Goal: Information Seeking & Learning: Check status

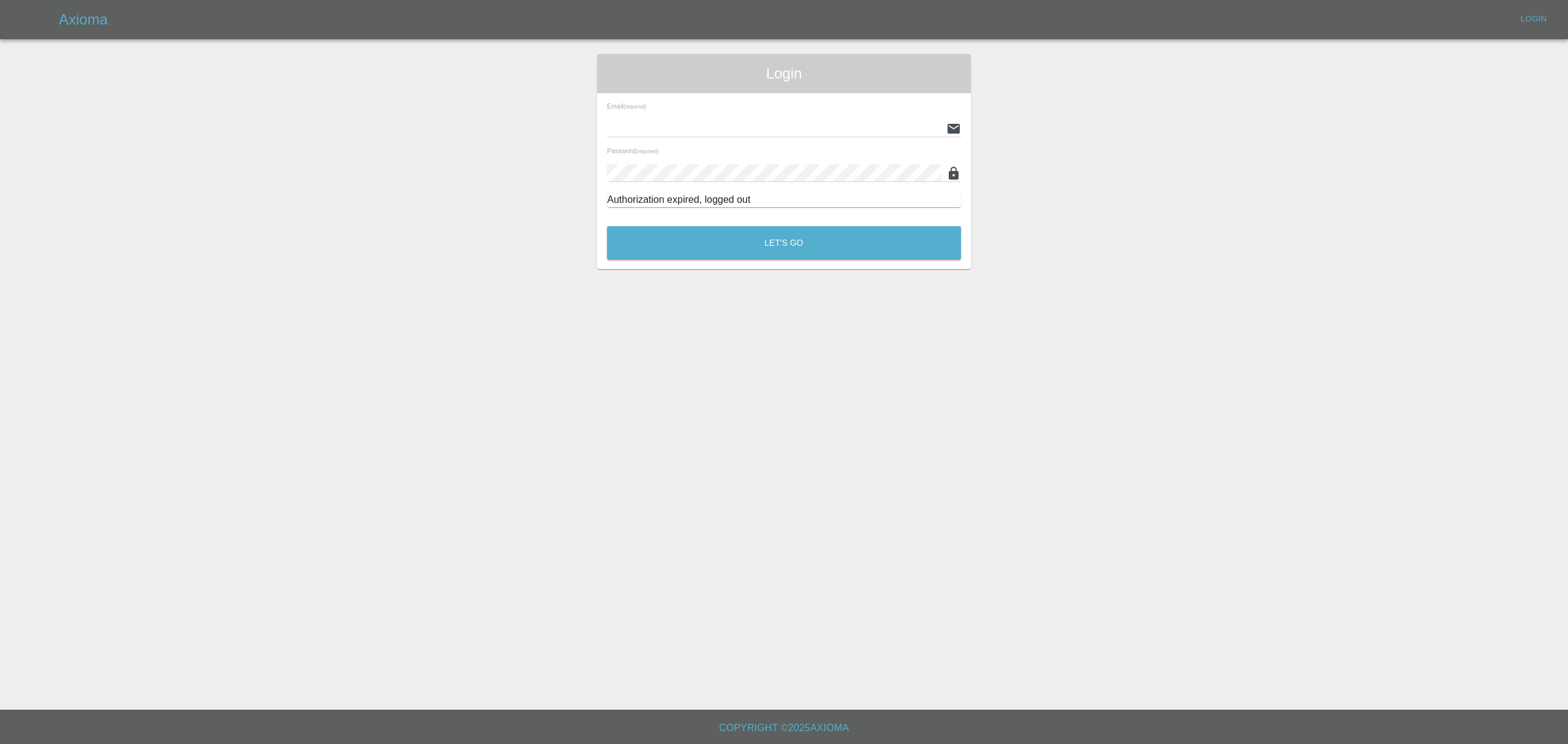
type input "stefano.sironi@axioma.co.uk"
click at [754, 260] on div "Let's Go" at bounding box center [784, 240] width 355 height 46
click at [760, 246] on button "Let's Go" at bounding box center [784, 243] width 354 height 34
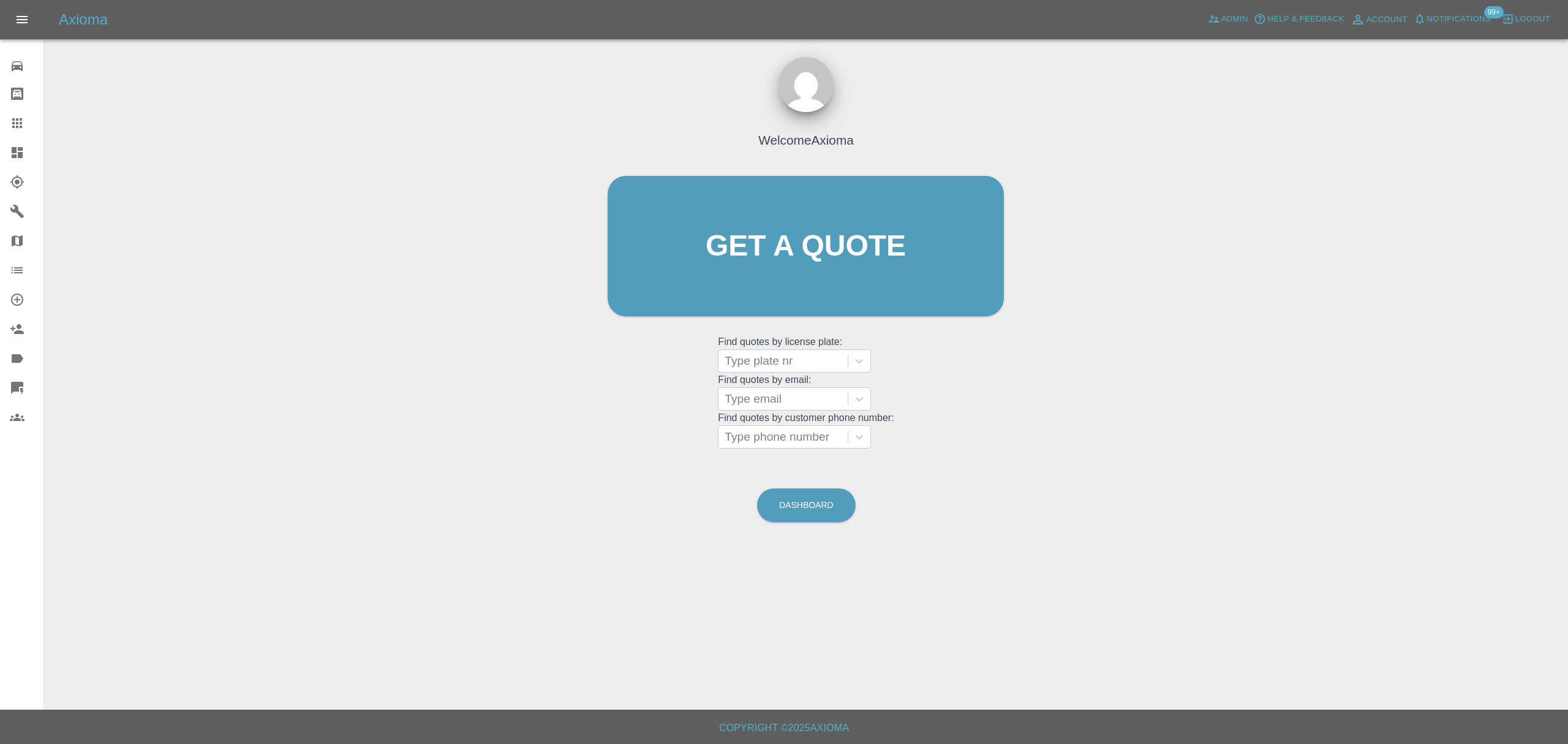
drag, startPoint x: 30, startPoint y: 158, endPoint x: 73, endPoint y: 161, distance: 43.1
click at [30, 158] on div at bounding box center [27, 152] width 34 height 14
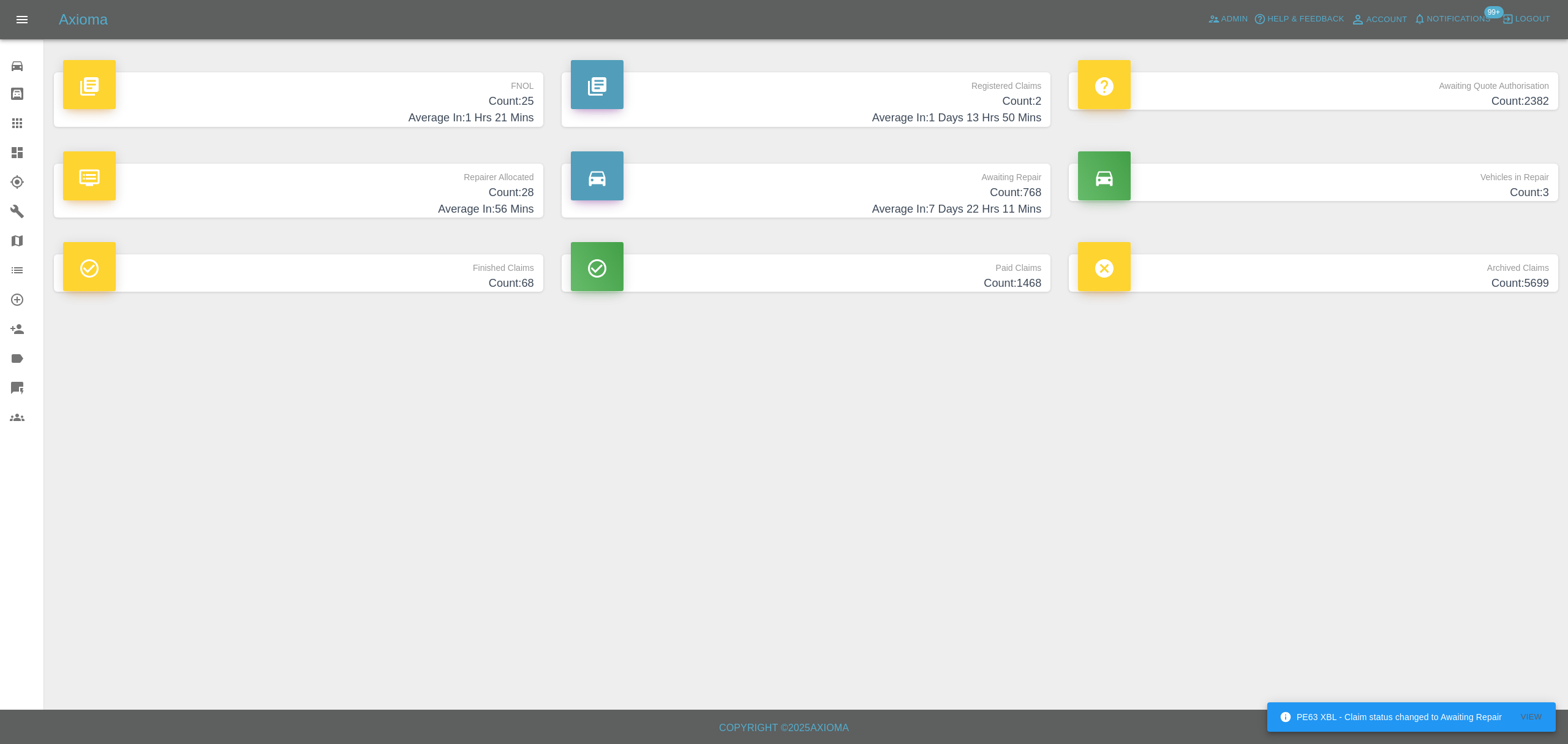
click at [16, 116] on icon at bounding box center [17, 123] width 14 height 14
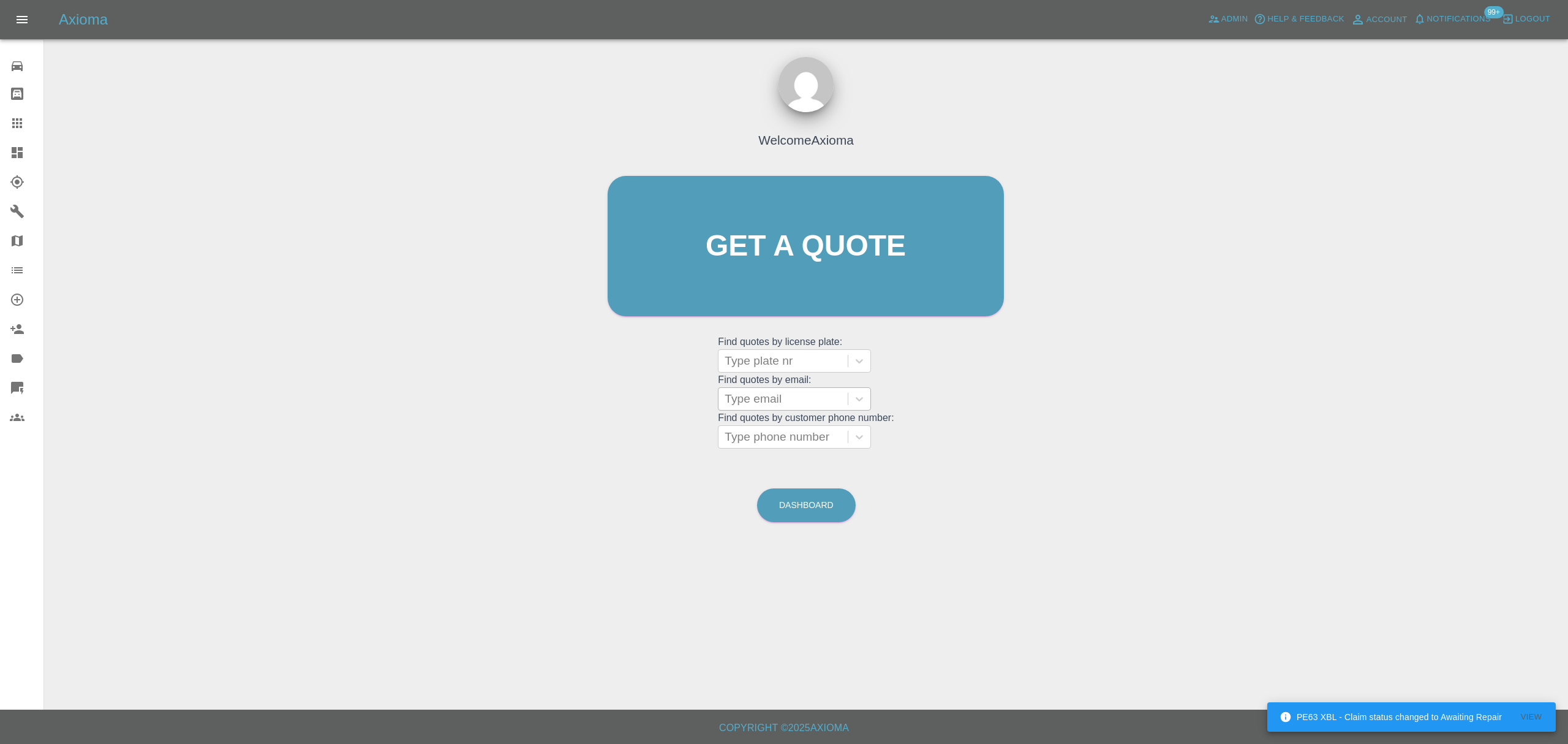
click at [807, 403] on div at bounding box center [783, 399] width 117 height 17
paste input "smec1977@hotmail.com"
type input "smec1977@hotmail.com"
click at [795, 428] on div "FJ72RNE, Finished" at bounding box center [794, 430] width 153 height 24
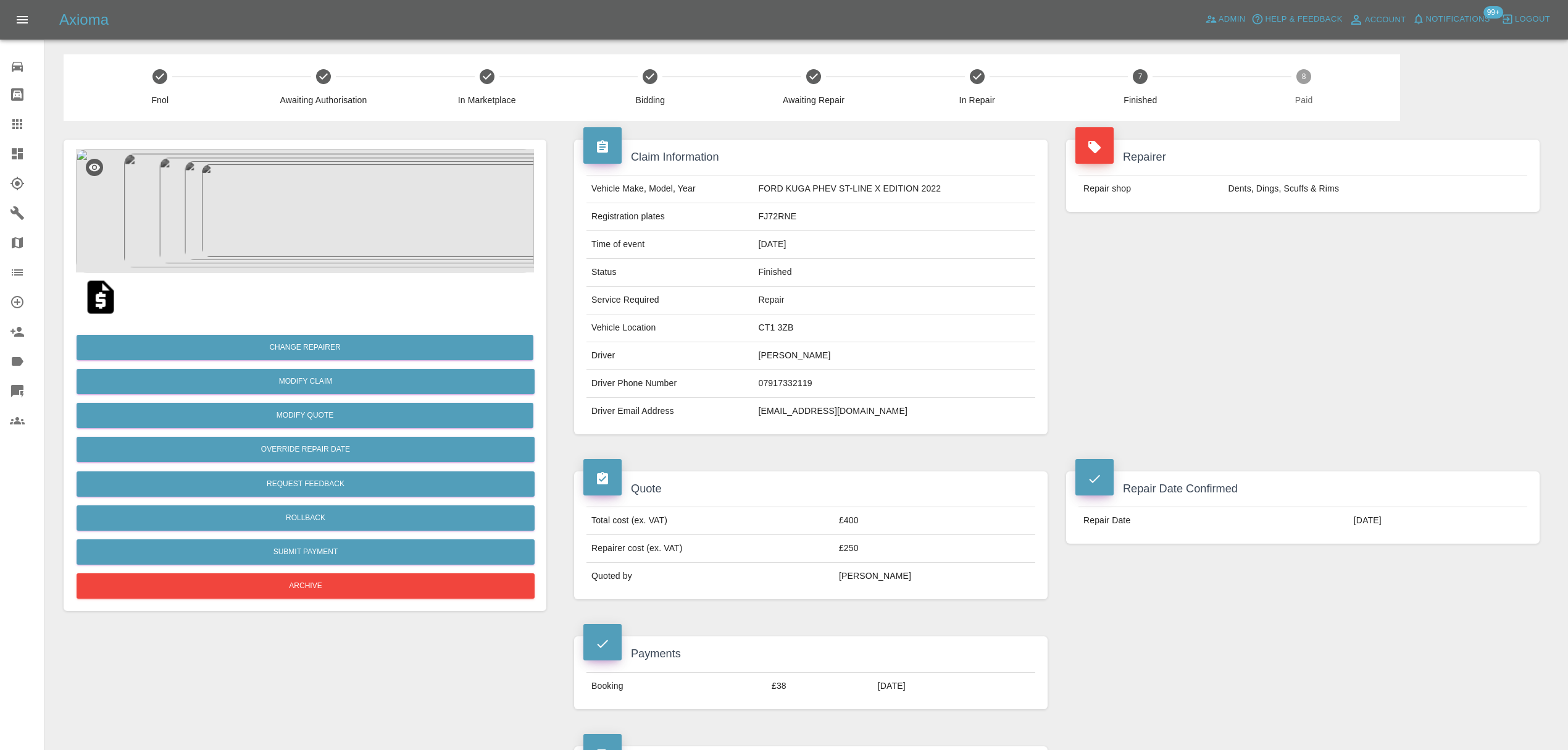
click at [777, 413] on td "smec1977@hotmail.com" at bounding box center [893, 411] width 281 height 27
copy div "smec1977@hotmail.com"
click at [24, 119] on icon at bounding box center [17, 124] width 14 height 14
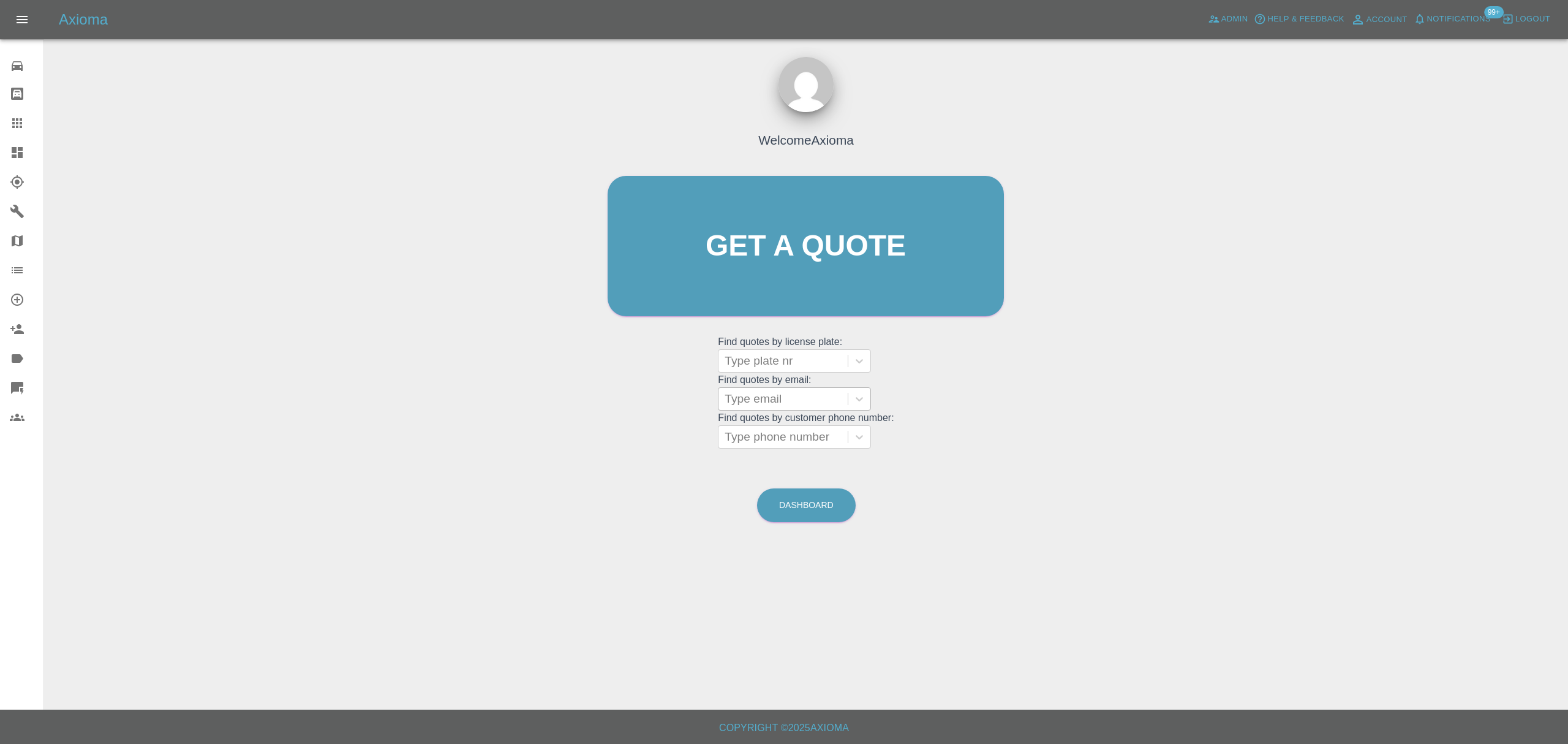
click at [814, 407] on div at bounding box center [783, 399] width 117 height 17
paste input "chris.Seymour@lb.co.uk"
type input "chris.Seymour@lb.co.uk"
click at [804, 432] on div "BJ22 ZZX, Finished" at bounding box center [794, 430] width 153 height 24
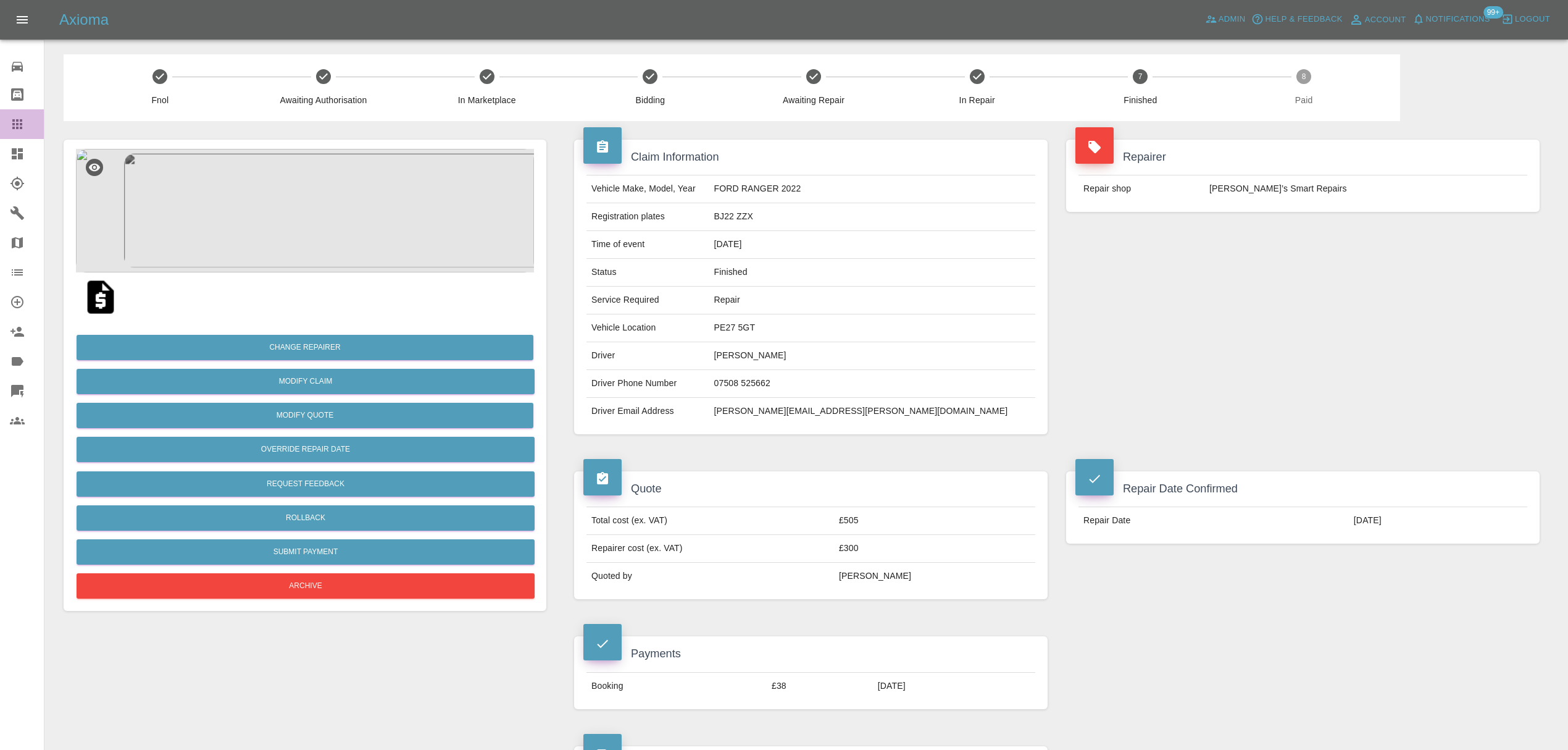
click at [11, 117] on icon at bounding box center [17, 124] width 14 height 14
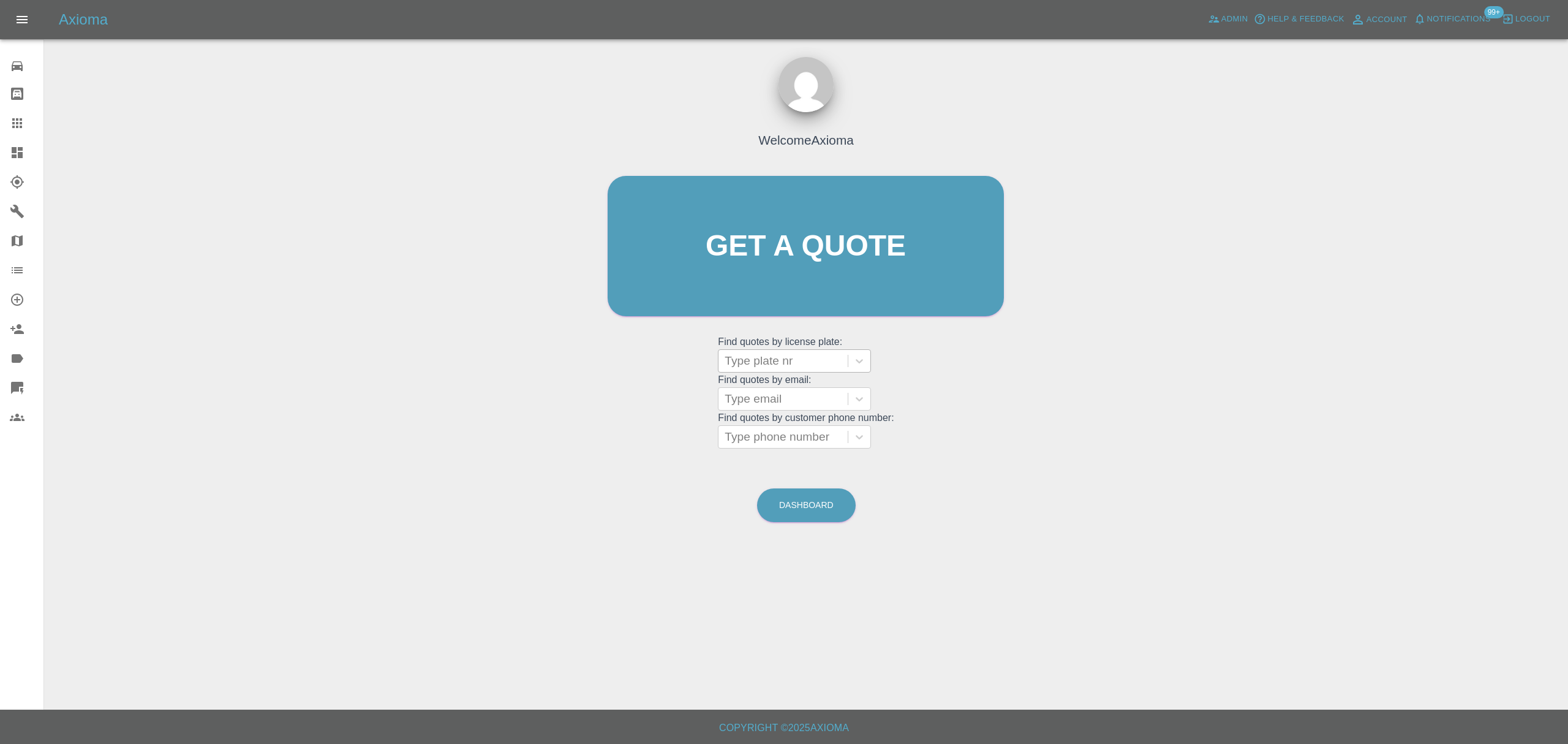
click at [790, 368] on div at bounding box center [783, 361] width 117 height 17
click at [692, 385] on div "Welcome Axioma Get a quote Get a quote Find quotes by license plate: Use Up and…" at bounding box center [806, 269] width 422 height 370
click at [777, 402] on div at bounding box center [783, 399] width 117 height 17
paste input "alan.rivers@outlook.com"
type input "alan.rivers@outlook.com"
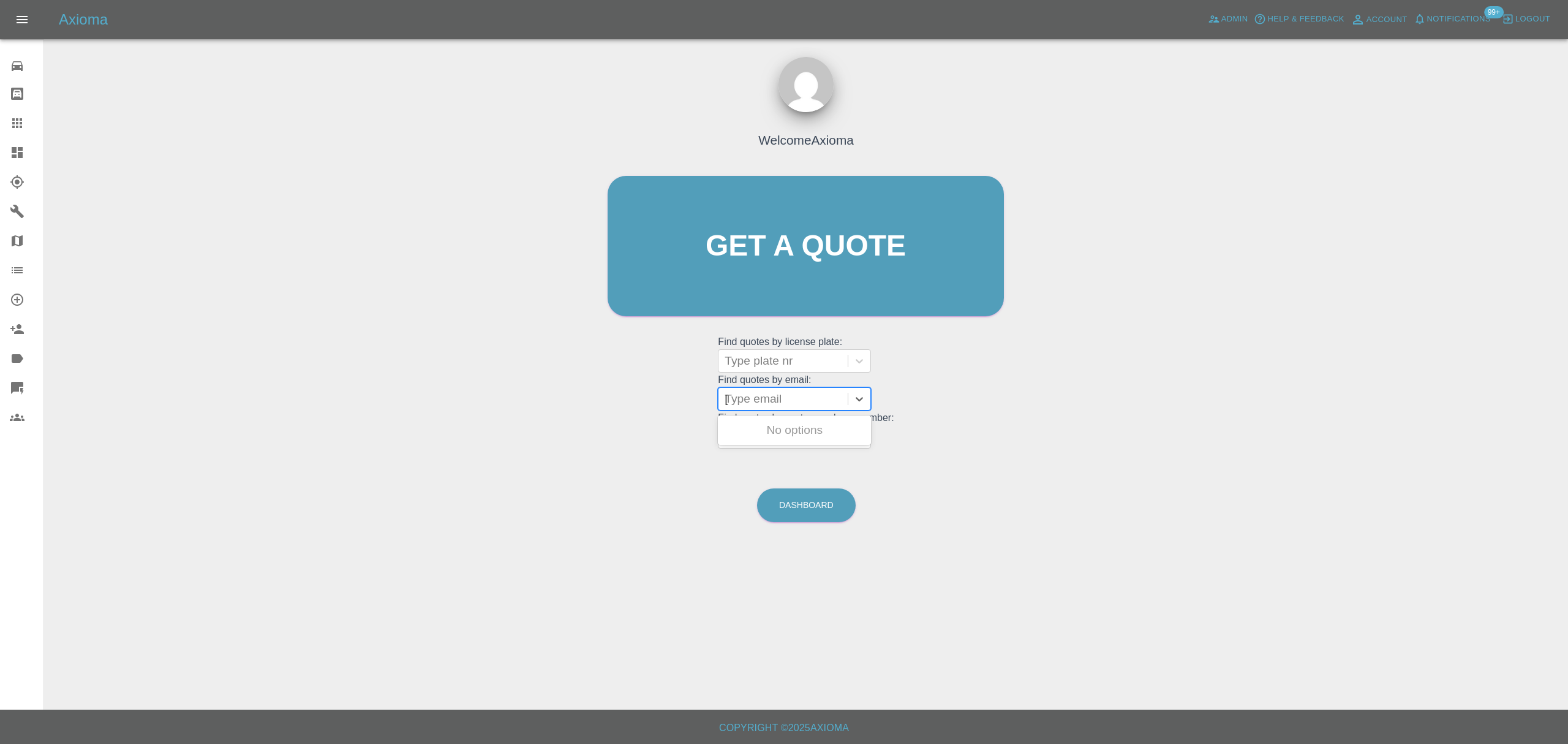
scroll to position [0, 8]
click at [765, 430] on div "FH64GDA, Finished" at bounding box center [794, 430] width 153 height 24
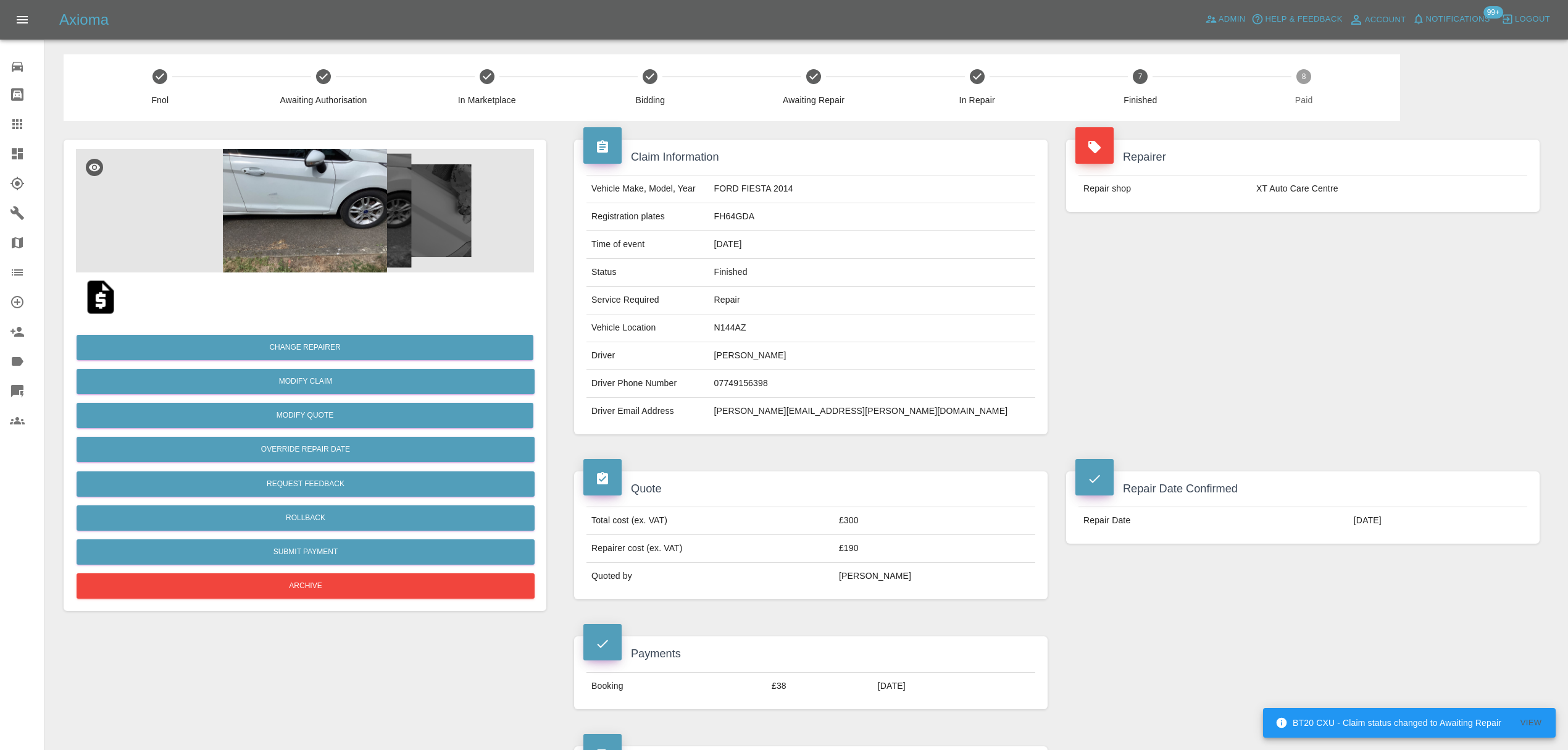
click at [840, 411] on td "alan.rivers@outlook.com" at bounding box center [872, 411] width 326 height 27
copy div "alan.rivers@outlook.com"
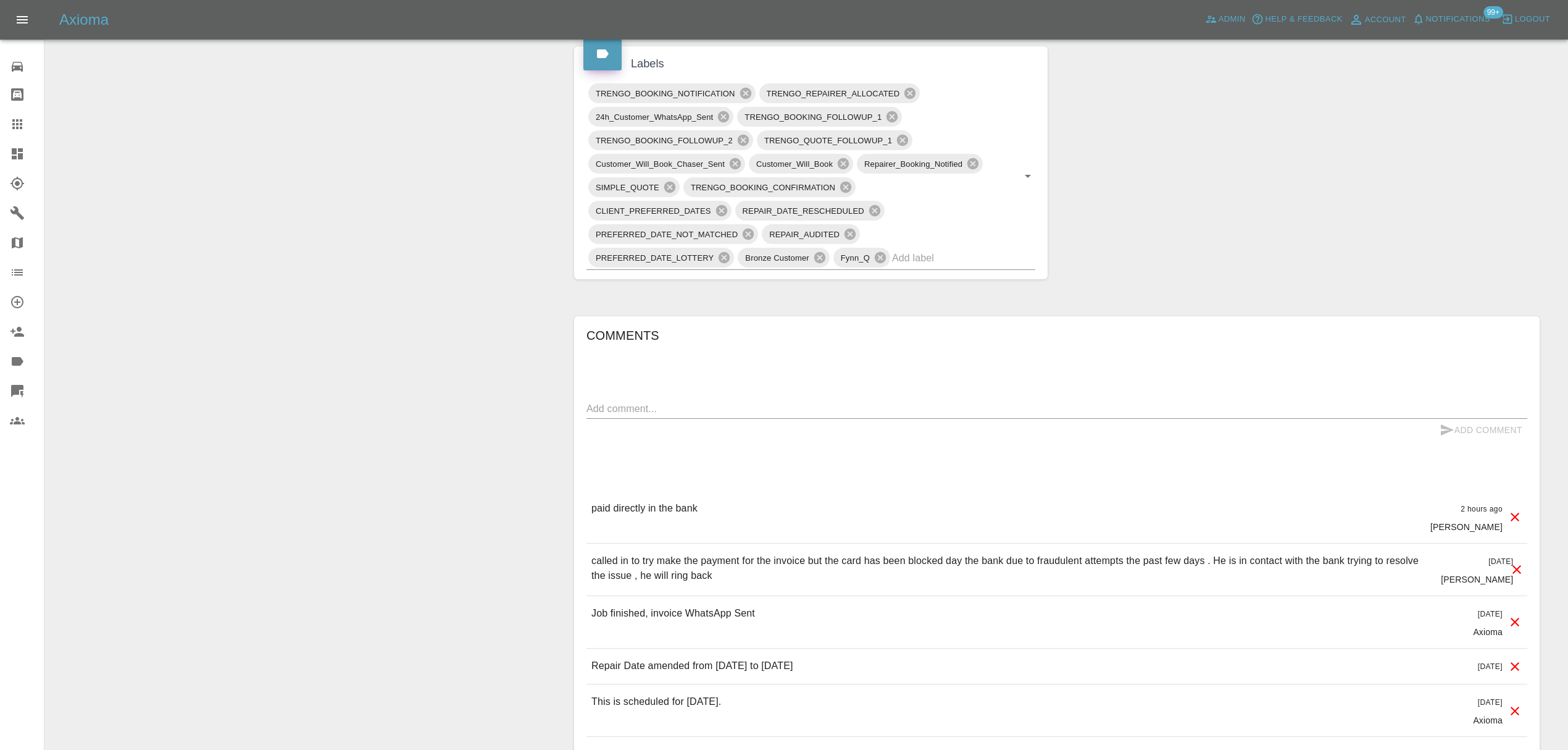
scroll to position [705, 0]
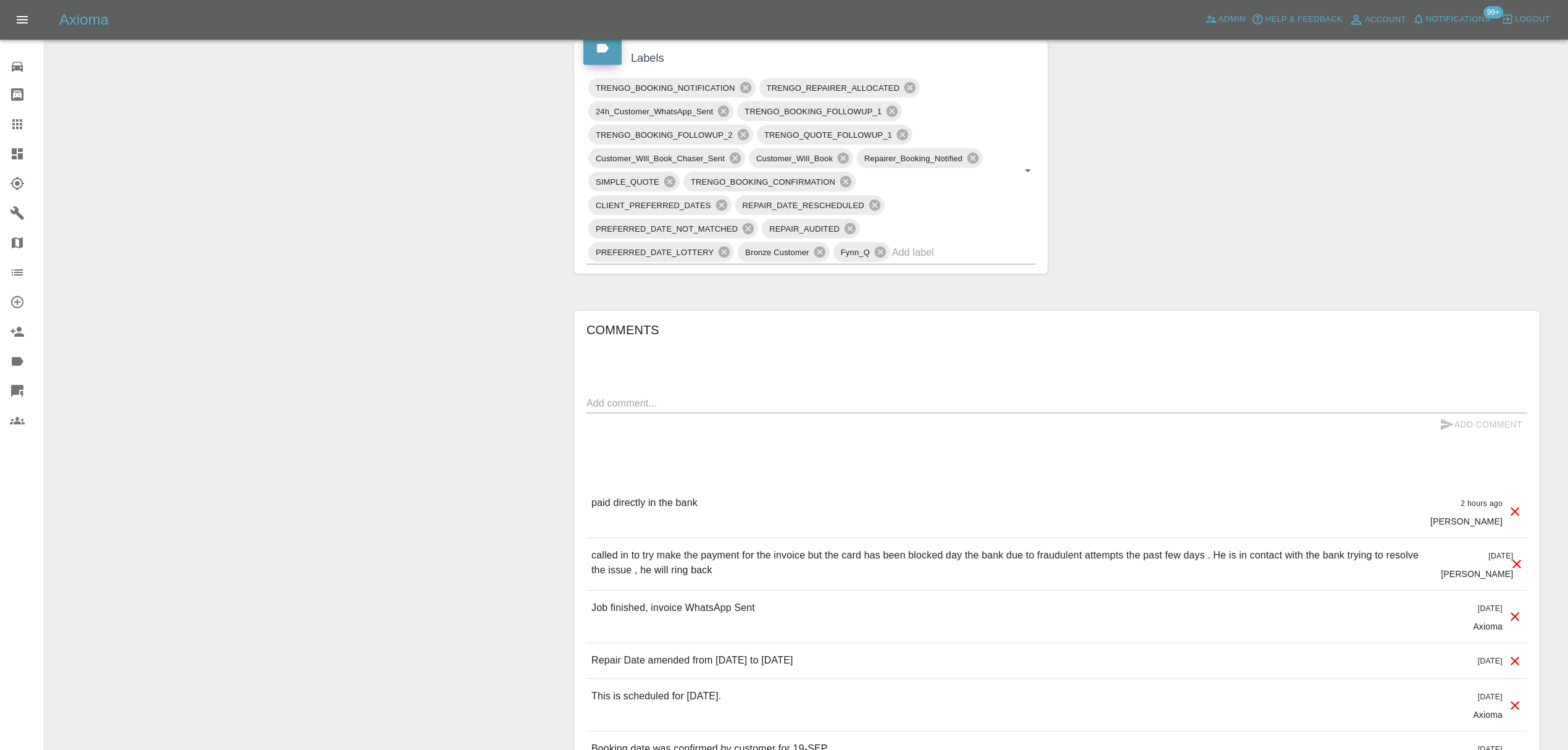
drag, startPoint x: 7, startPoint y: 127, endPoint x: 38, endPoint y: 140, distance: 33.6
click at [7, 127] on link "Claims" at bounding box center [22, 124] width 44 height 30
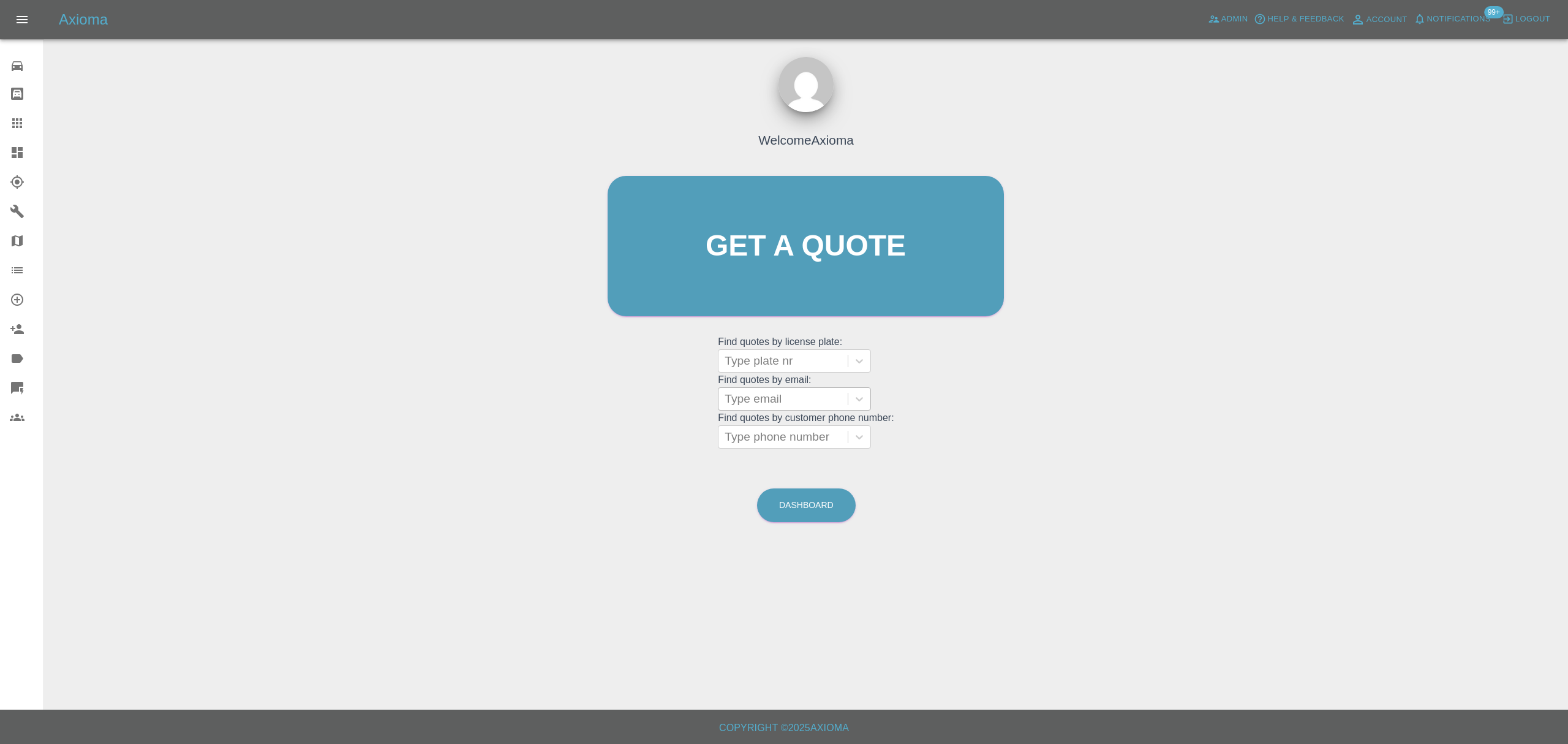
click at [780, 404] on div at bounding box center [783, 399] width 117 height 17
paste input "sathee47@hotmail.com"
type input "sathee47@hotmail.com"
click at [783, 437] on div "CGZ4706, Paid" at bounding box center [794, 430] width 153 height 24
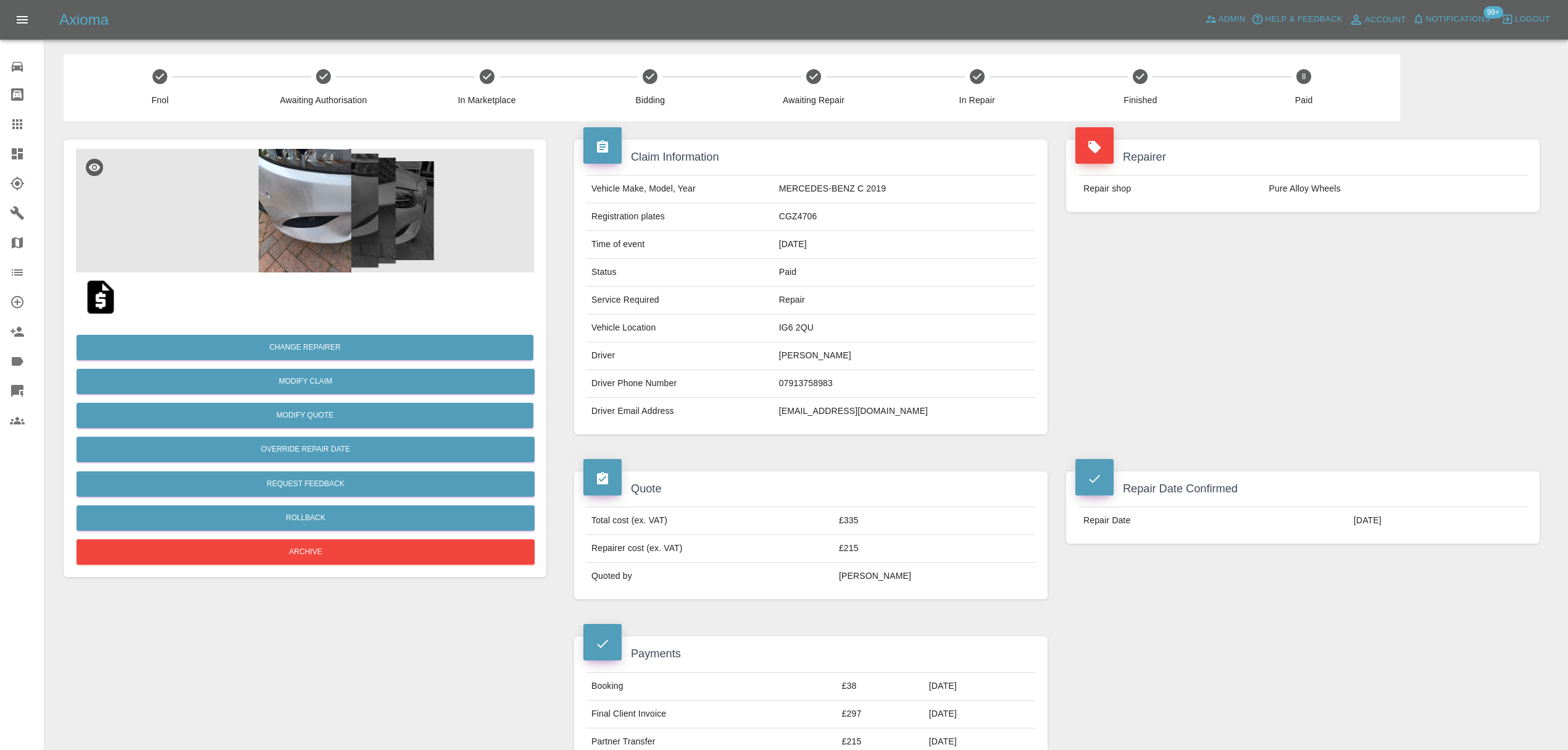
click at [858, 418] on td "sathee47@hotmail.com" at bounding box center [905, 411] width 261 height 27
drag, startPoint x: 18, startPoint y: 136, endPoint x: 43, endPoint y: 140, distance: 25.3
click at [18, 136] on link "Claims" at bounding box center [22, 124] width 44 height 30
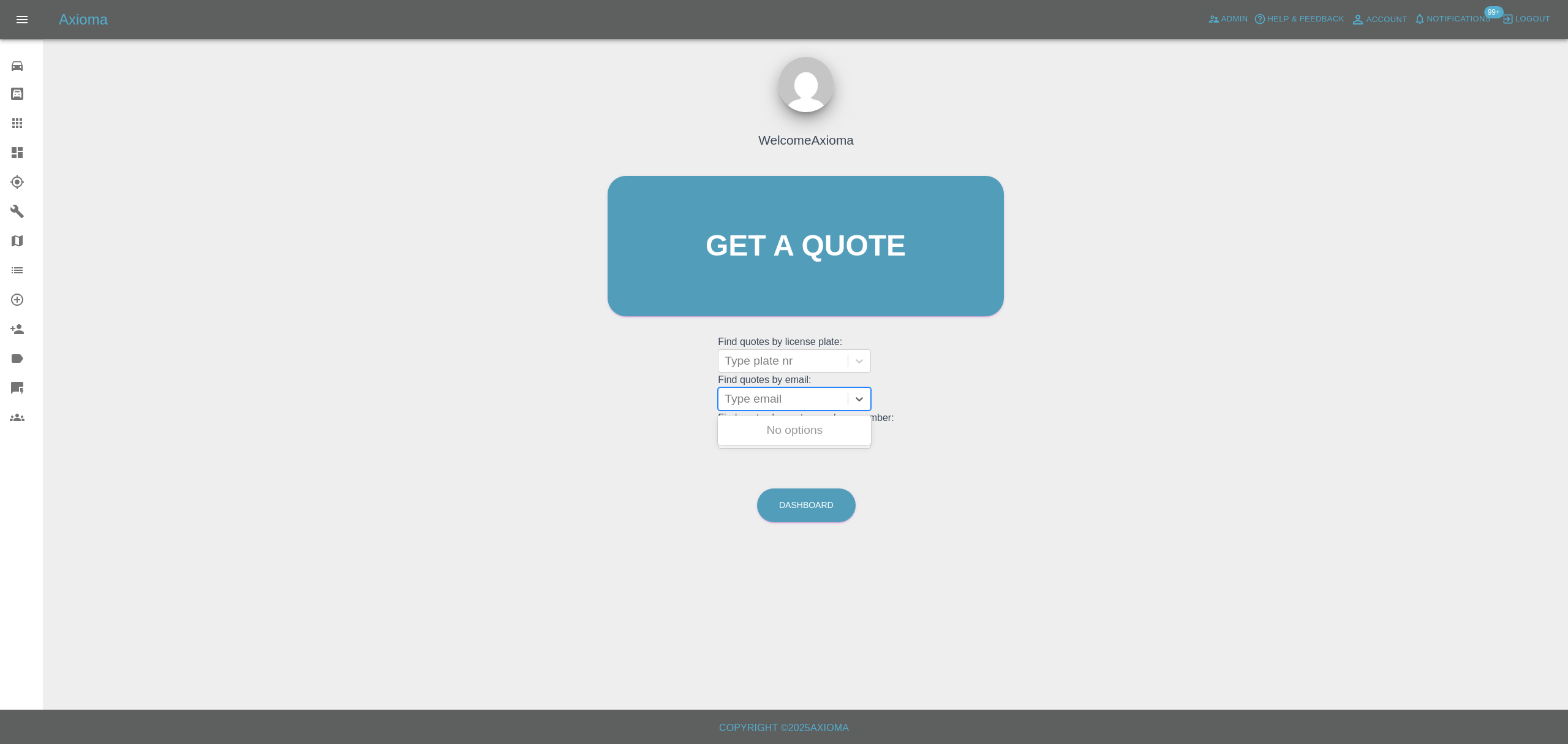
click at [807, 400] on div at bounding box center [783, 399] width 117 height 17
paste input "dar@dcbltd.com"
type input "dar@dcbltd.com"
click at [804, 424] on div "Y19 UTD, Finished" at bounding box center [794, 430] width 153 height 24
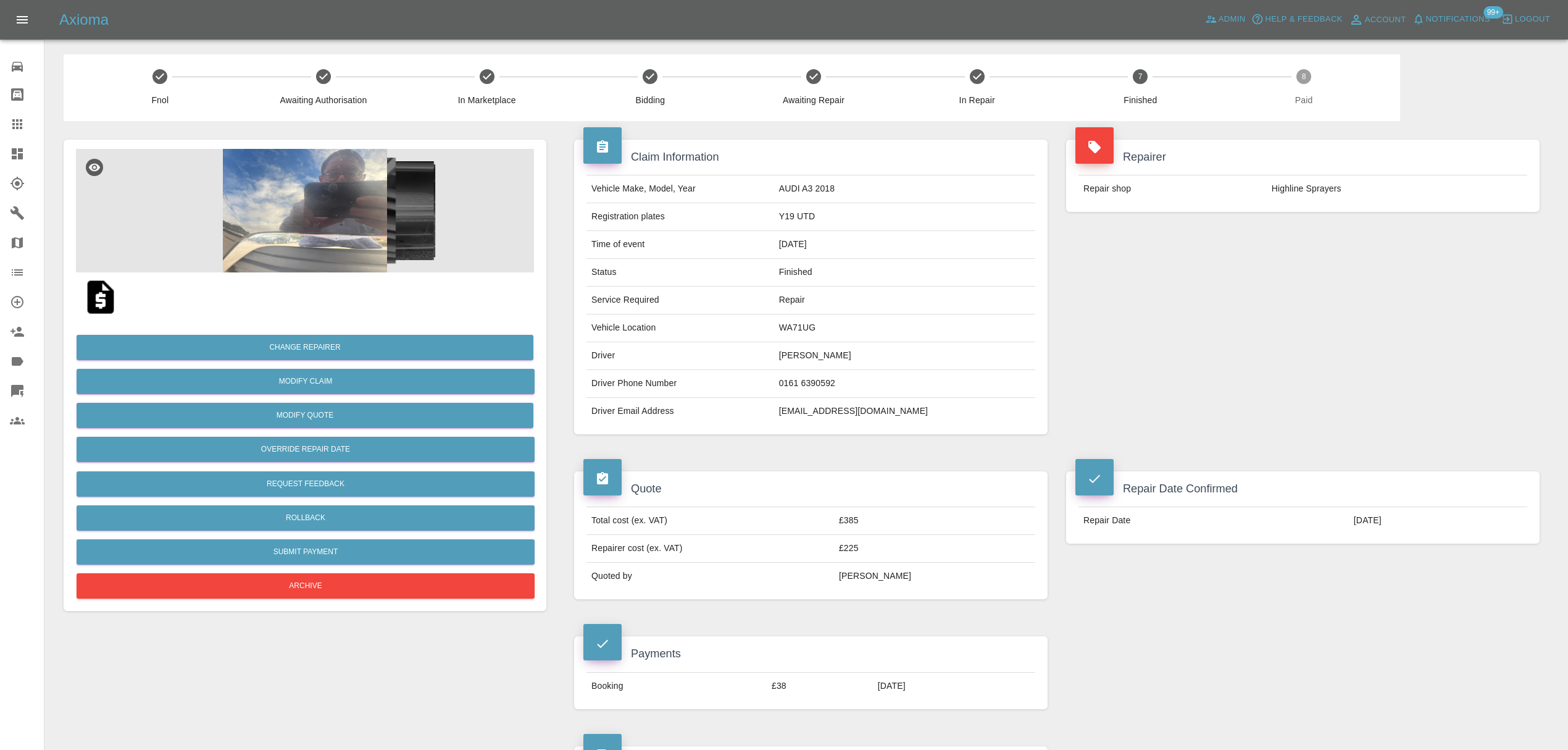
drag, startPoint x: 9, startPoint y: 114, endPoint x: 16, endPoint y: 114, distance: 7.0
click at [11, 114] on link "Claims" at bounding box center [22, 124] width 44 height 30
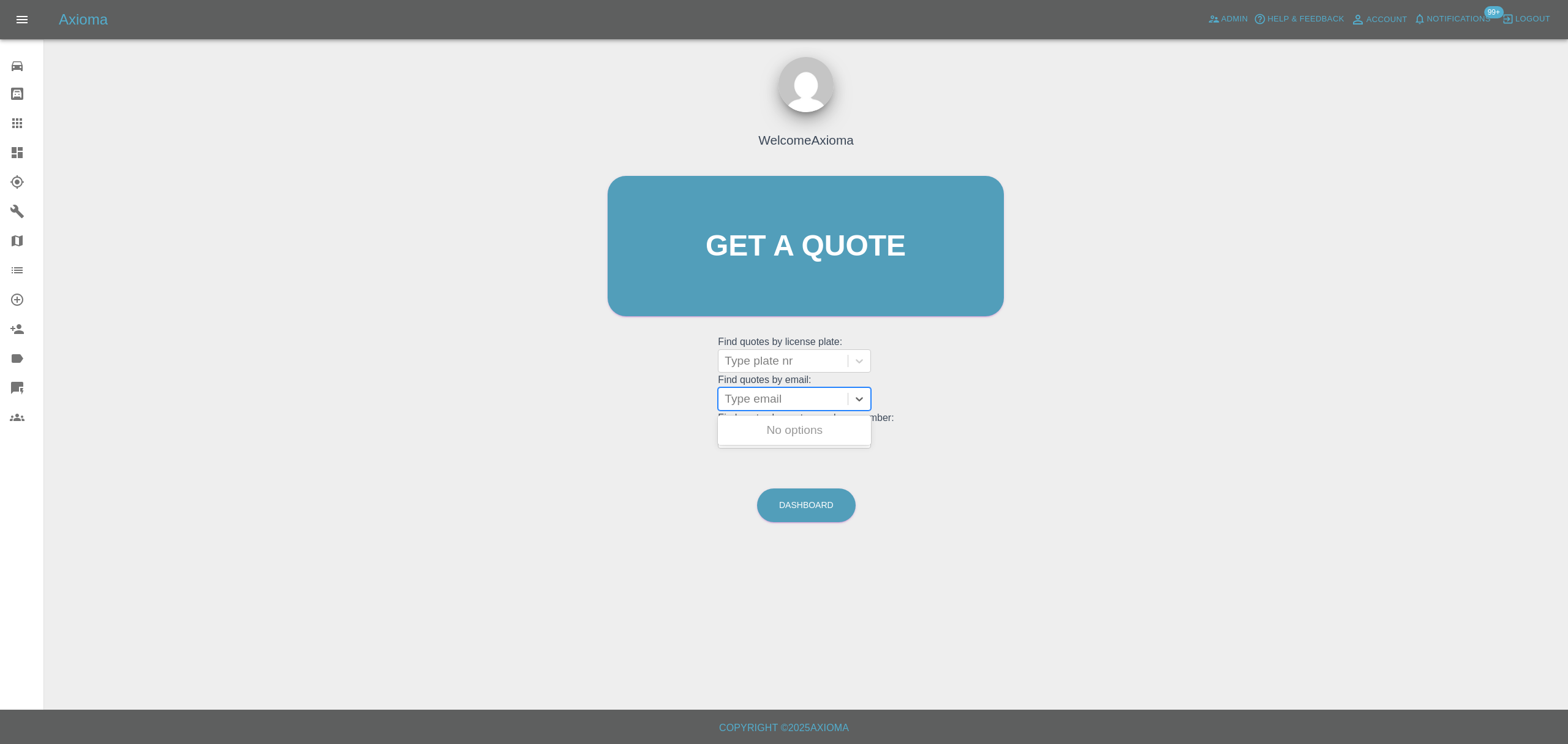
click at [743, 397] on div at bounding box center [783, 399] width 117 height 17
paste input "helenfish66@aol.com"
type input "helenfish66@aol.com"
click at [775, 437] on div "T15SYF, Finished" at bounding box center [794, 430] width 153 height 24
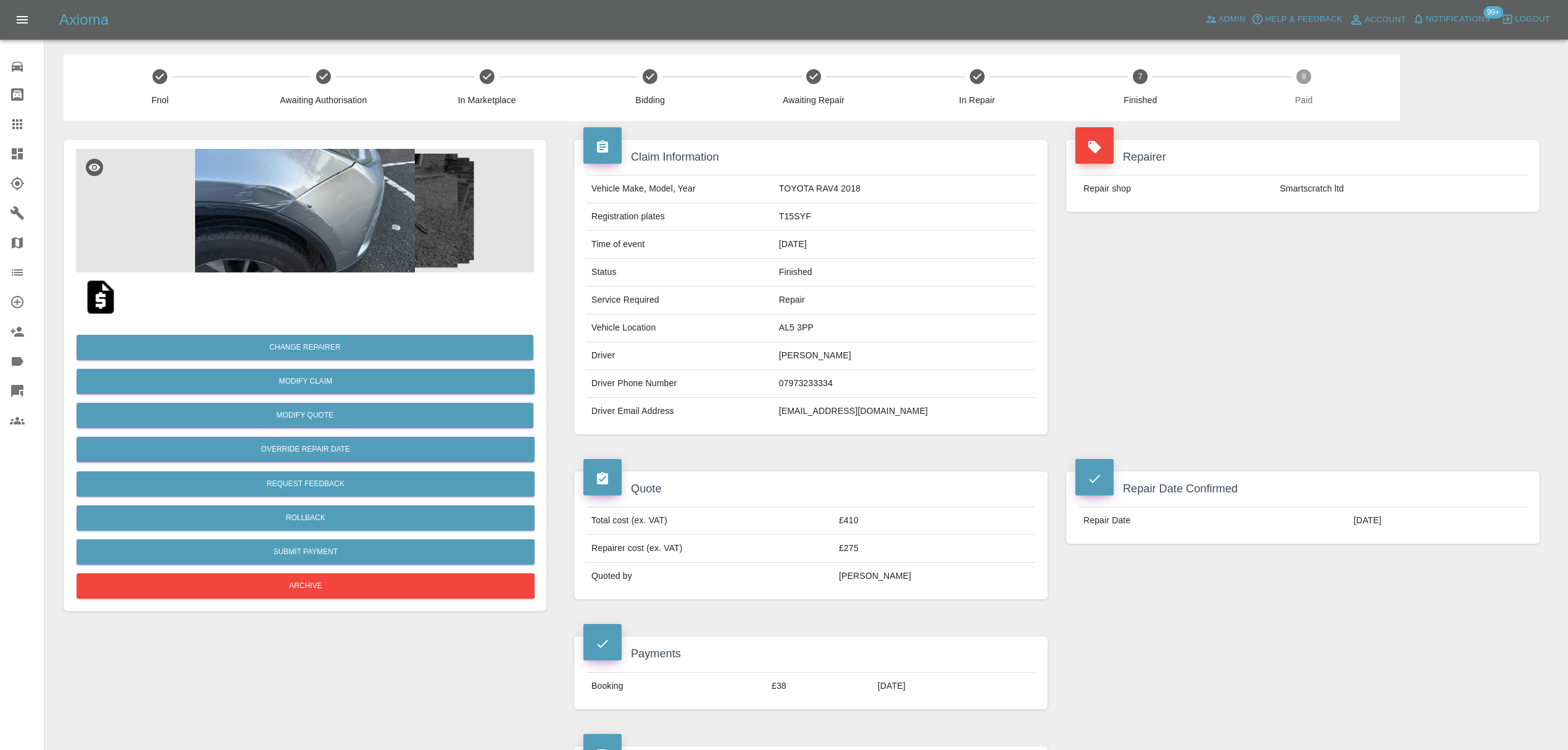
click at [24, 126] on div at bounding box center [27, 124] width 34 height 14
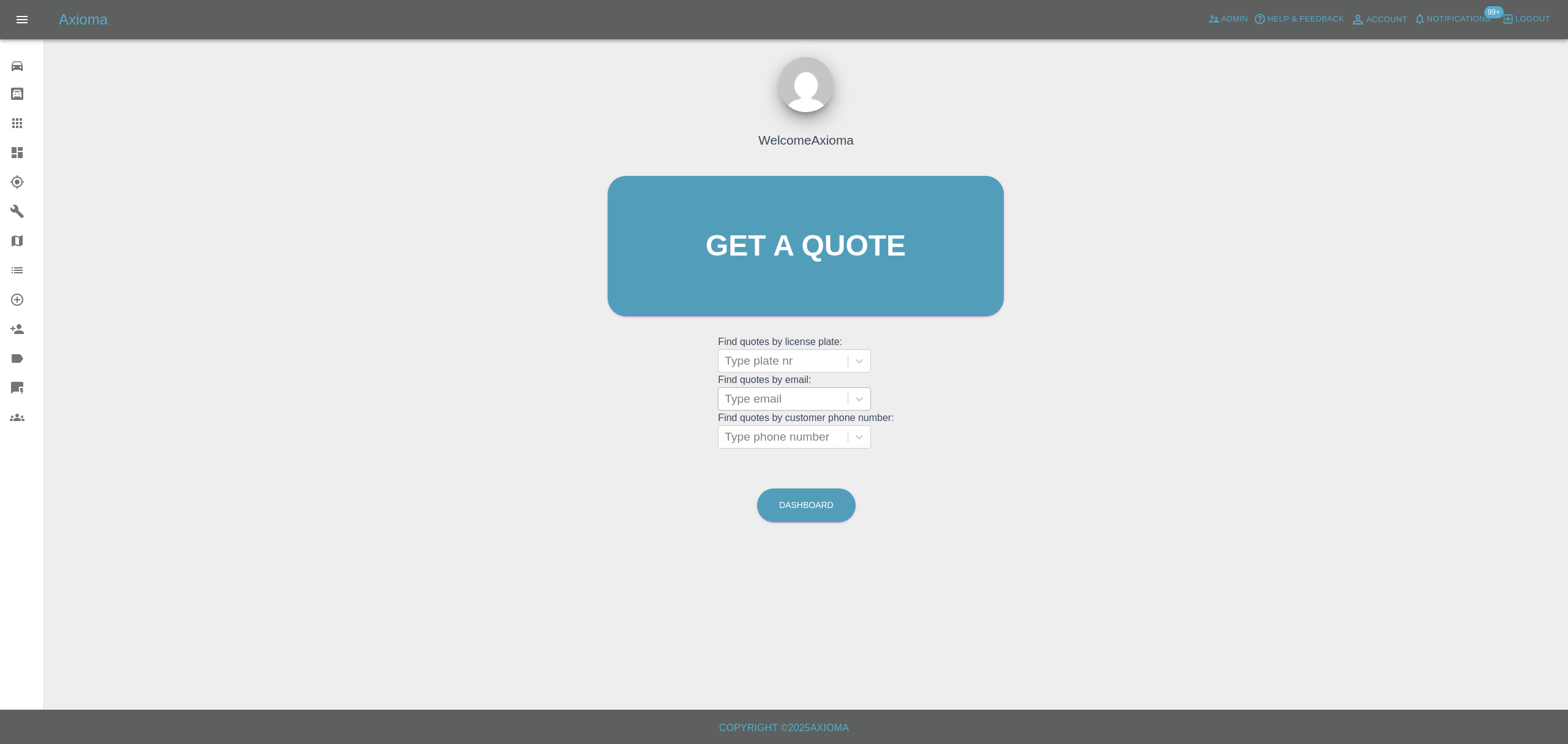
click at [751, 393] on div at bounding box center [783, 399] width 117 height 17
paste input "patriciaclareanderson@gmail.com"
type input "patriciaclareanderson@gmail.com"
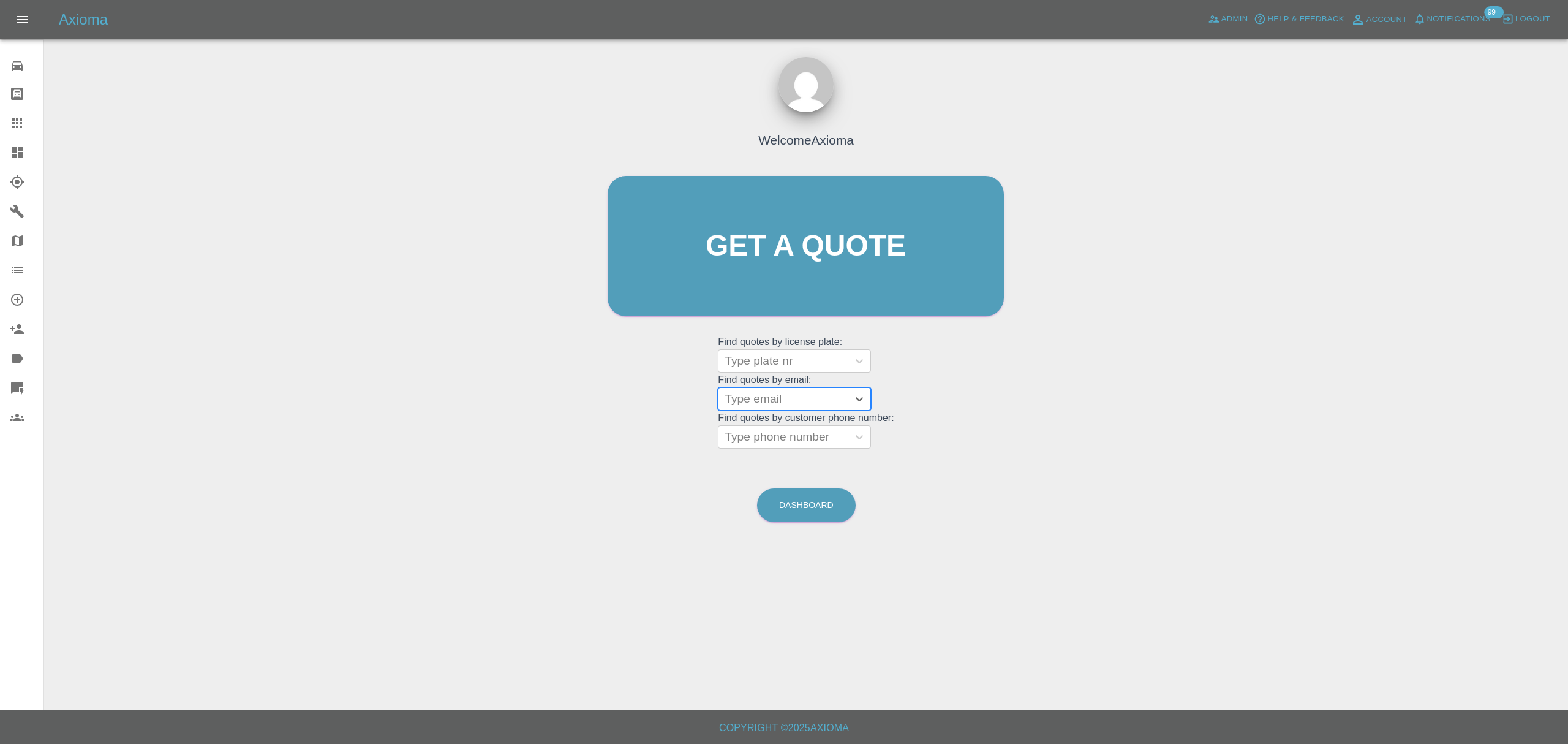
paste input "patriciaclareanderson@gmail.com"
type input "patriciaclareanderson@gmail.com"
click at [757, 430] on div "MJ11UAW, Awaiting Repair" at bounding box center [794, 437] width 153 height 39
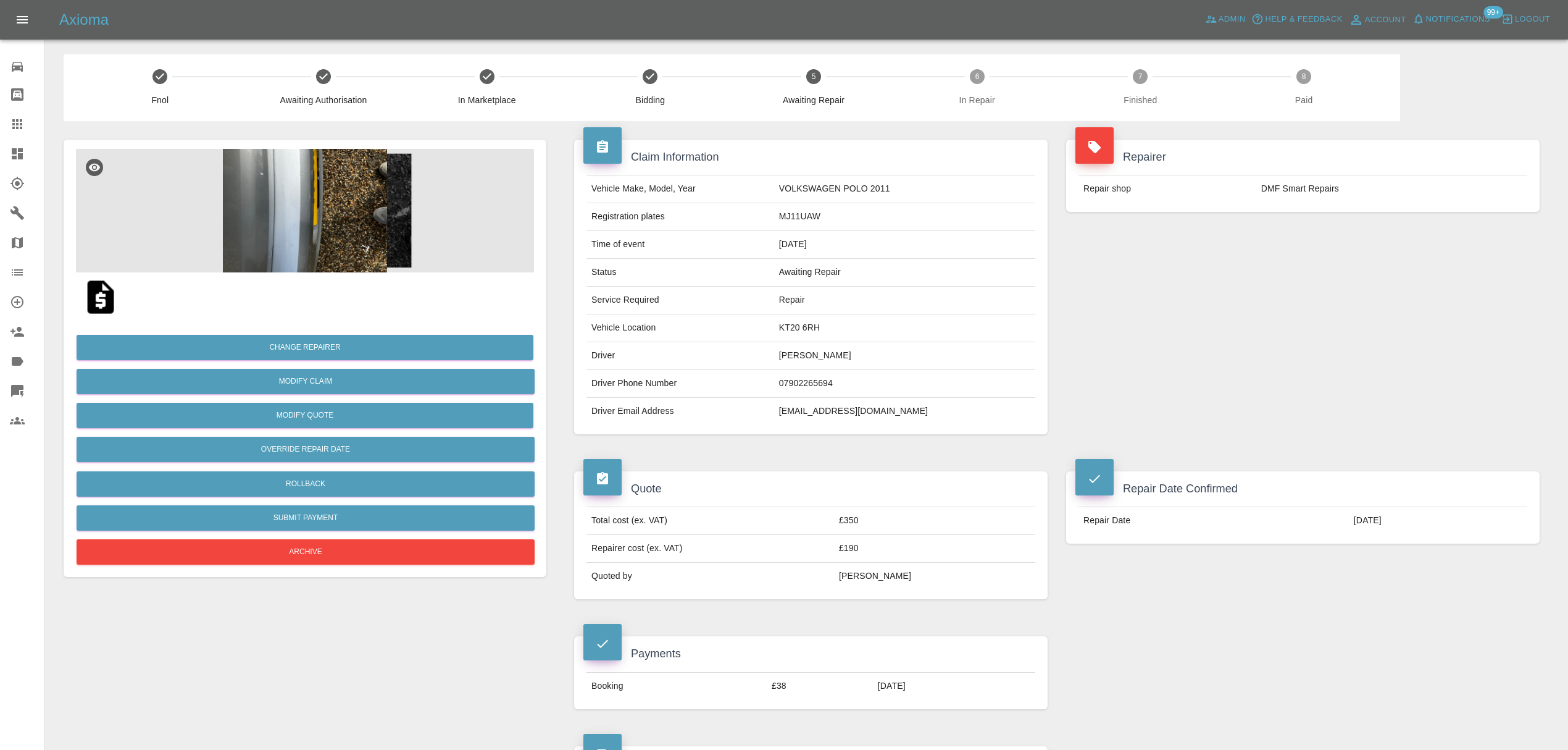
click at [13, 103] on link "Bodyshop home" at bounding box center [22, 94] width 44 height 30
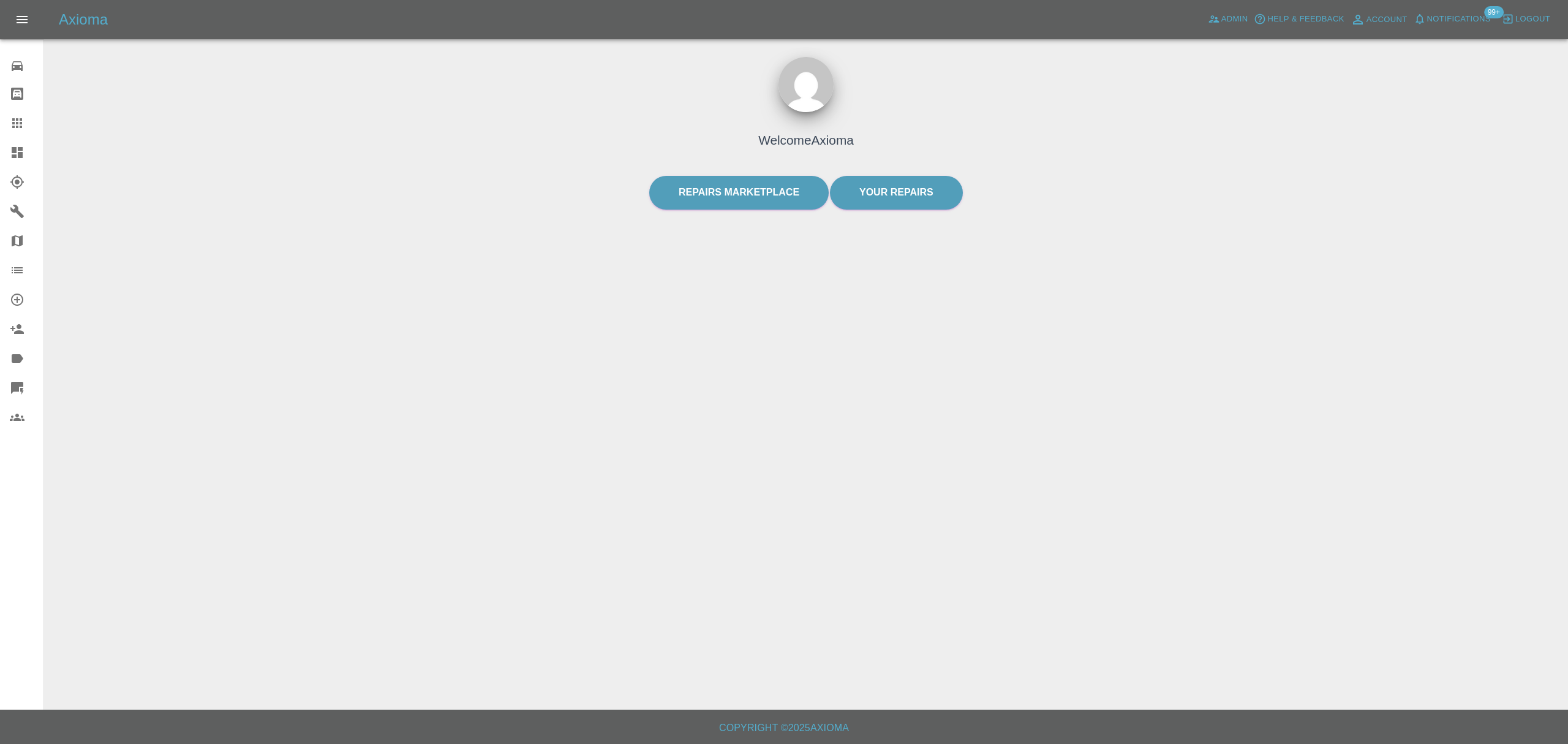
click at [14, 124] on icon at bounding box center [17, 123] width 10 height 10
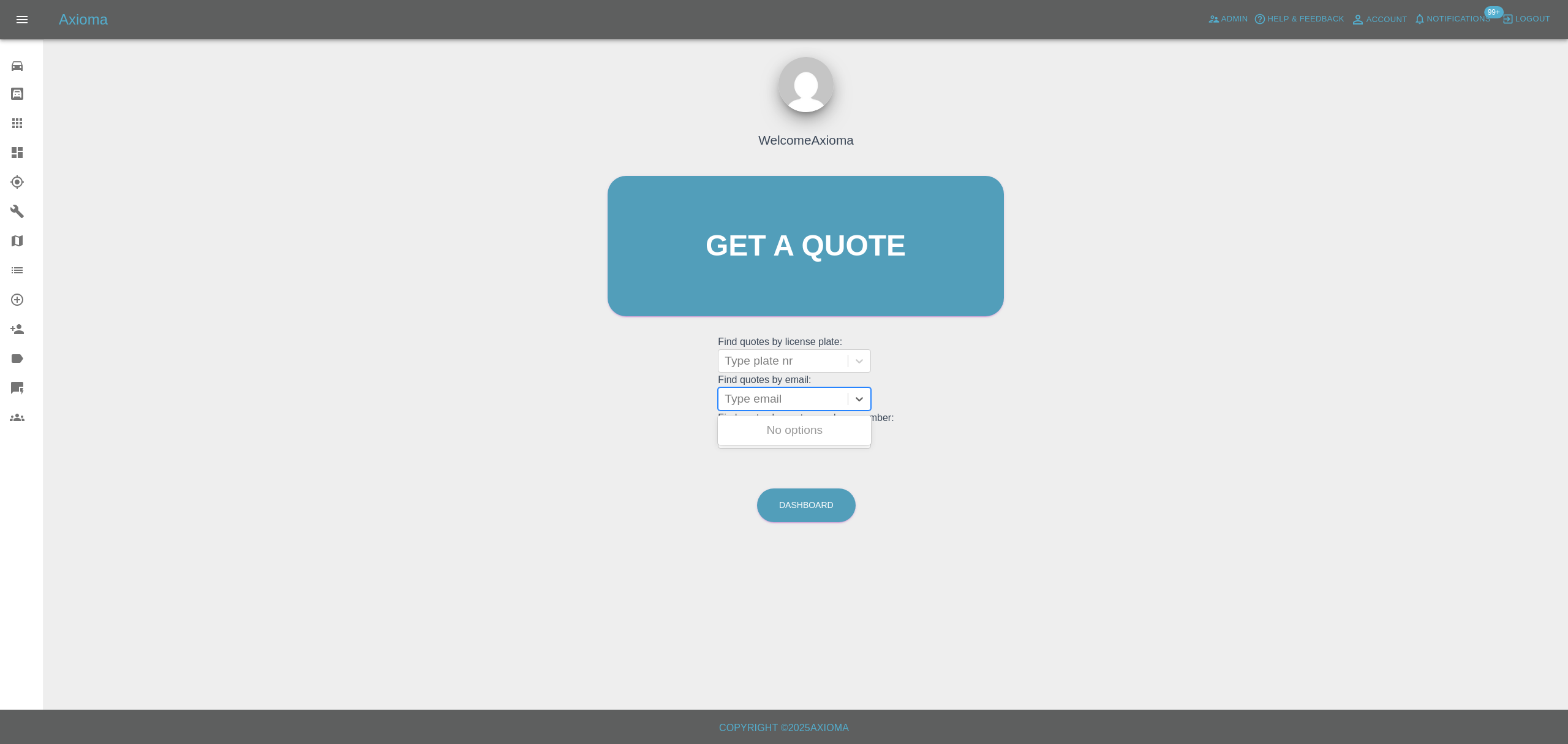
click at [743, 390] on div at bounding box center [783, 399] width 117 height 17
paste input "caroleandfrazerandtara@btinternet.com"
type input "caroleandfrazerandtara@btinternet.com"
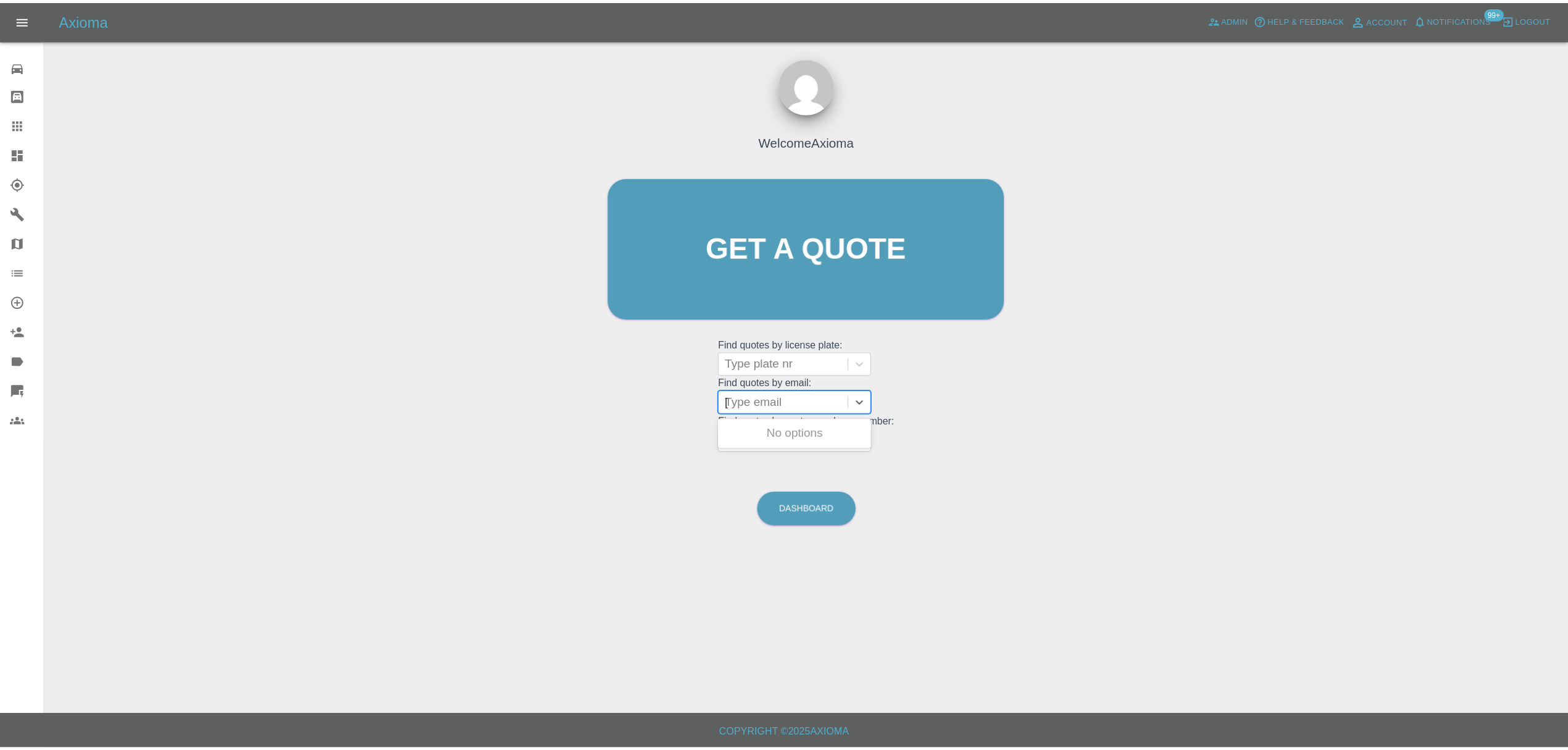
scroll to position [0, 84]
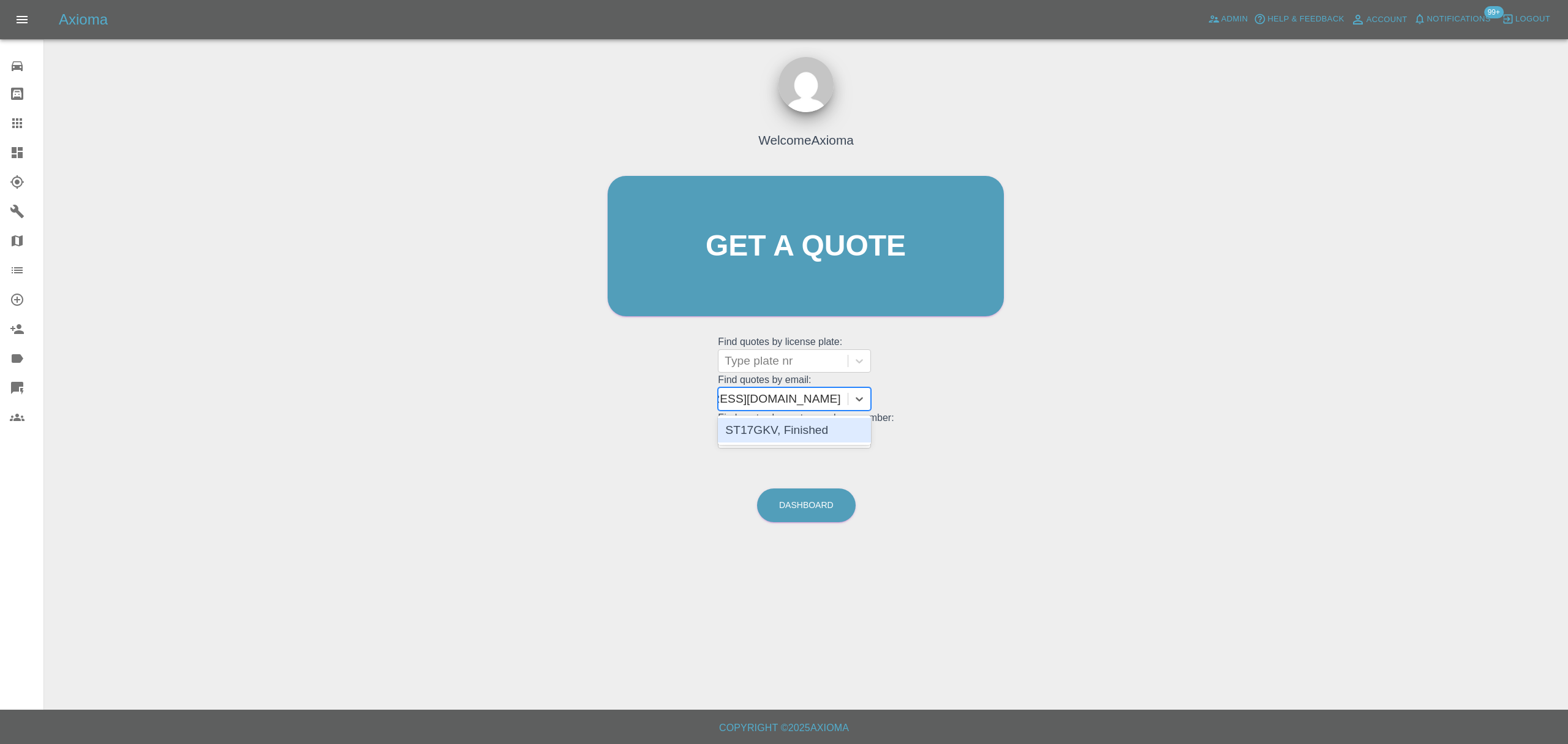
click at [769, 427] on div "ST17GKV, Finished" at bounding box center [794, 430] width 153 height 24
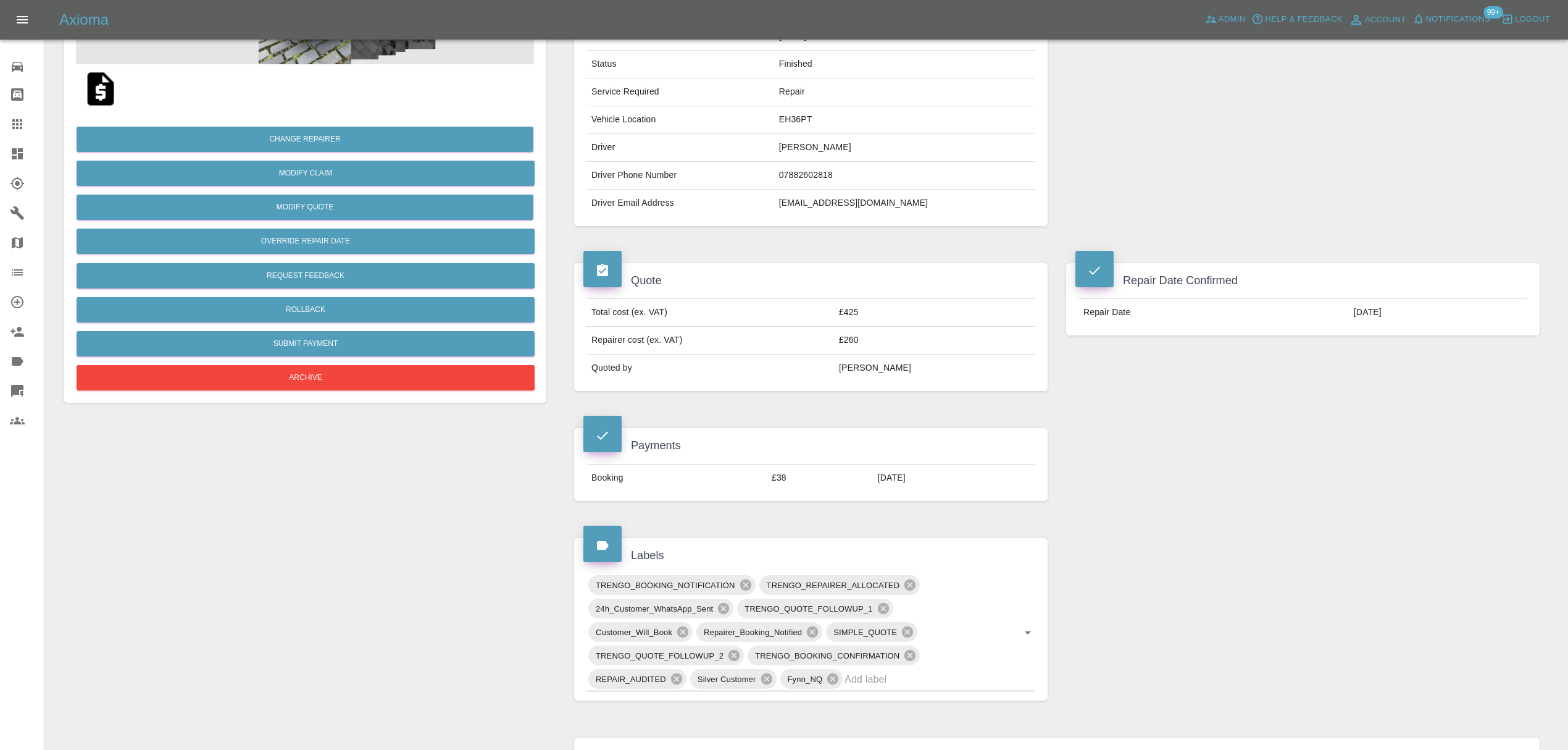
scroll to position [206, 0]
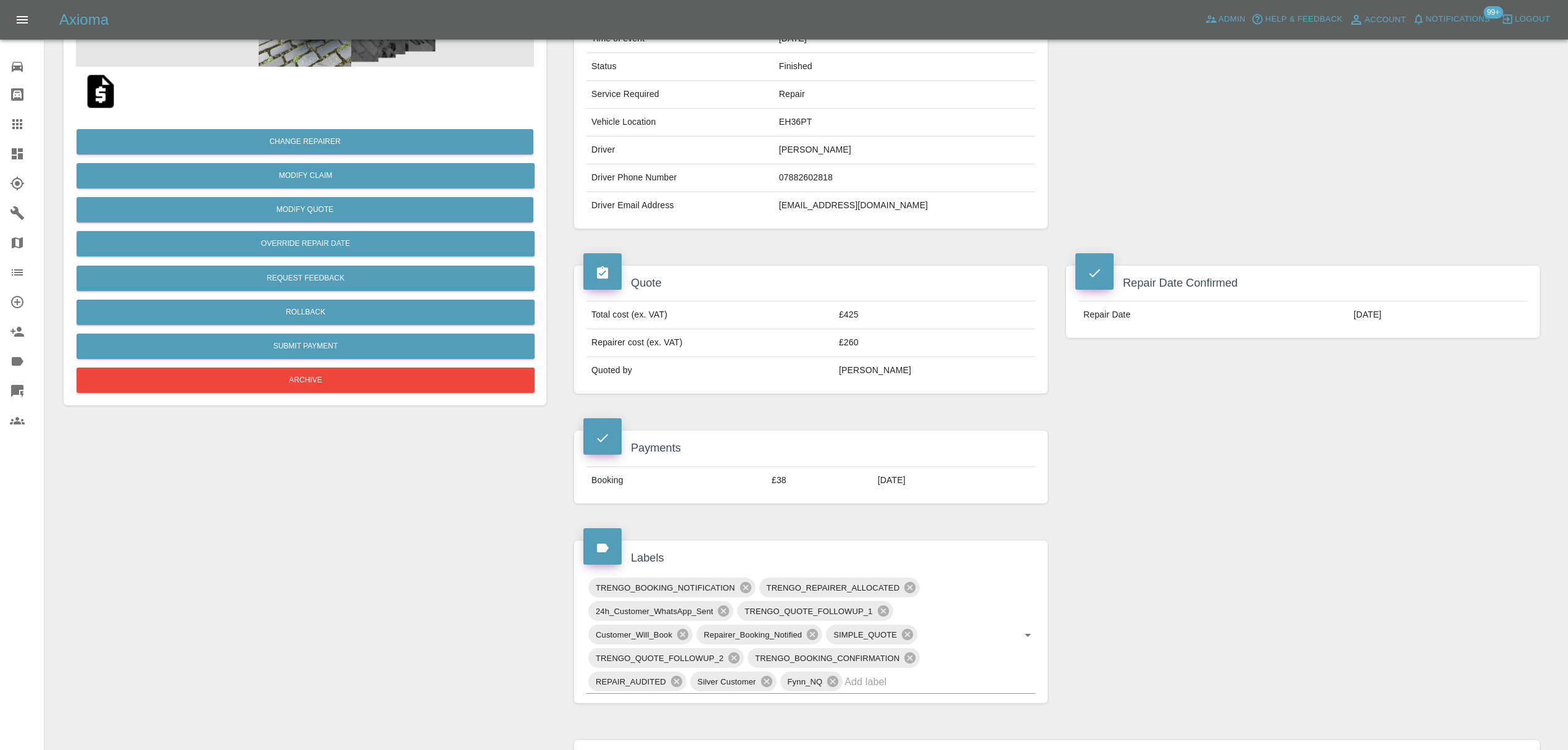
click at [889, 317] on td "£425" at bounding box center [934, 315] width 201 height 28
click at [890, 317] on td "£425" at bounding box center [934, 315] width 201 height 28
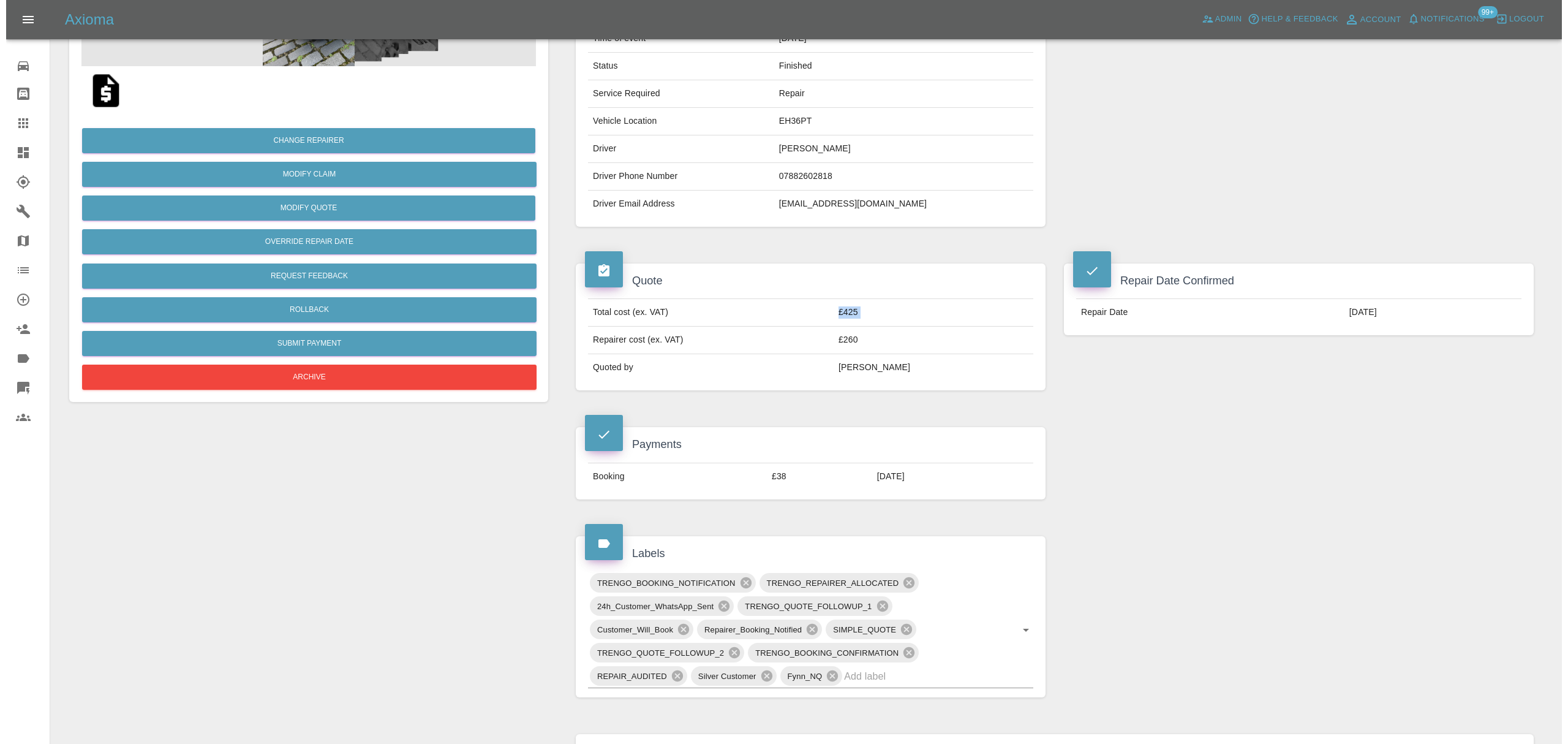
scroll to position [0, 0]
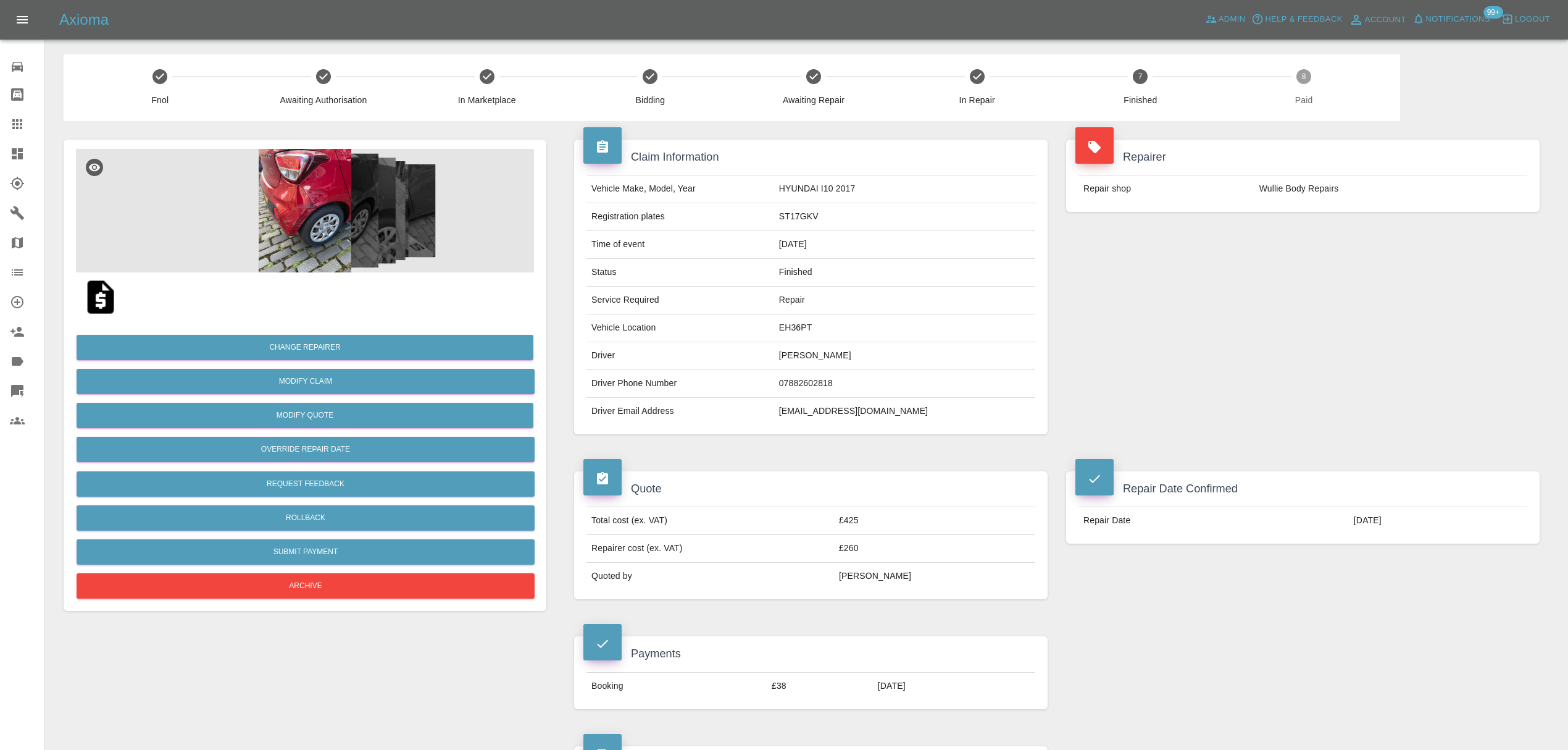
click at [794, 215] on td "ST17GKV" at bounding box center [905, 217] width 261 height 28
copy td "ST17GKV"
click at [15, 134] on link "Claims" at bounding box center [22, 124] width 44 height 30
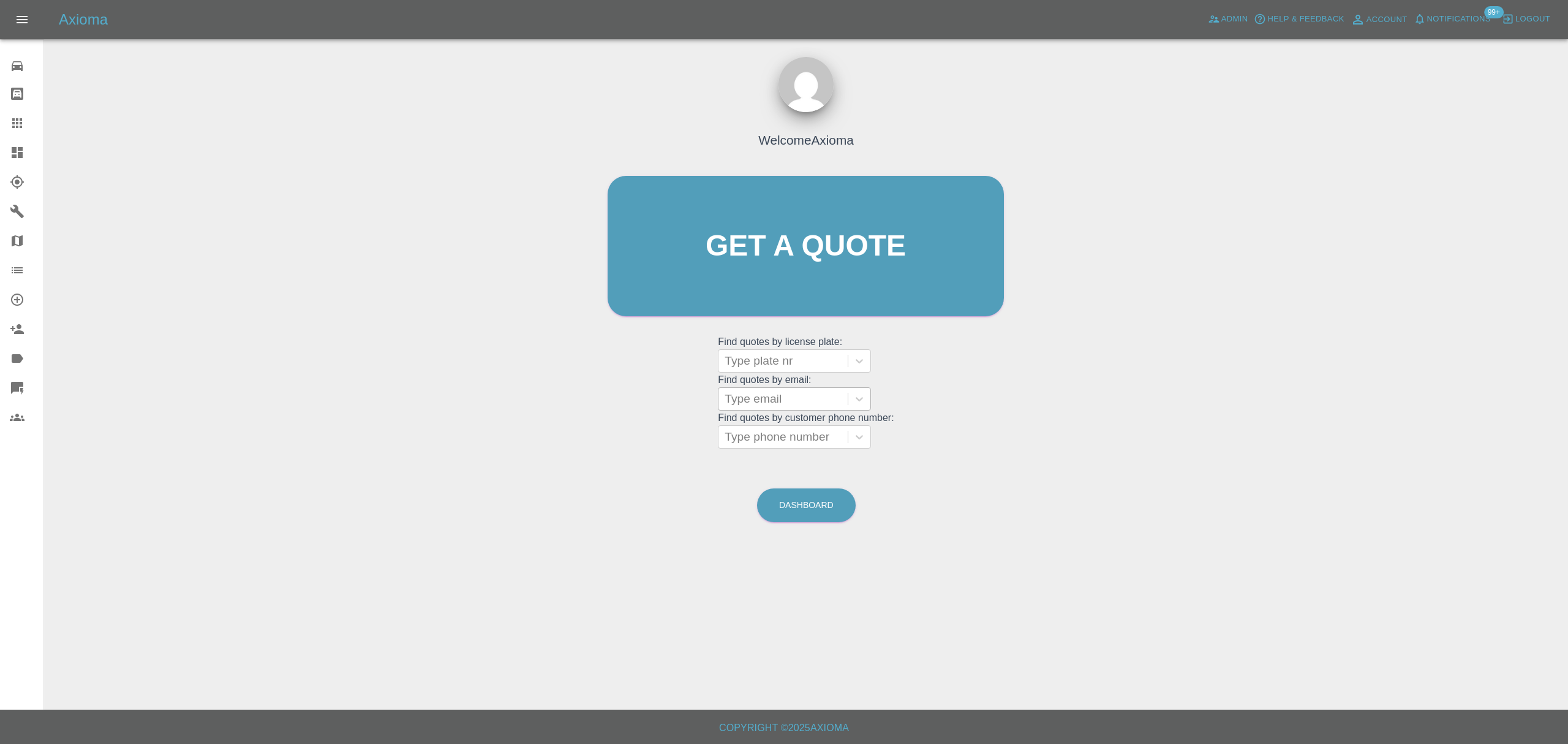
click at [753, 404] on div at bounding box center [783, 399] width 117 height 17
paste input "tony@pleiadianproperty.com"
type input "tony@pleiadianproperty.com"
click at [761, 426] on div "GK25WWV, Paid" at bounding box center [794, 430] width 153 height 24
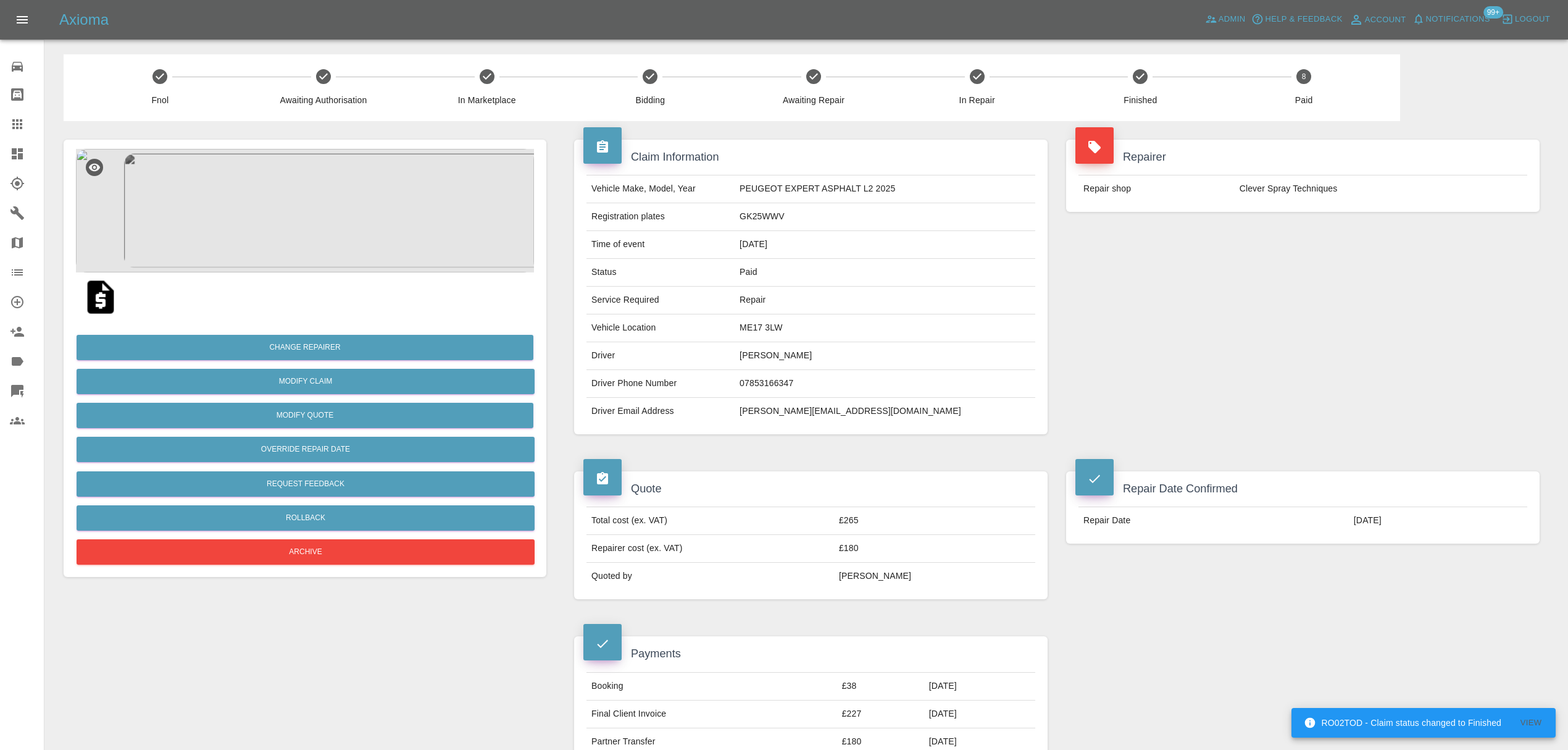
click at [33, 121] on div at bounding box center [27, 124] width 34 height 14
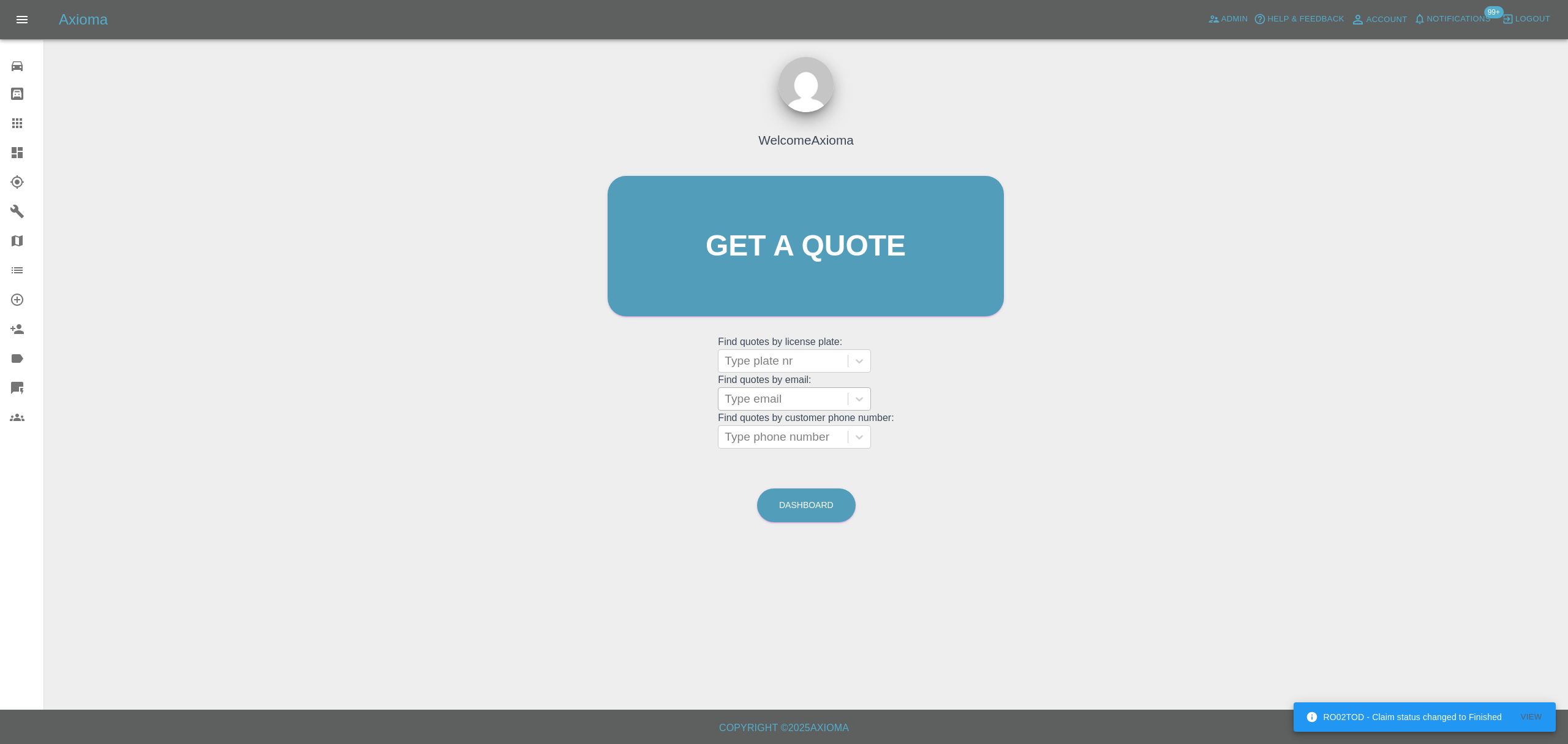
click at [777, 402] on div at bounding box center [783, 399] width 117 height 17
paste input "kennyuzoma92@gmail.com"
type input "kennyuzoma92@gmail.com"
click at [782, 433] on div "RX64OJS, Awaiting Repair" at bounding box center [794, 437] width 153 height 39
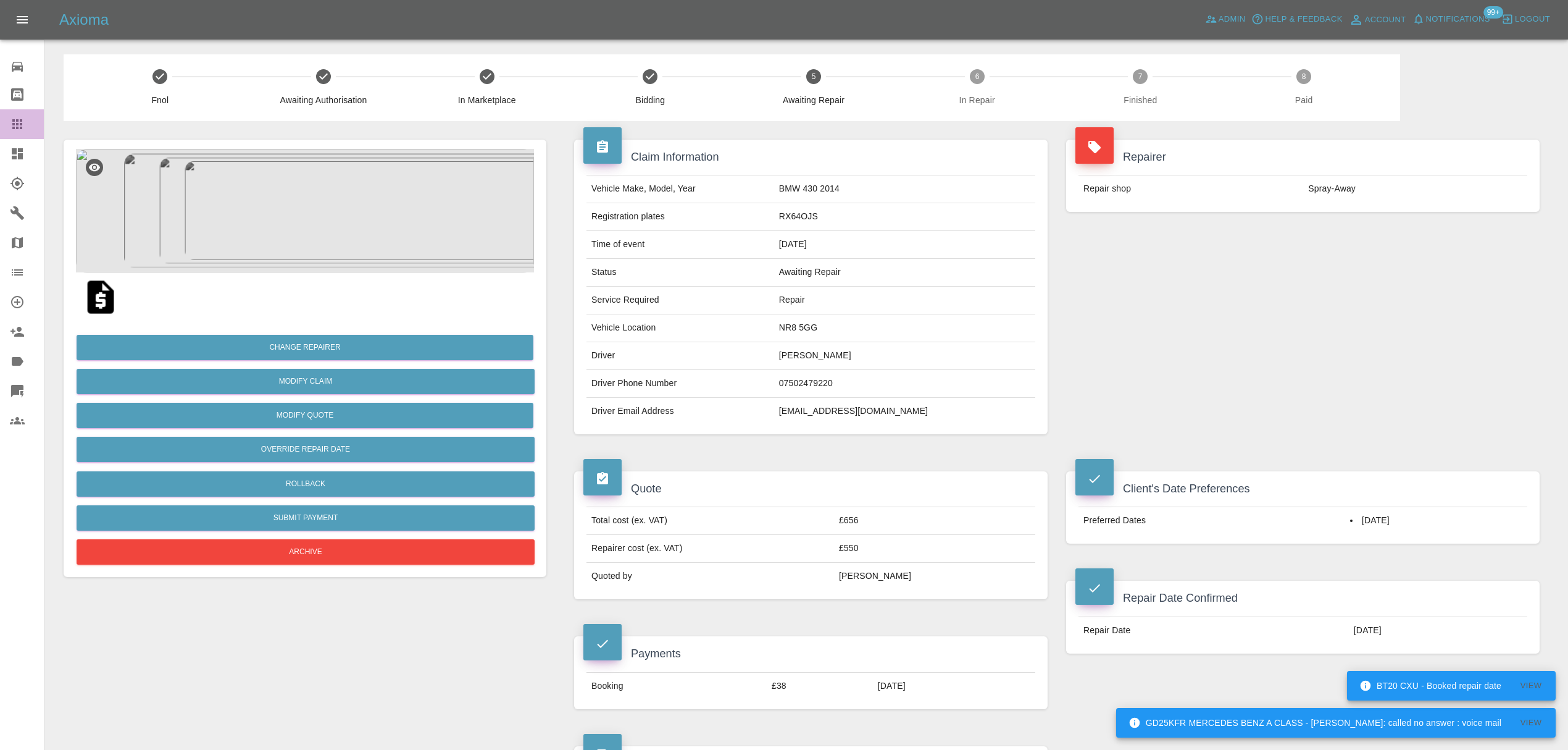
click at [26, 123] on div at bounding box center [27, 124] width 34 height 14
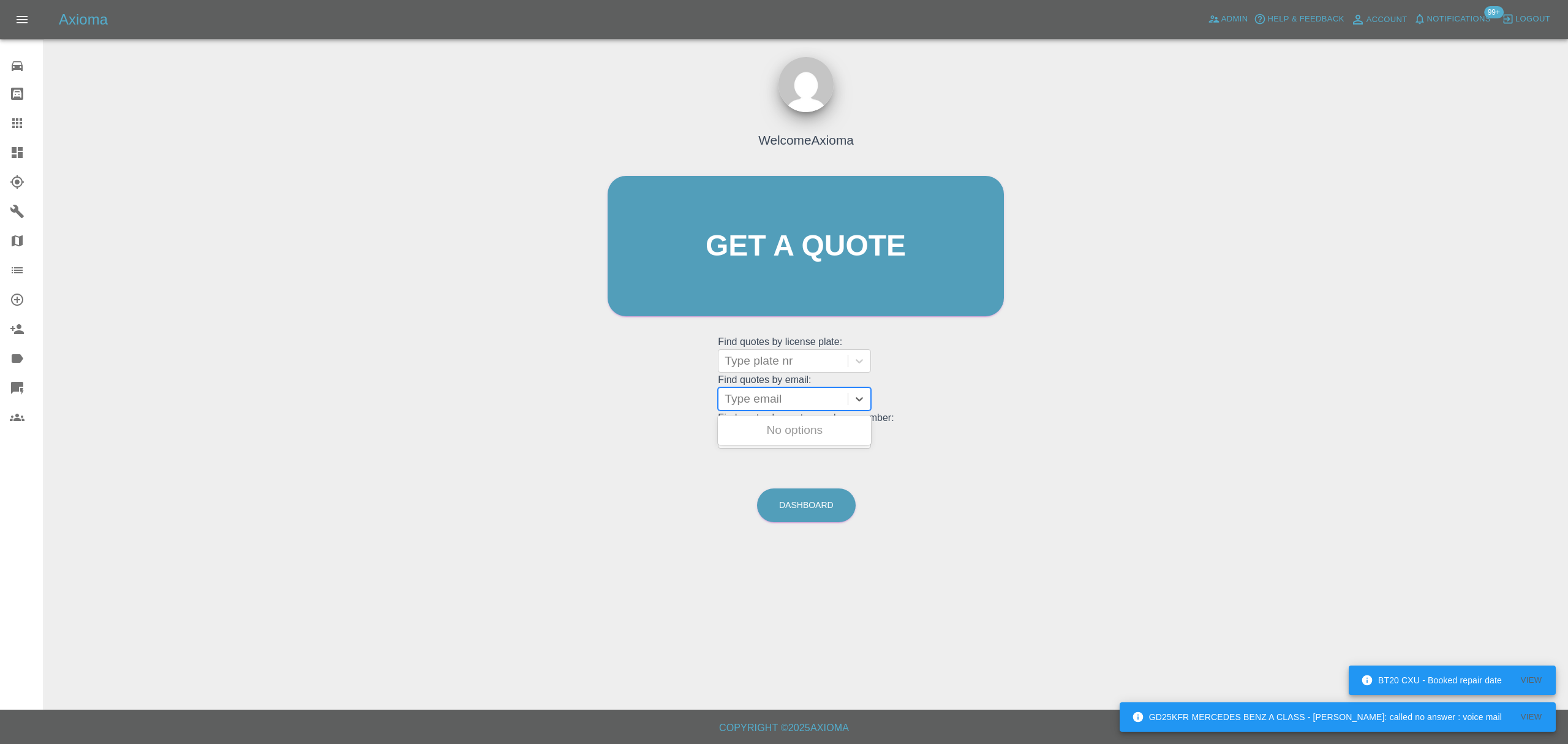
click at [757, 392] on div at bounding box center [783, 399] width 117 height 17
paste input "robp2022@gmail.com"
type input "robp2022@gmail.com"
click at [773, 436] on div "BK12 PXP, Paid" at bounding box center [794, 430] width 153 height 24
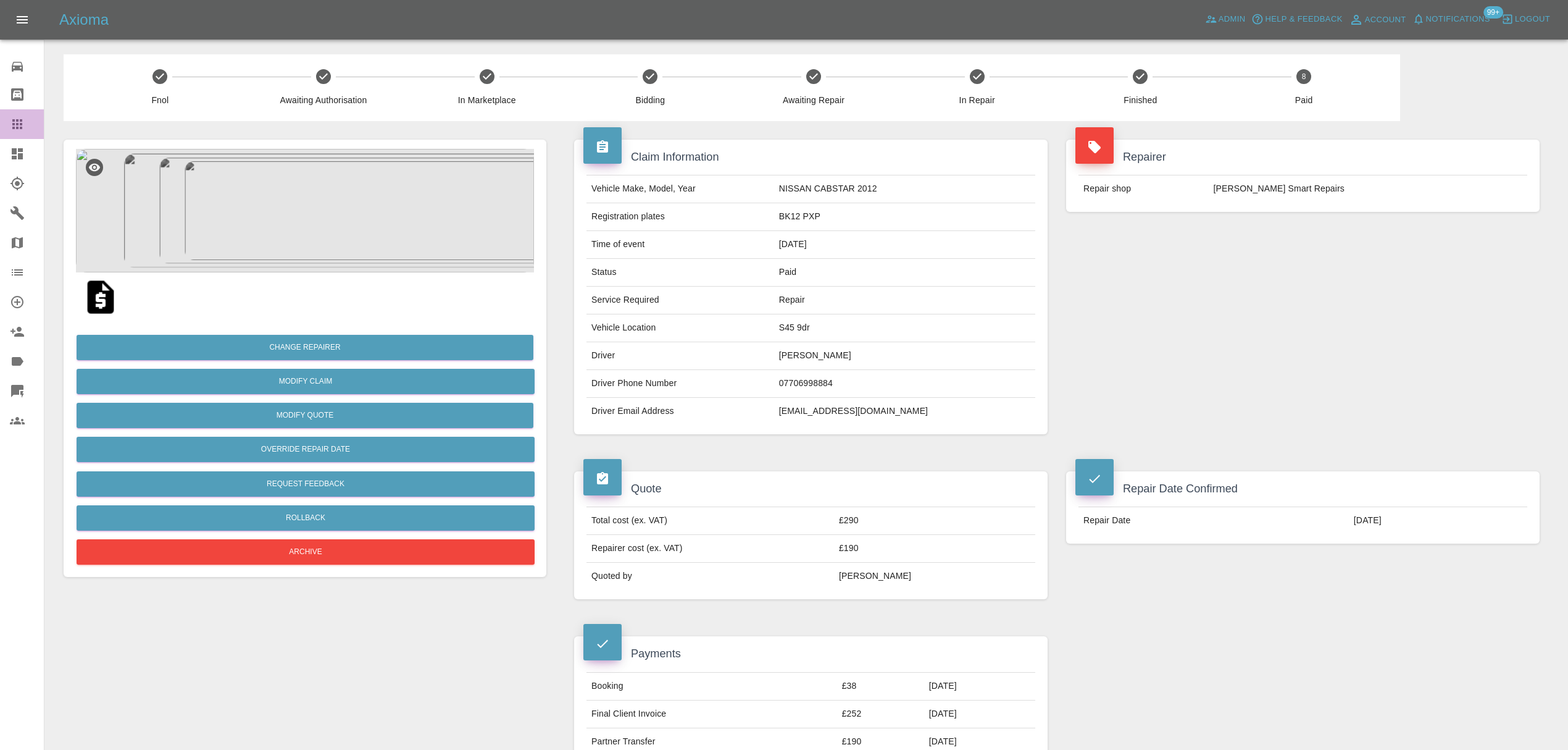
click at [25, 123] on div at bounding box center [27, 124] width 34 height 14
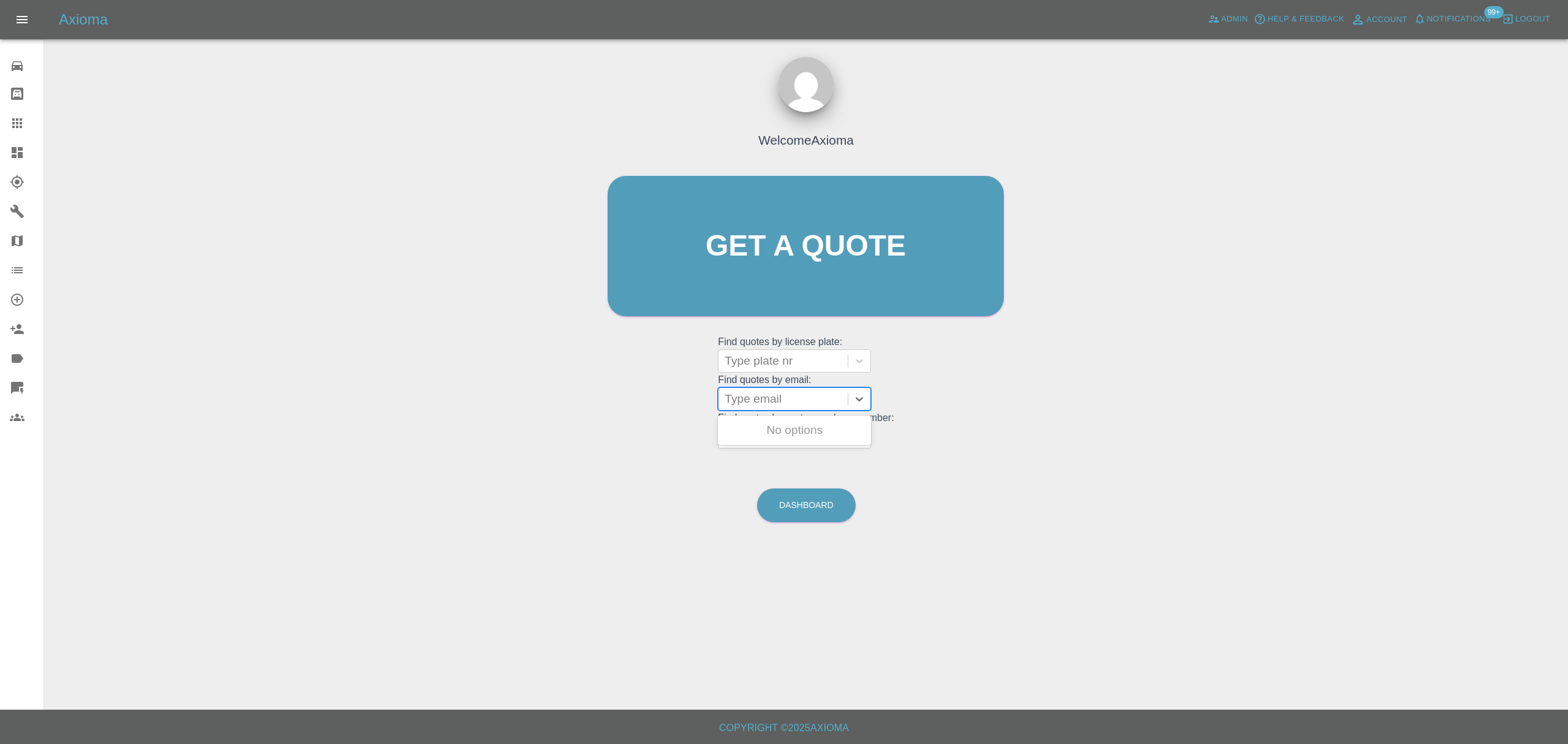
click at [790, 392] on div at bounding box center [783, 399] width 117 height 17
paste input "jpa67279@gmail.com"
type input "jpa67279@gmail.com"
click at [805, 433] on div "DYZ2162, Completed" at bounding box center [794, 430] width 153 height 24
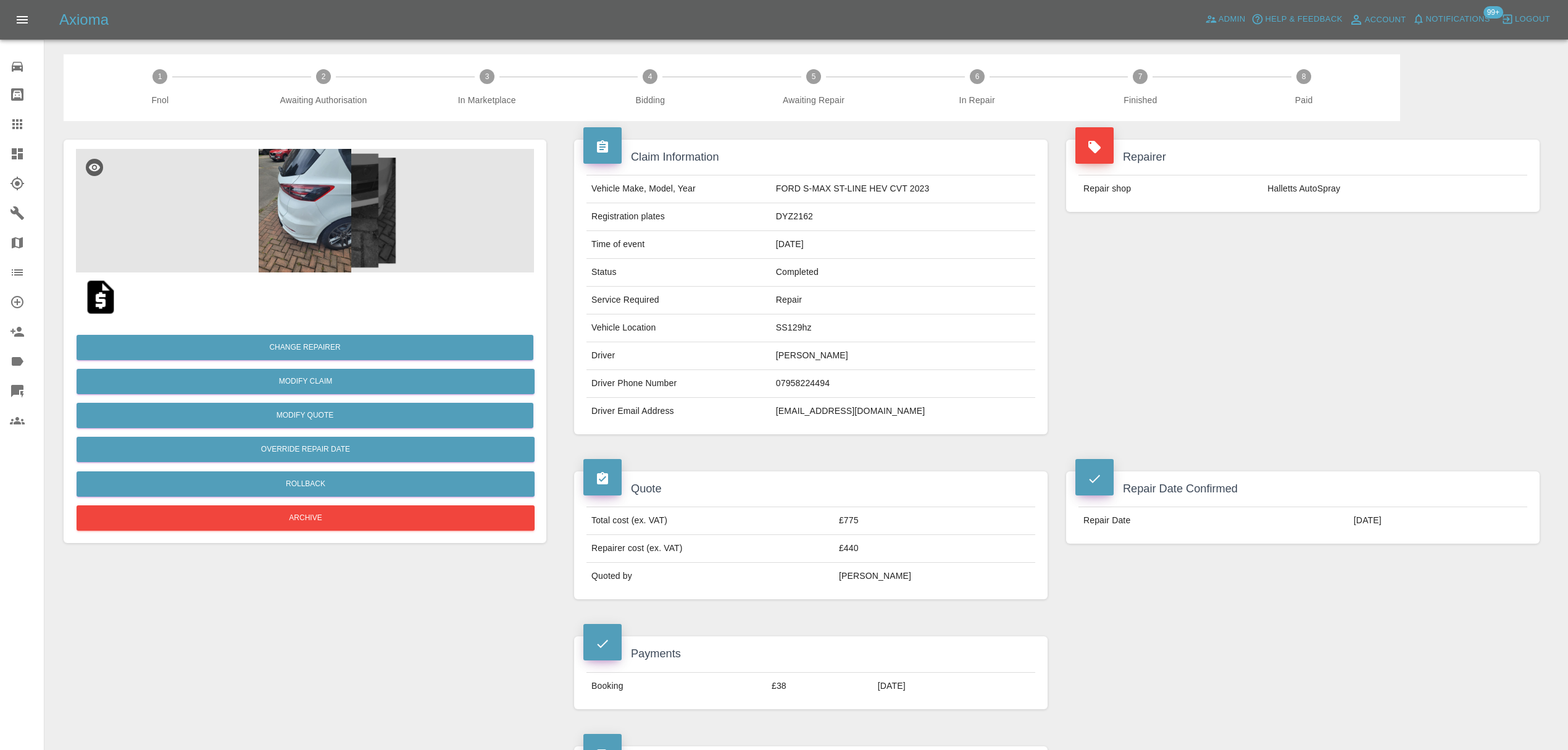
click at [820, 357] on td "Jack Patricks" at bounding box center [903, 356] width 264 height 28
copy td "Jack Patricks"
click at [788, 331] on td "SS129hz" at bounding box center [903, 328] width 264 height 28
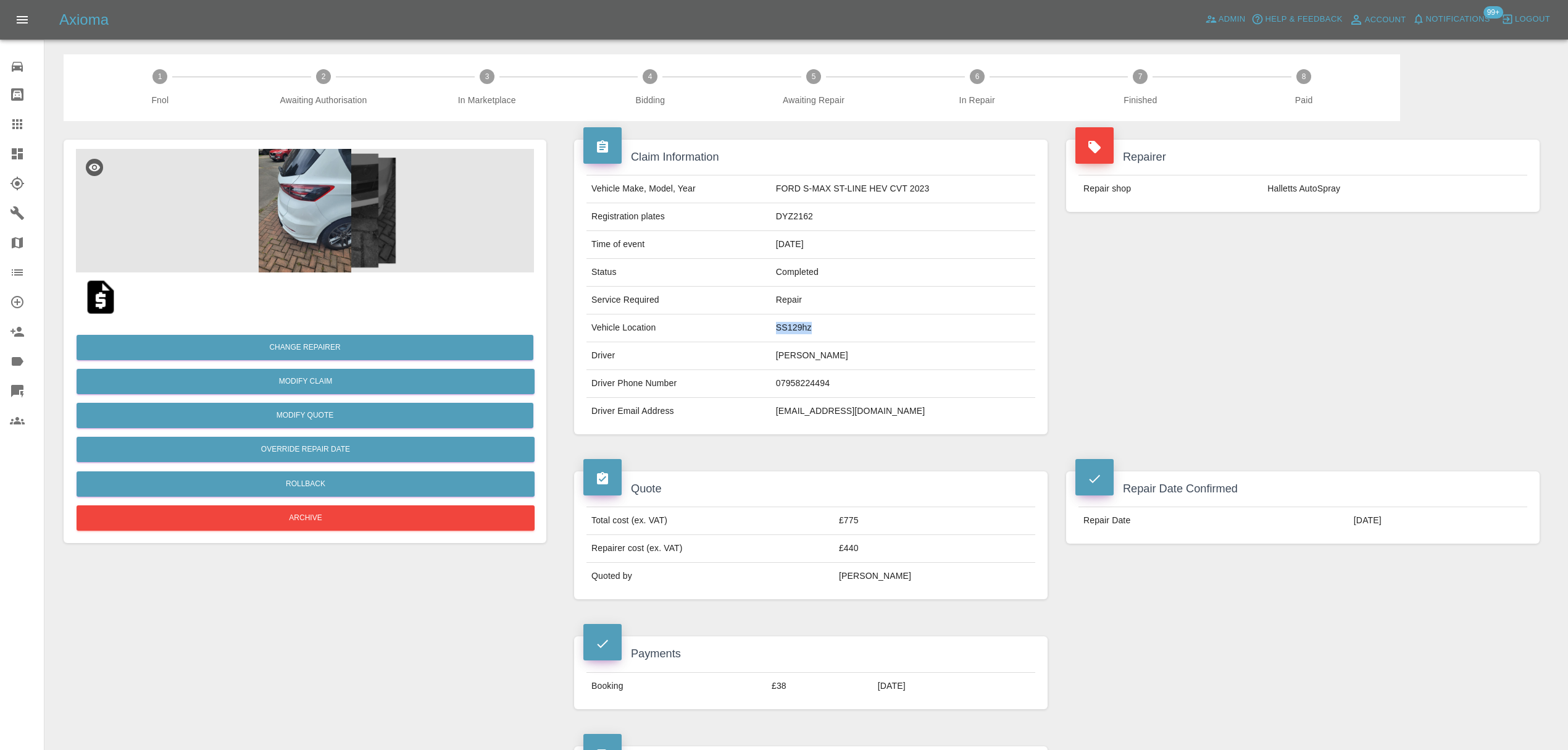
click at [788, 331] on td "SS129hz" at bounding box center [903, 328] width 264 height 28
copy td "SS129hz"
click at [808, 356] on td "Jack Patricks" at bounding box center [903, 356] width 264 height 28
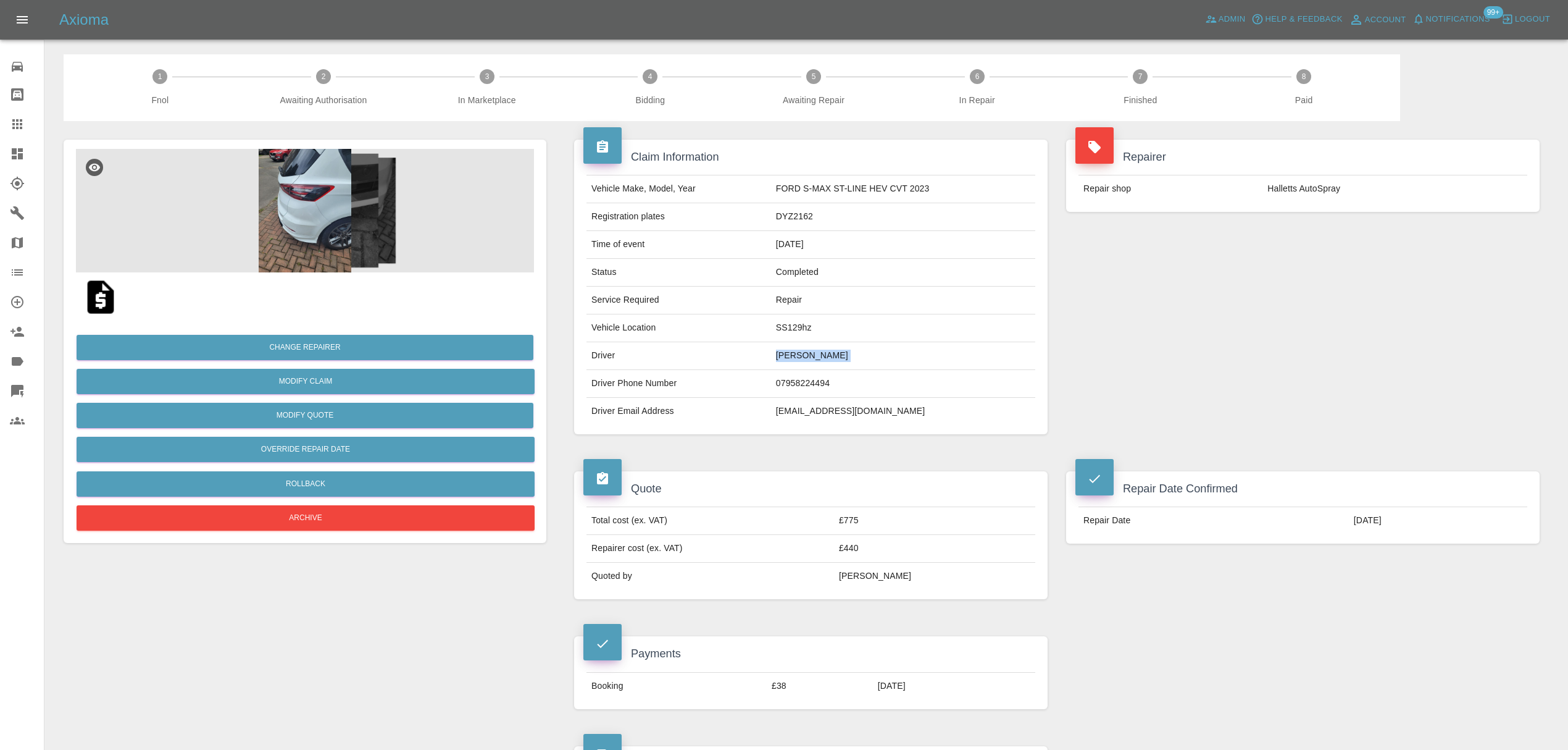
copy td "Jack Patricks"
drag, startPoint x: 25, startPoint y: 127, endPoint x: 31, endPoint y: 131, distance: 7.2
click at [25, 127] on div at bounding box center [27, 124] width 34 height 14
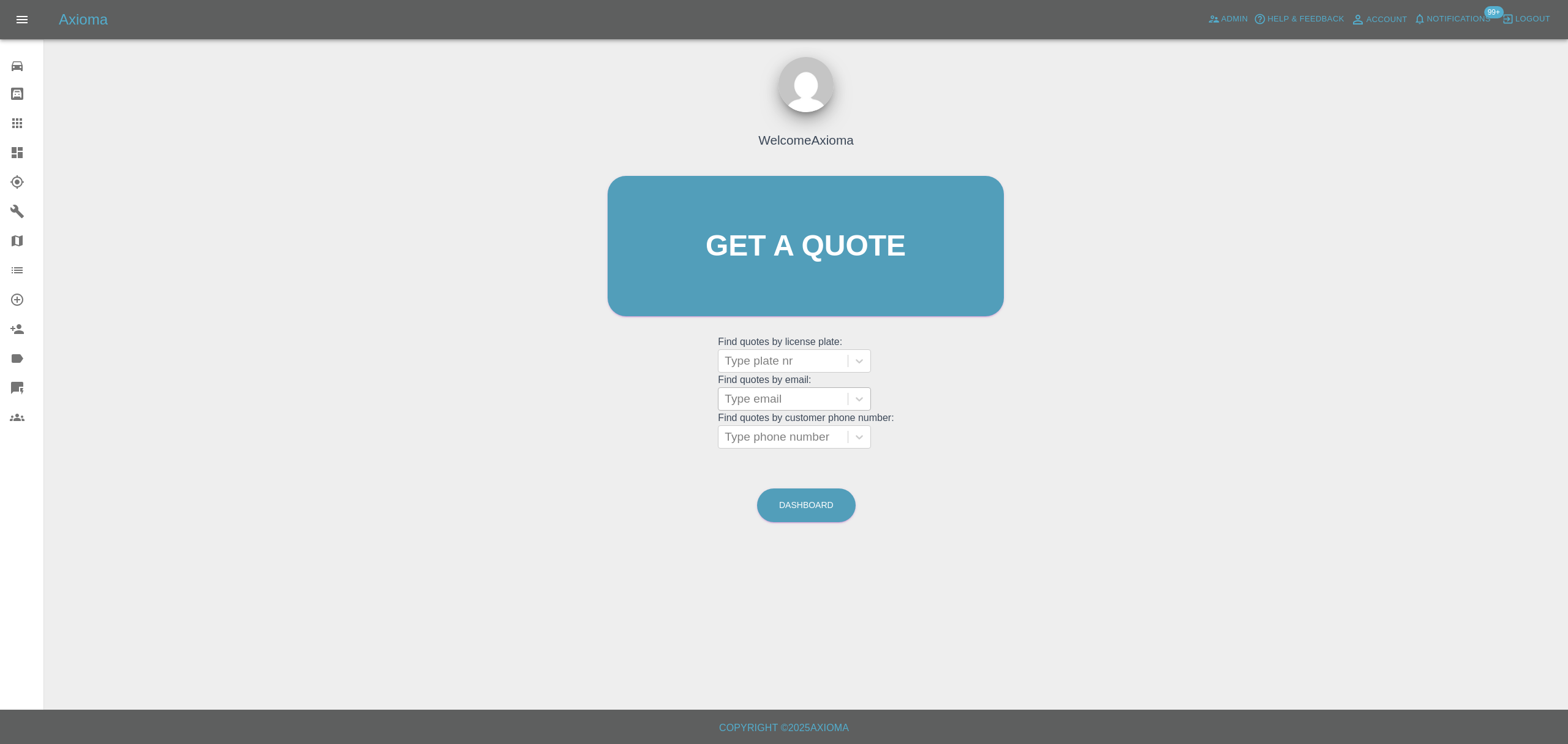
click at [776, 403] on div at bounding box center [783, 399] width 117 height 17
paste input "acr321@hotmail.co.uk"
type input "acr321@hotmail.co.uk"
click at [786, 439] on div "LF71VVL, Finished" at bounding box center [794, 430] width 153 height 24
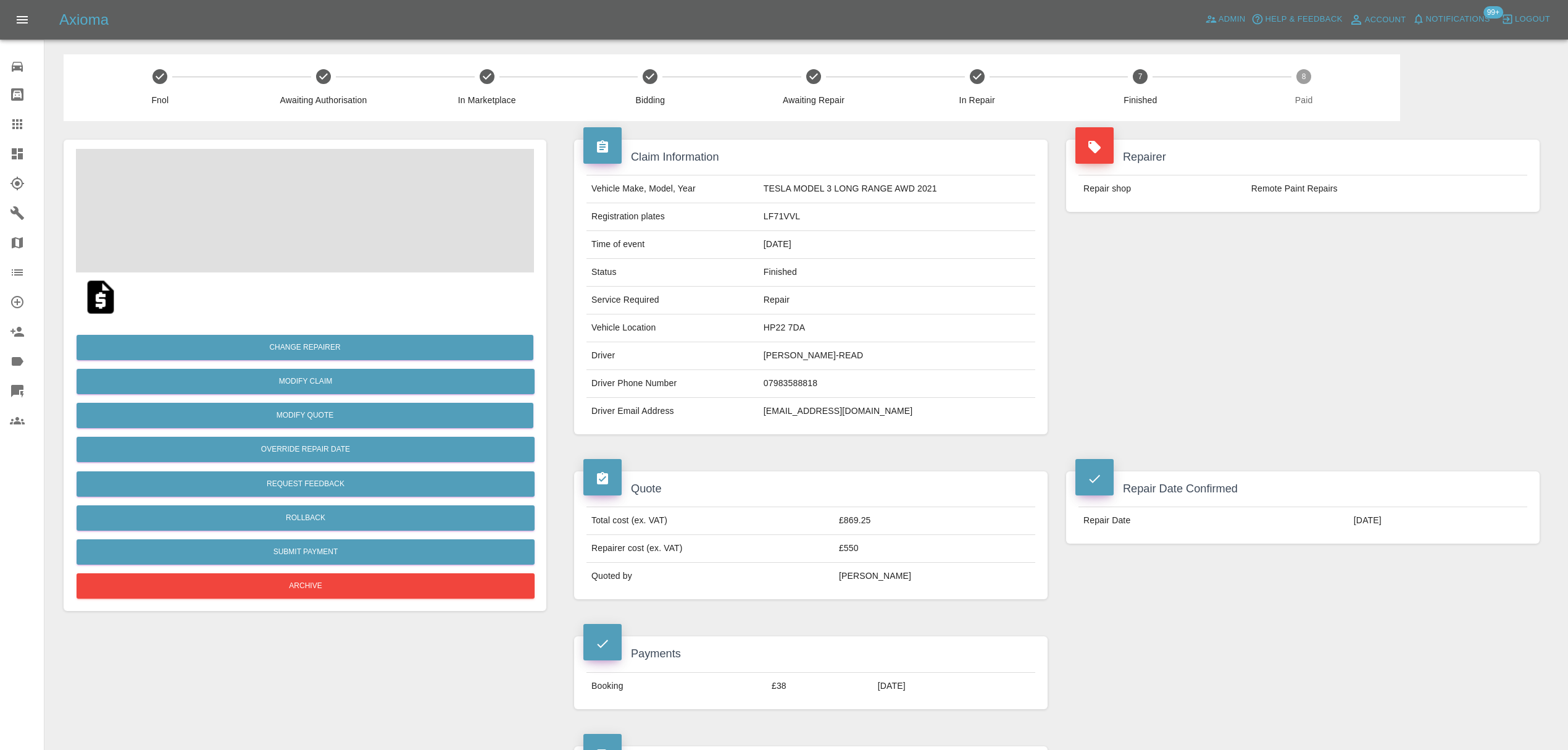
click at [778, 406] on td "acr321@hotmail.co.uk" at bounding box center [897, 411] width 277 height 27
copy div "acr321@hotmail.co.uk"
click at [789, 218] on td "LF71VVL" at bounding box center [897, 217] width 277 height 28
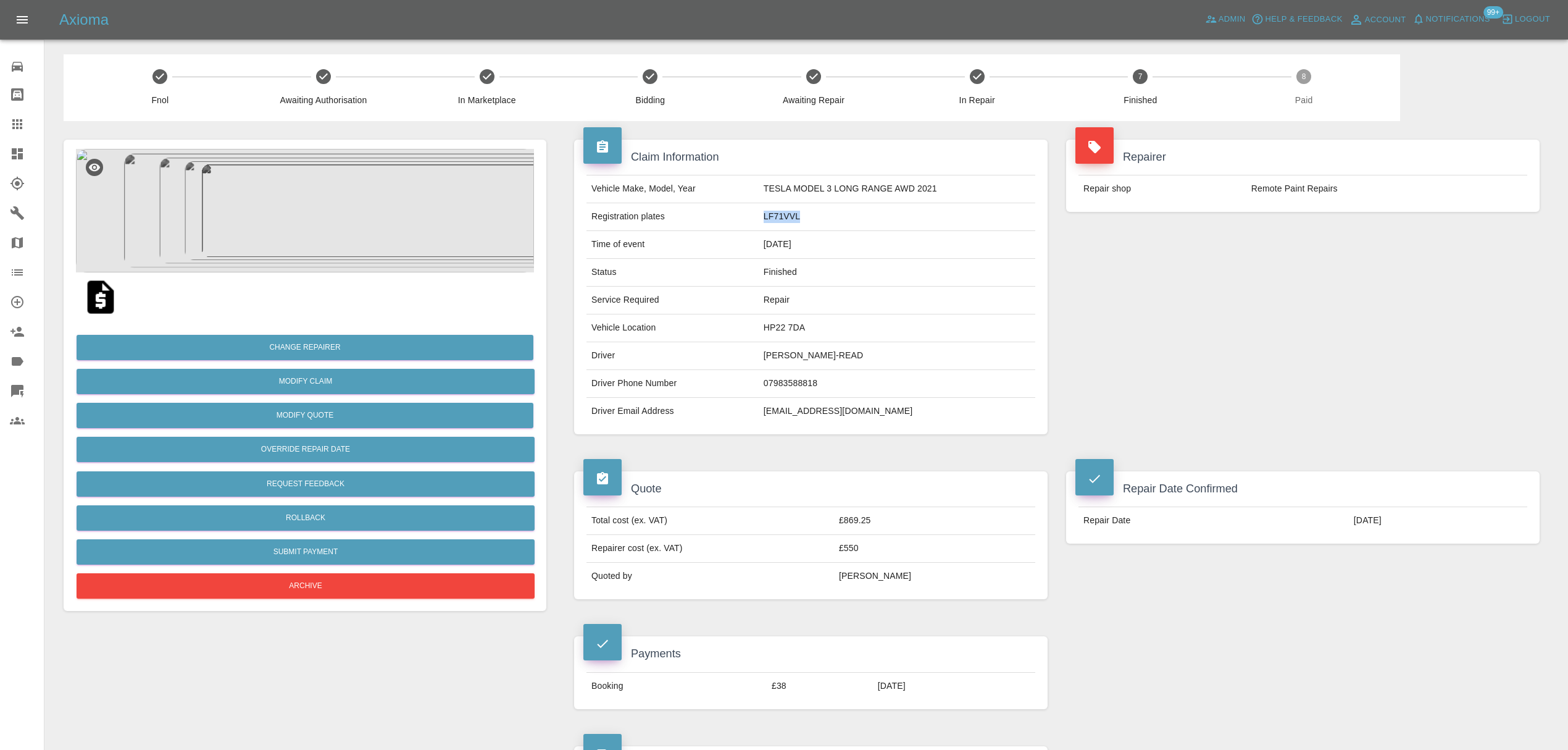
click at [789, 218] on td "LF71VVL" at bounding box center [897, 217] width 277 height 28
copy td "LF71VVL"
click at [778, 326] on td "HP22 7DA" at bounding box center [897, 328] width 277 height 28
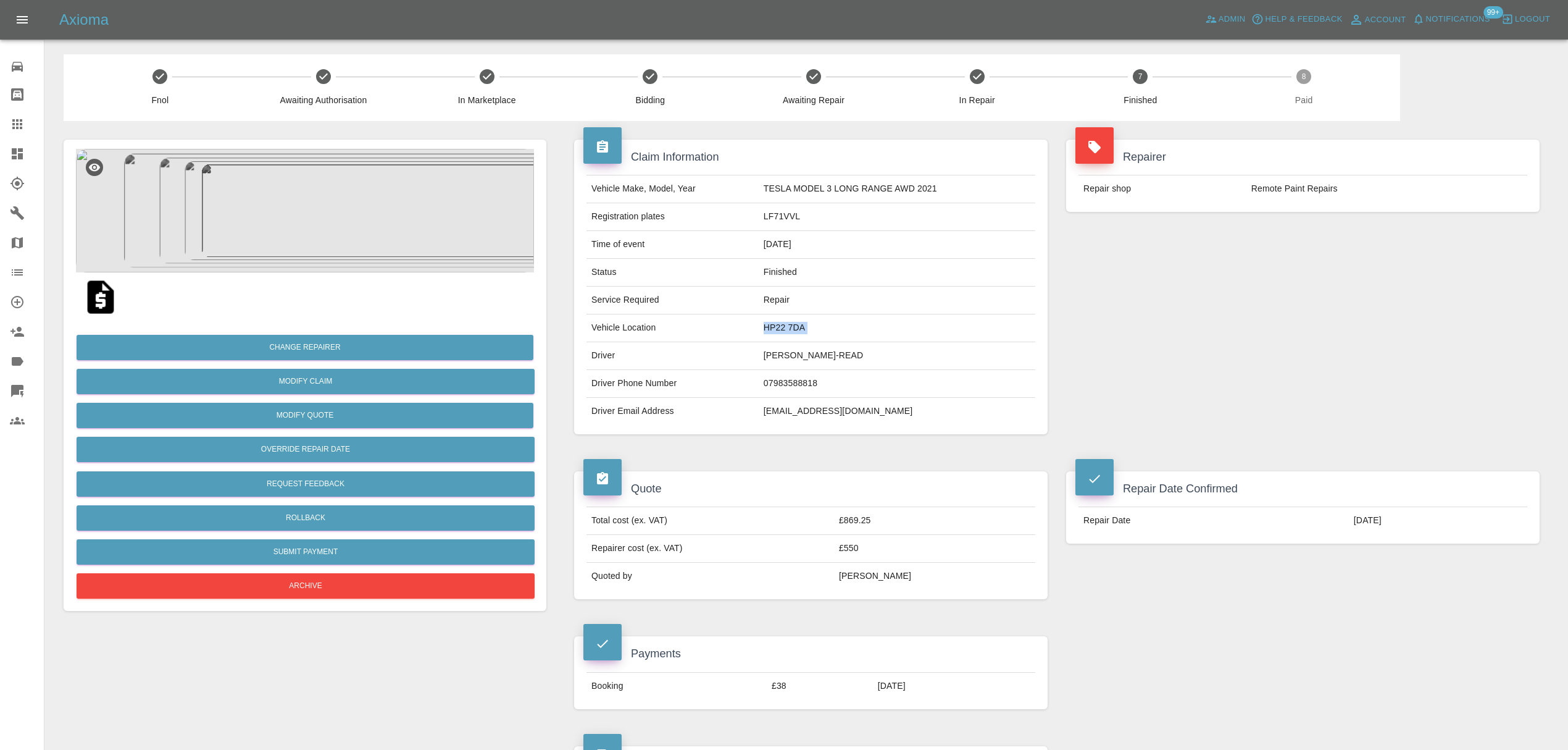
click at [778, 326] on td "HP22 7DA" at bounding box center [897, 328] width 277 height 28
copy td "HP22 7DA"
click at [3, 127] on link "Claims" at bounding box center [22, 124] width 44 height 30
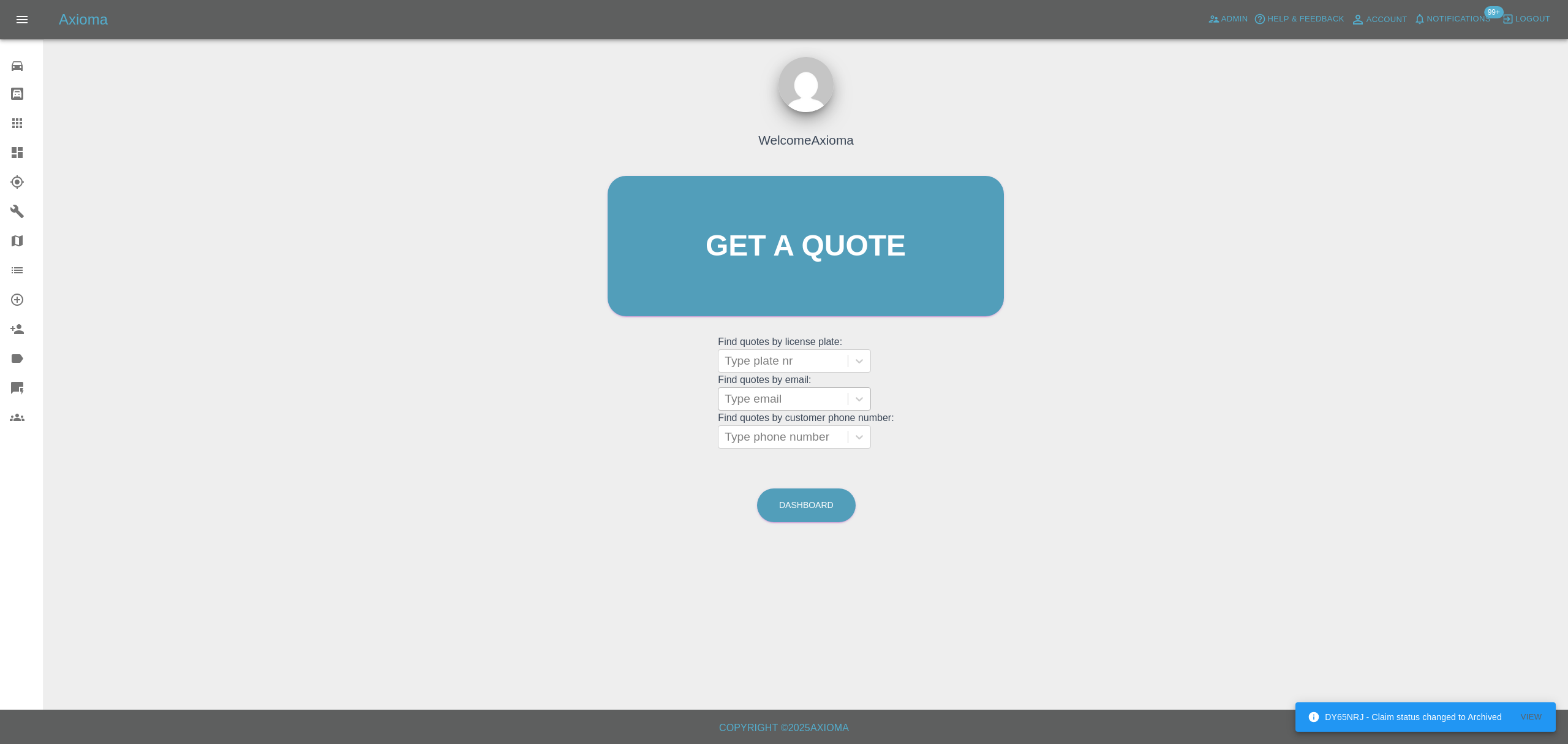
click at [801, 392] on div at bounding box center [783, 399] width 117 height 17
paste input "'jpa67279@gmail.com'"
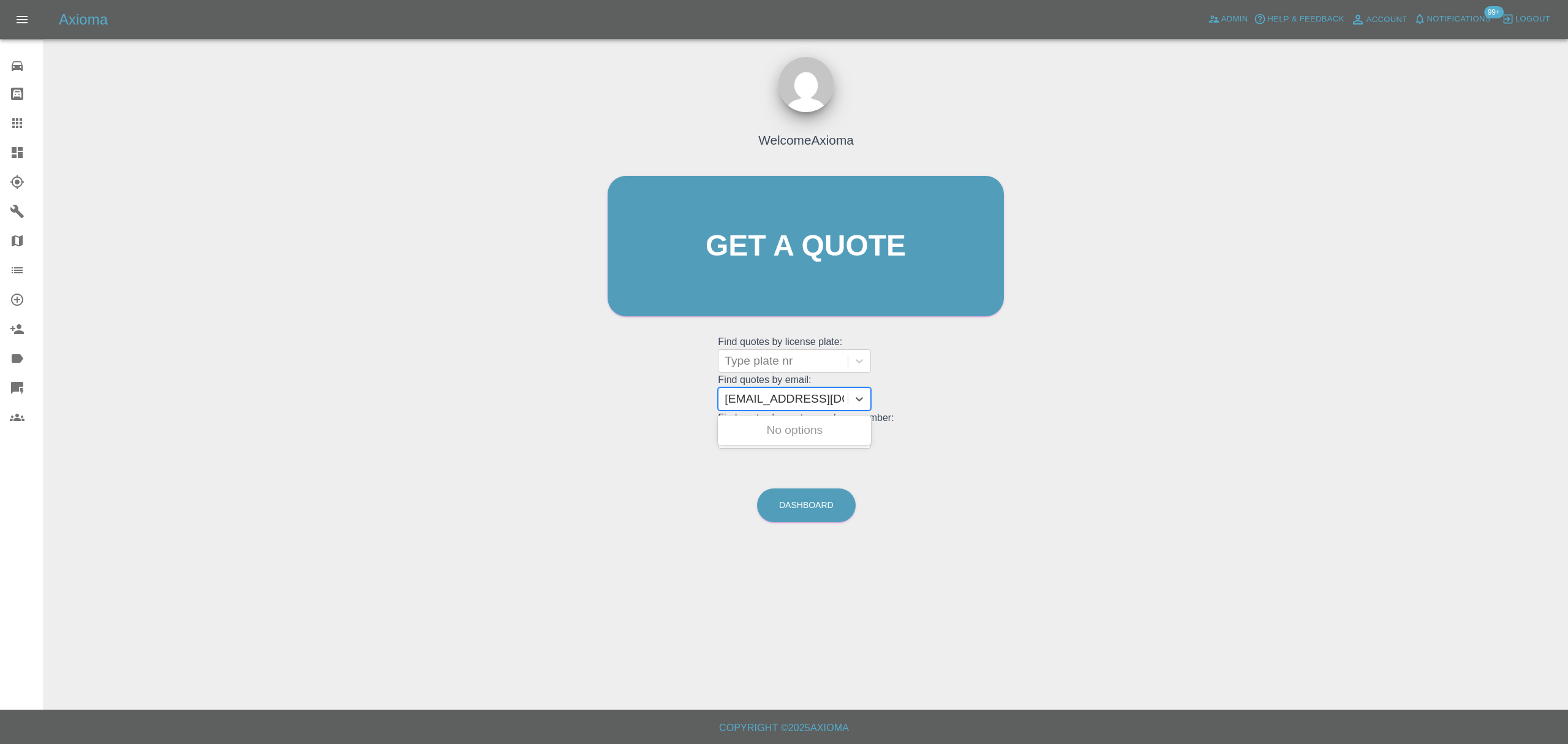
type input "jpa67279@gmail.com"
click at [816, 436] on div "DYZ2162, Completed" at bounding box center [794, 430] width 153 height 24
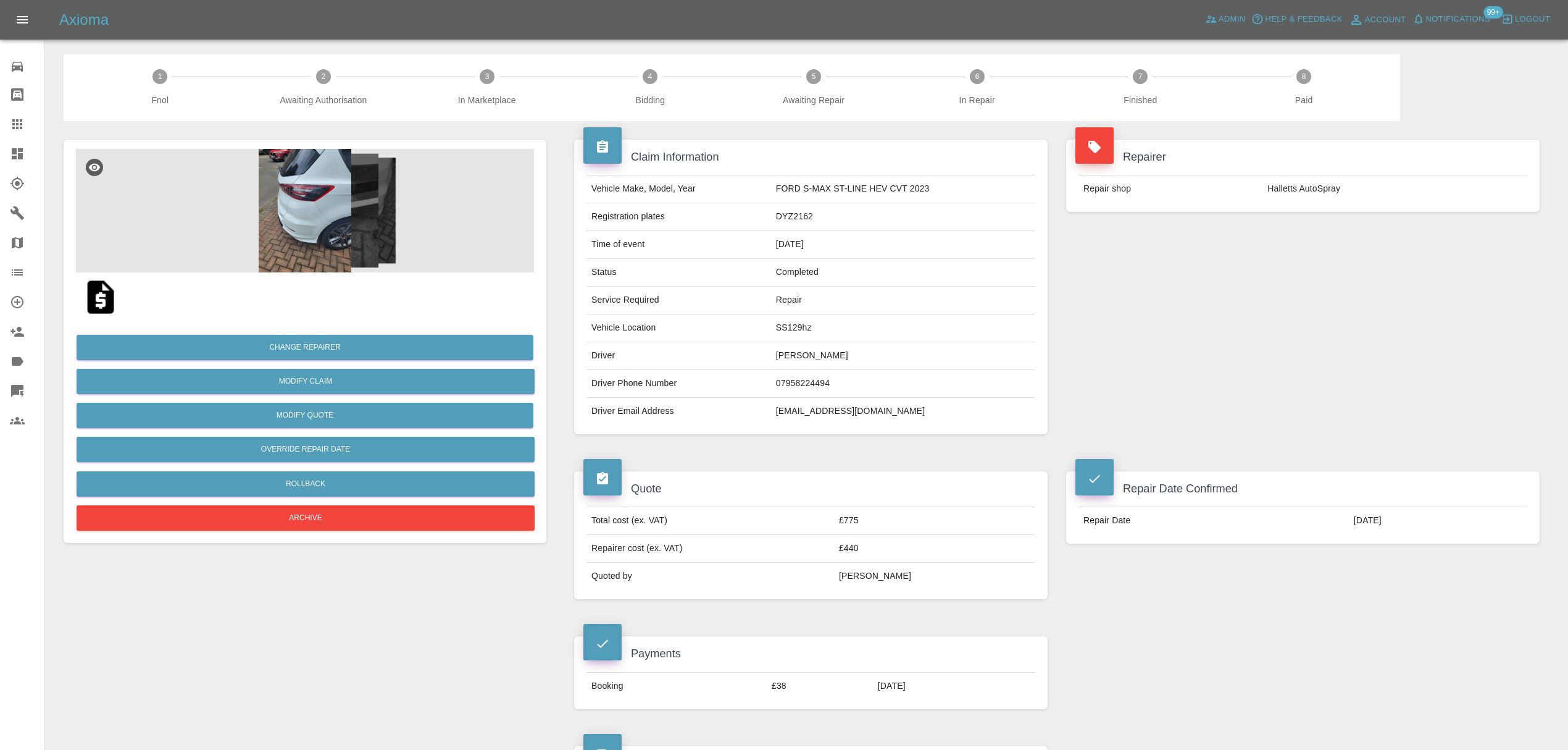
click at [831, 403] on td "jpa67279@gmail.com" at bounding box center [903, 411] width 264 height 27
copy div "jpa67279@gmail.com"
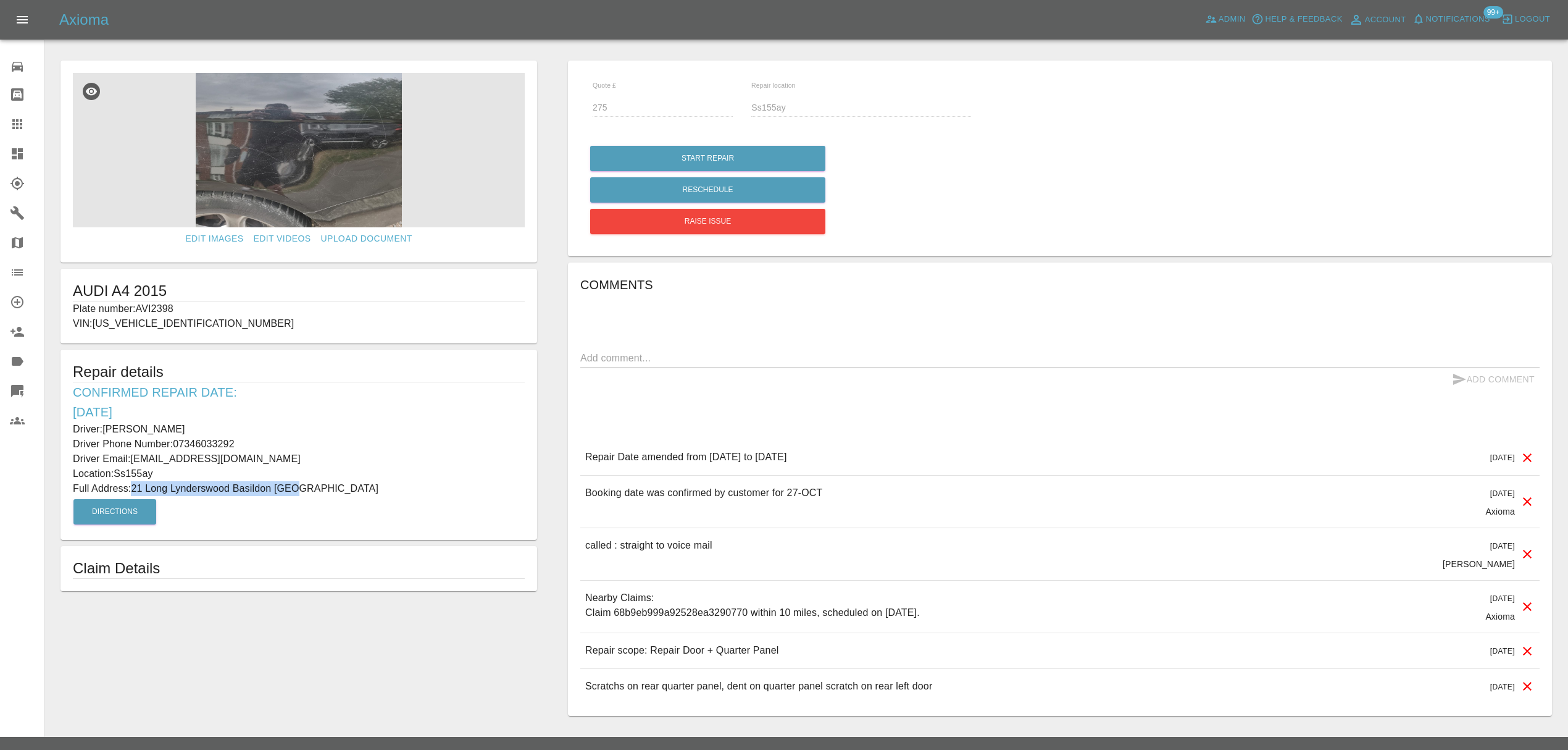
drag, startPoint x: 136, startPoint y: 490, endPoint x: 300, endPoint y: 488, distance: 164.0
click at [300, 488] on p "Full Address: 21 Long Lynderswood Basildon Essex" at bounding box center [299, 488] width 452 height 14
click at [196, 467] on p "Location: Ss155ay" at bounding box center [299, 473] width 452 height 14
drag, startPoint x: 250, startPoint y: 453, endPoint x: 134, endPoint y: 457, distance: 116.1
click at [134, 457] on p "Driver Email: Jack1patricks@gmail.com" at bounding box center [299, 459] width 452 height 14
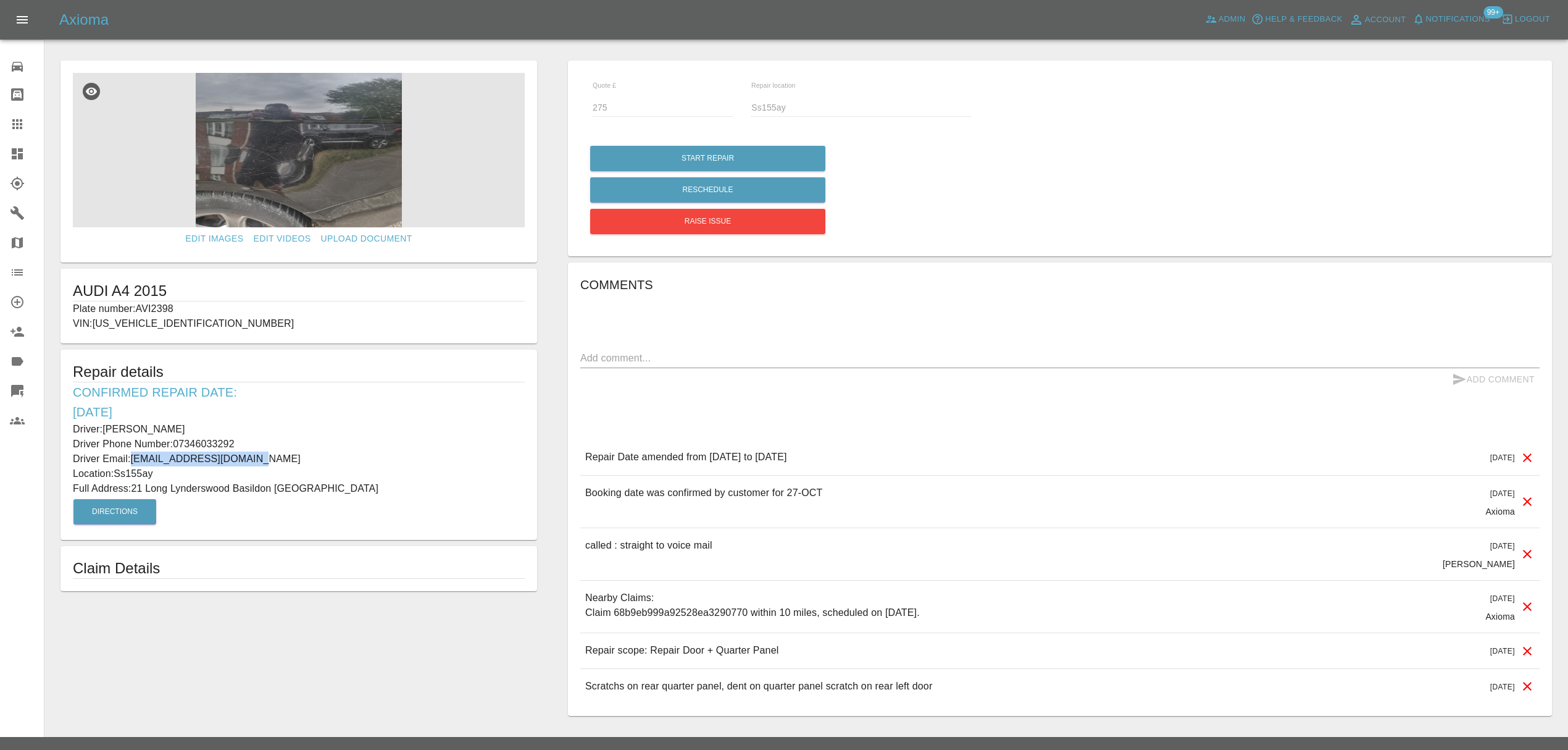
copy p "Jack1patricks@gmail.com"
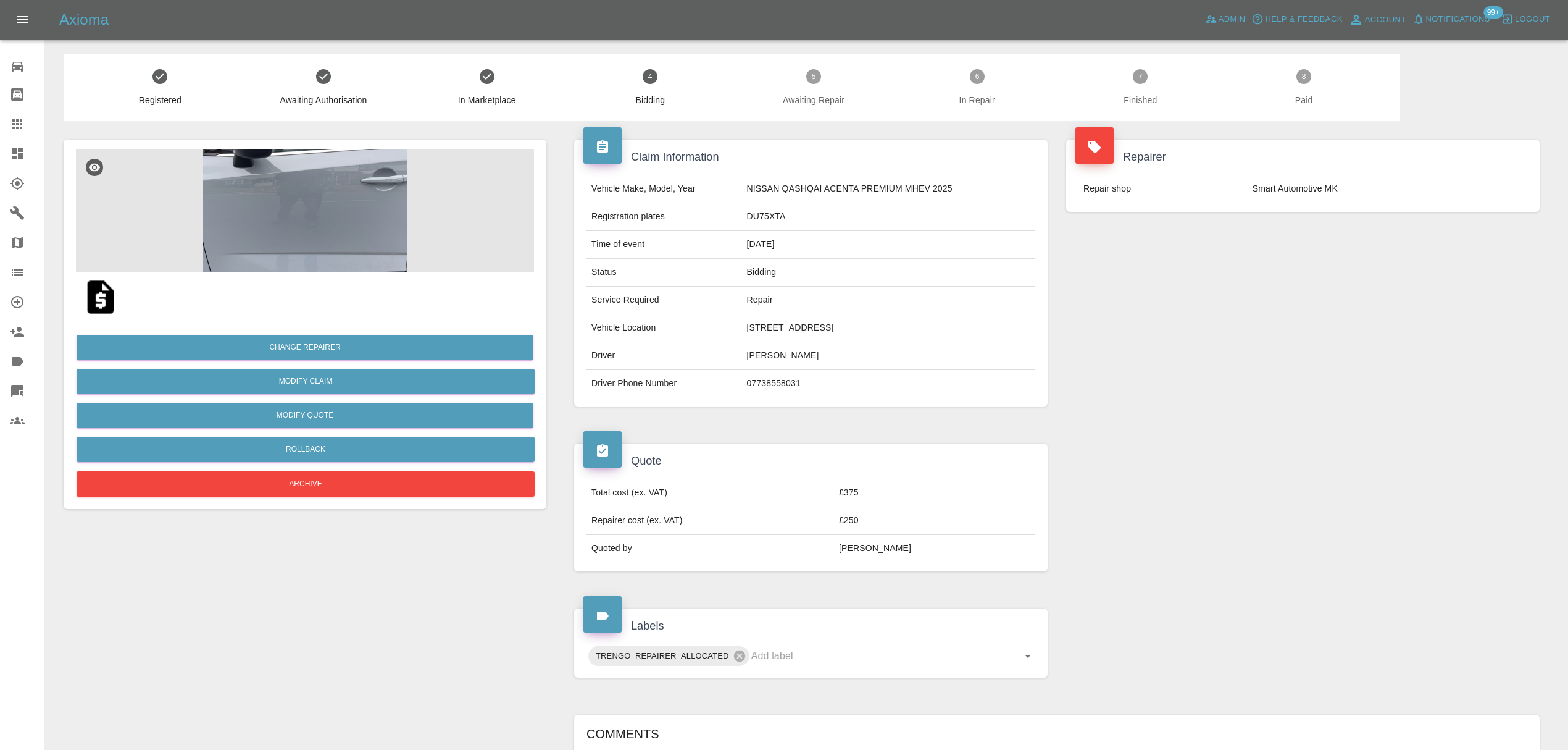
click at [1488, 23] on span "Notifications" at bounding box center [1458, 20] width 64 height 14
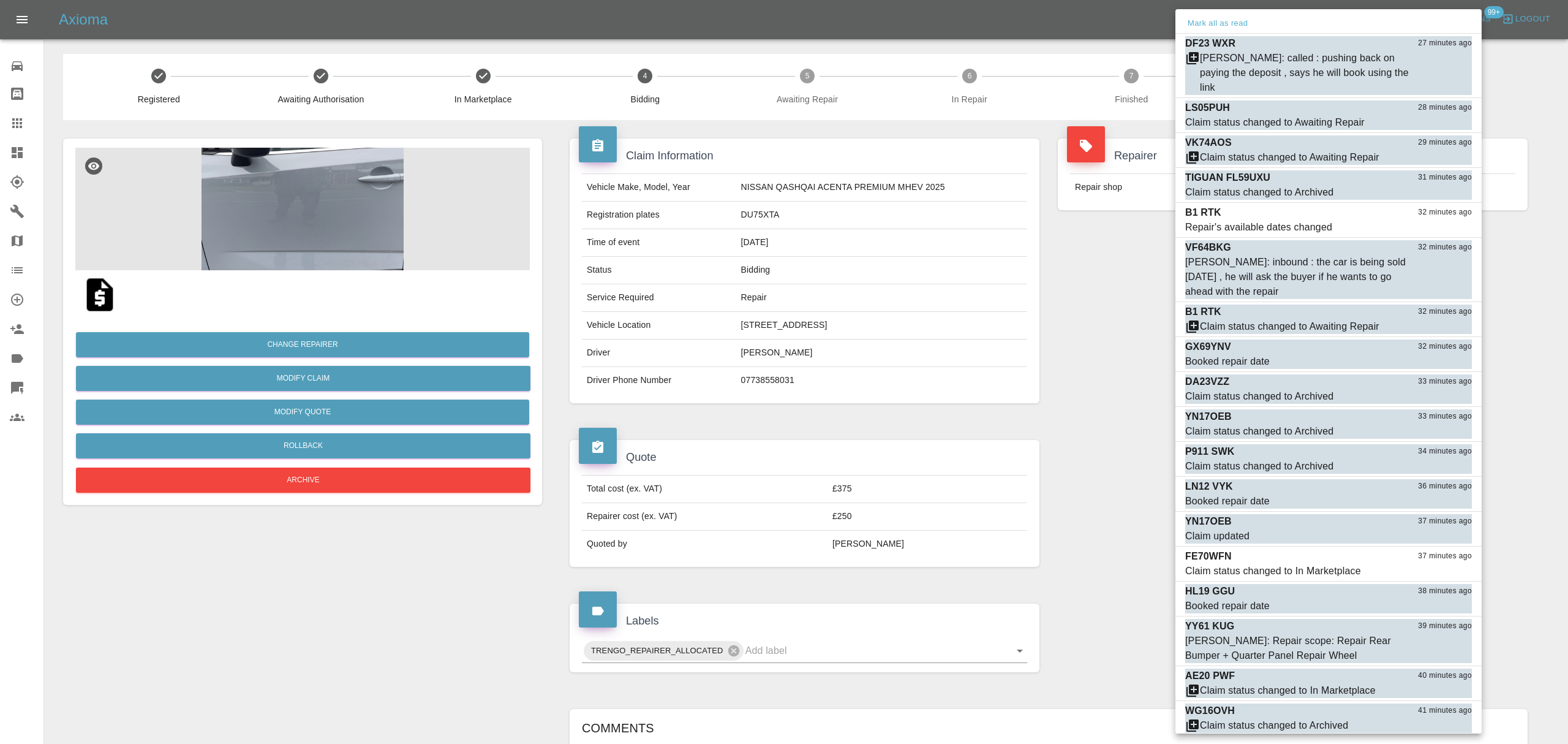
click at [1210, 33] on div "Mark all as read" at bounding box center [1328, 24] width 307 height 20
click at [1218, 25] on button "Mark all as read" at bounding box center [1217, 24] width 65 height 14
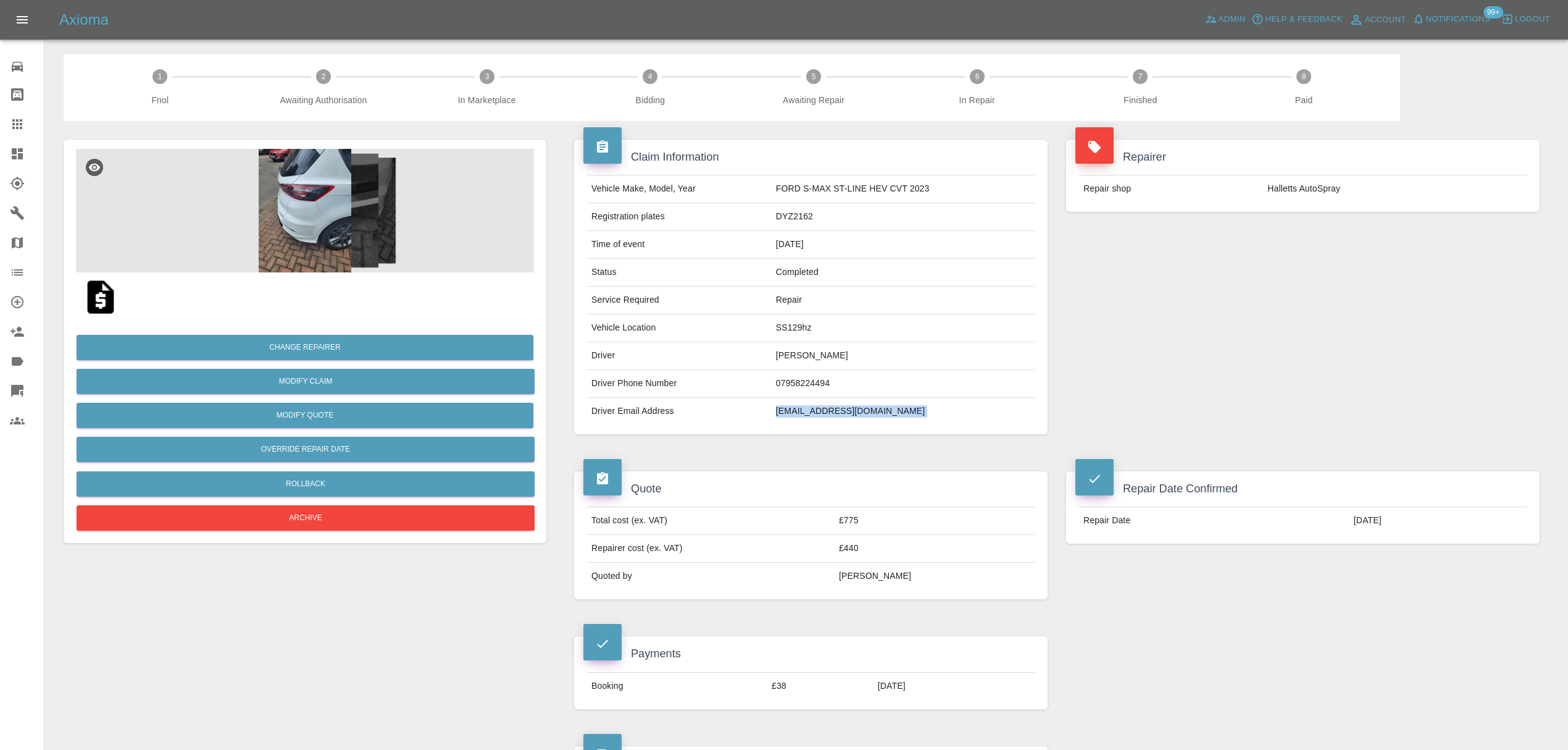
click at [1455, 24] on span "Notifications" at bounding box center [1458, 20] width 64 height 14
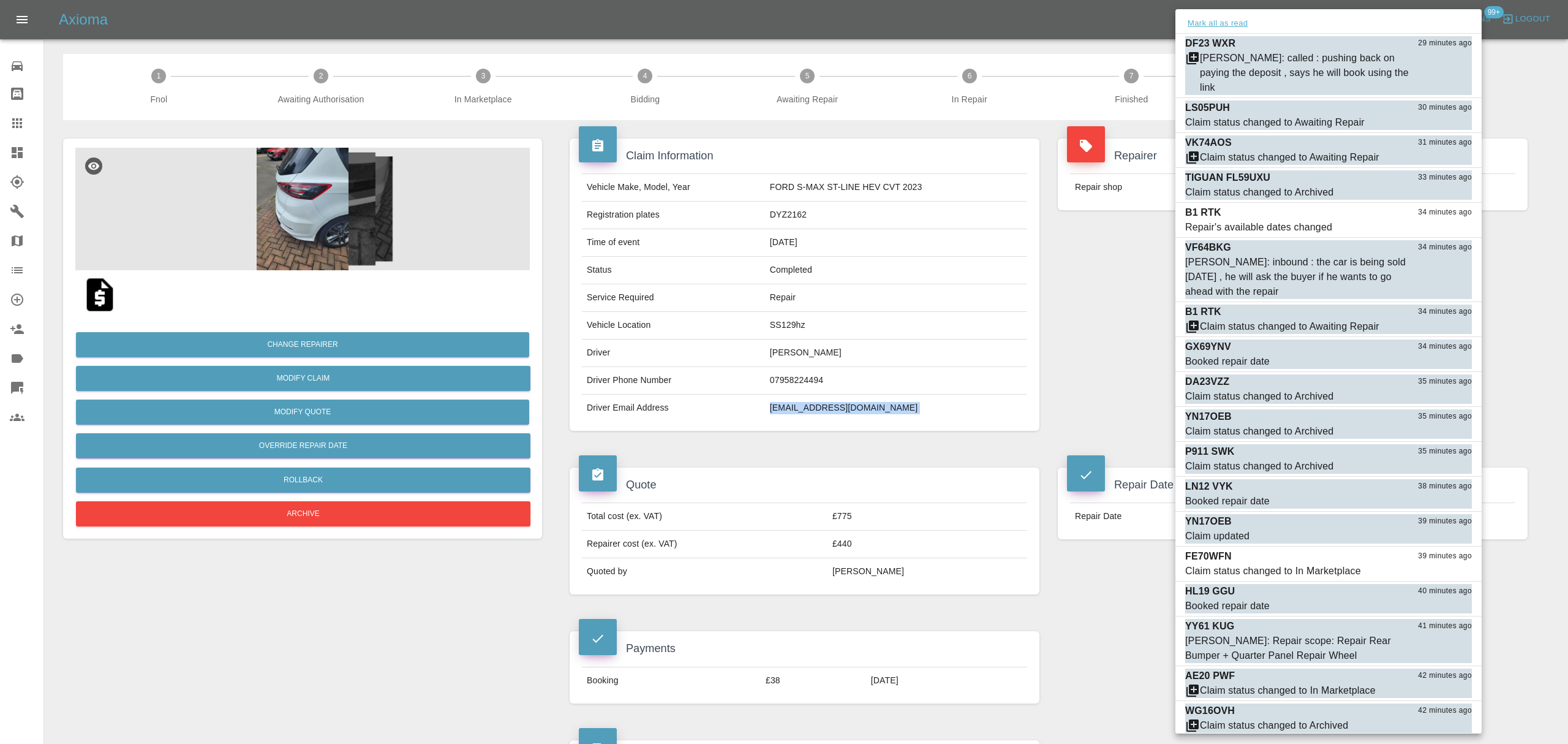
click at [1227, 17] on button "Mark all as read" at bounding box center [1217, 24] width 65 height 14
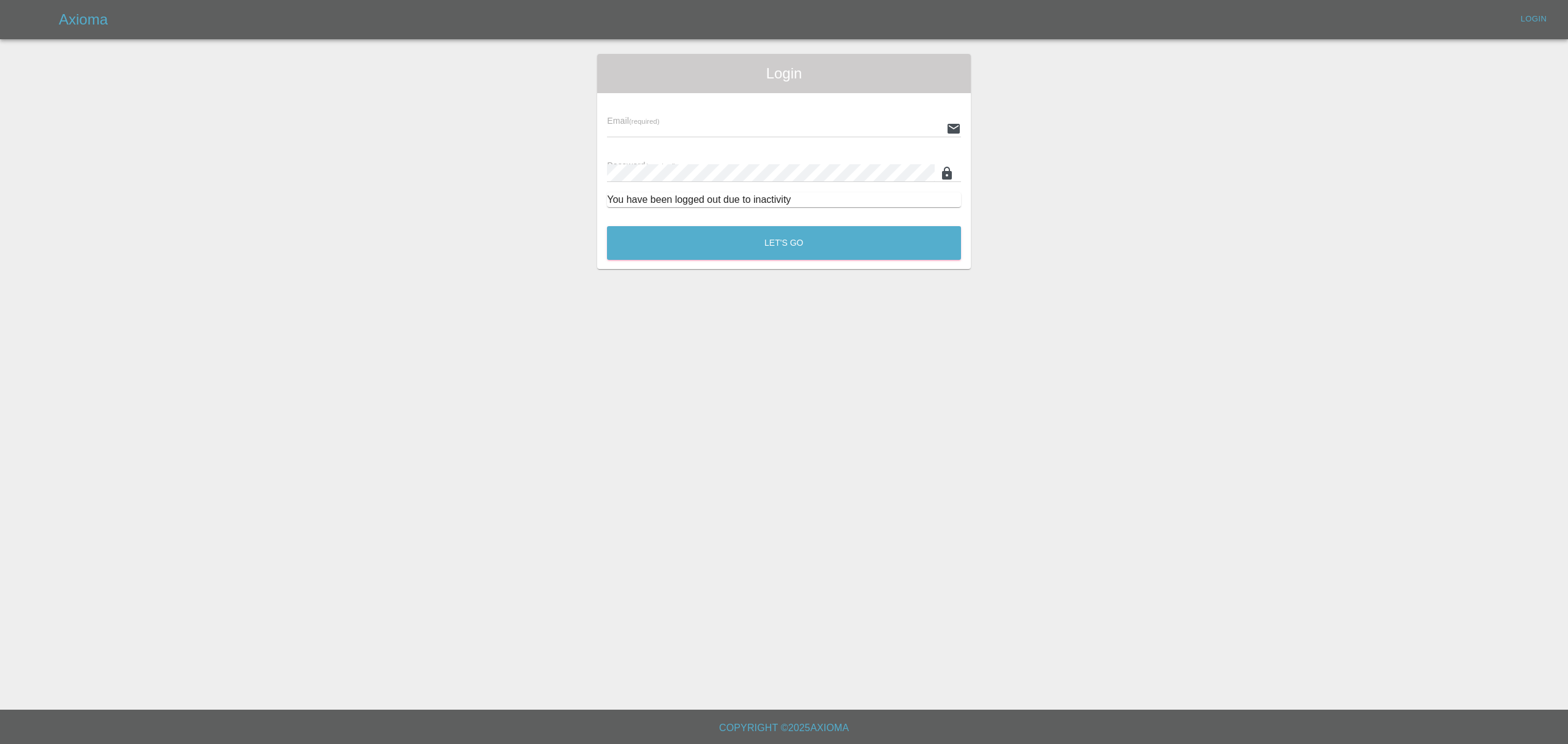
type input "stefano.sironi@axioma.co.uk"
click at [794, 230] on button "Let's Go" at bounding box center [784, 243] width 354 height 34
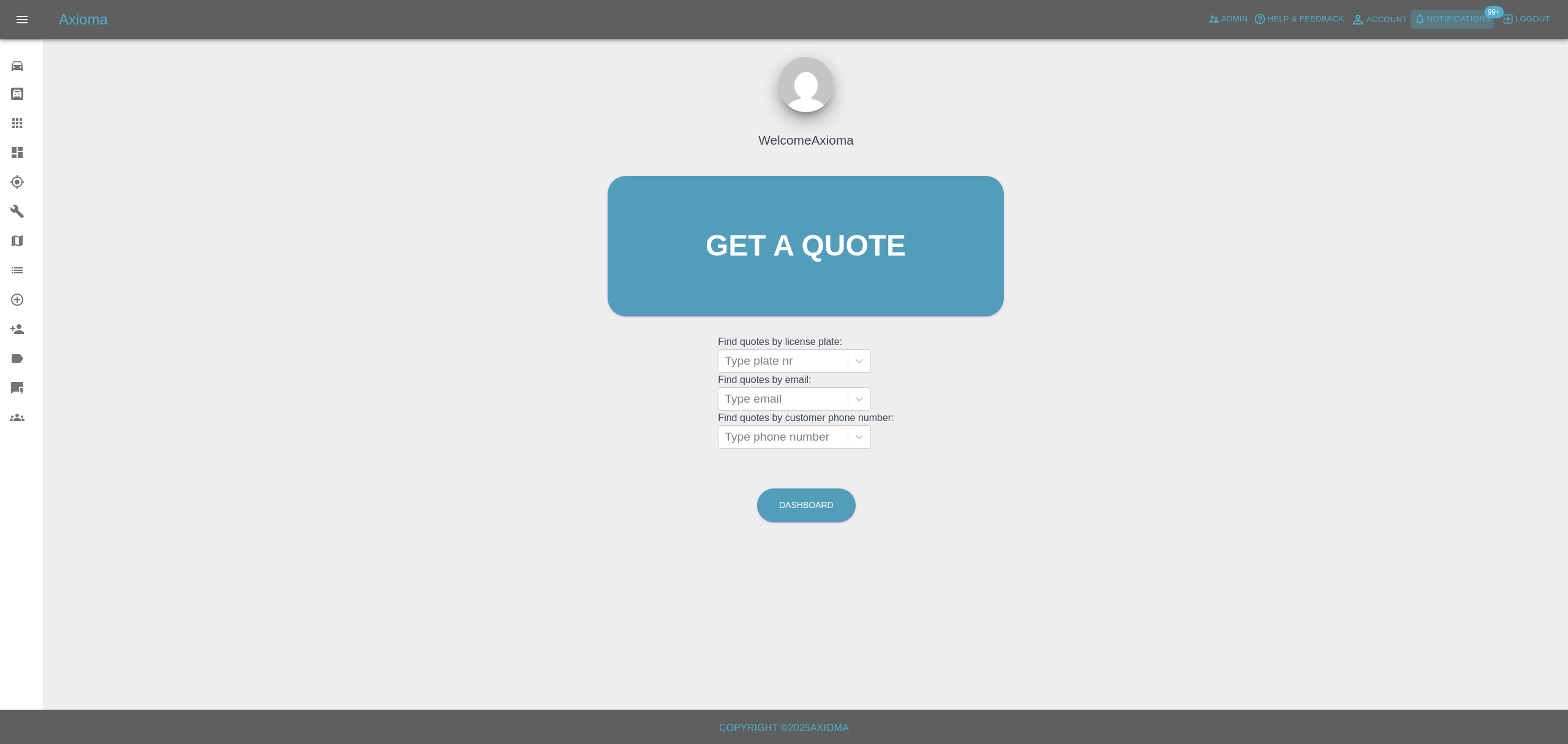
click at [1431, 20] on span "Notifications" at bounding box center [1458, 20] width 63 height 14
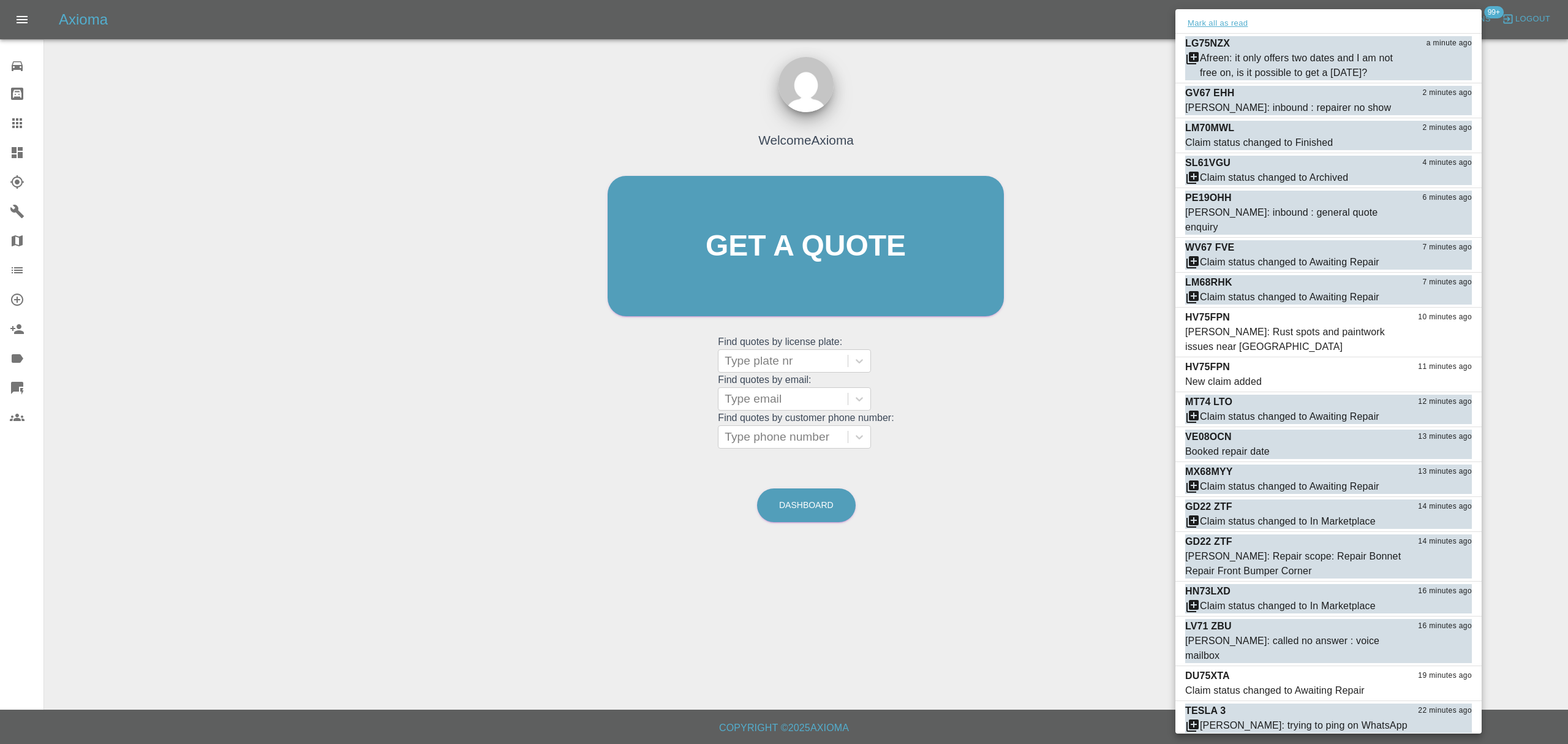
click at [1221, 25] on button "Mark all as read" at bounding box center [1217, 24] width 65 height 14
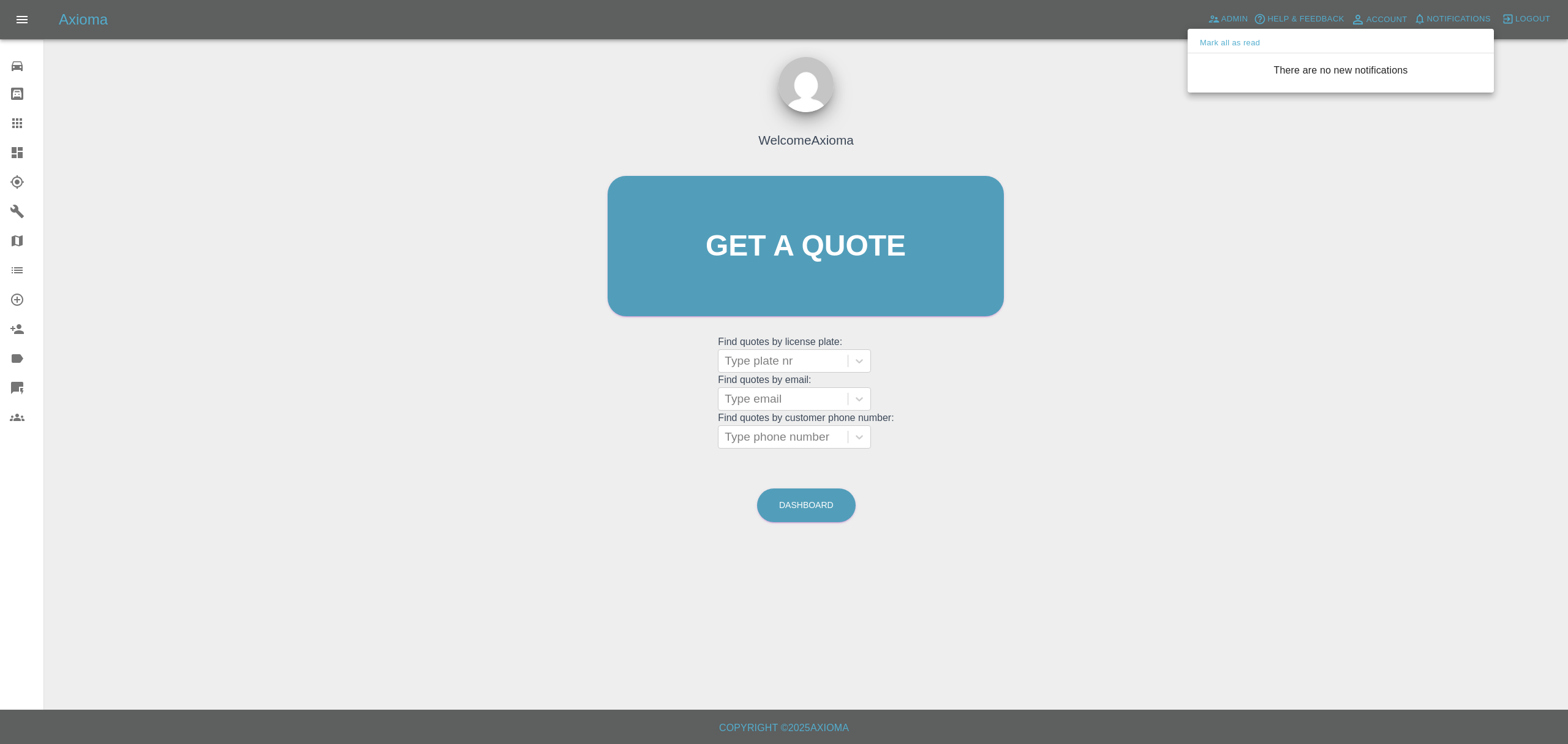
click at [817, 131] on div at bounding box center [784, 372] width 1568 height 744
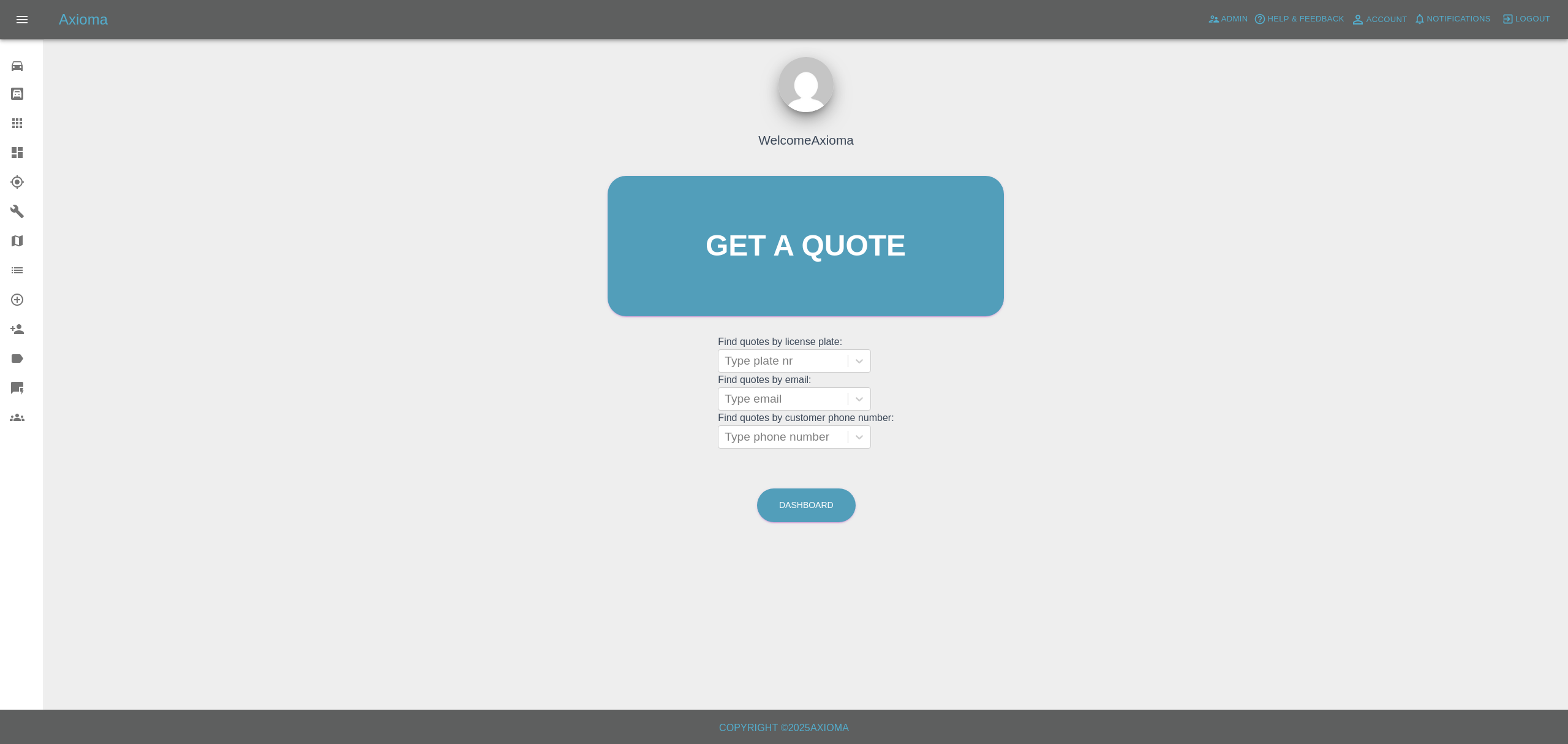
click at [25, 150] on div at bounding box center [27, 152] width 34 height 14
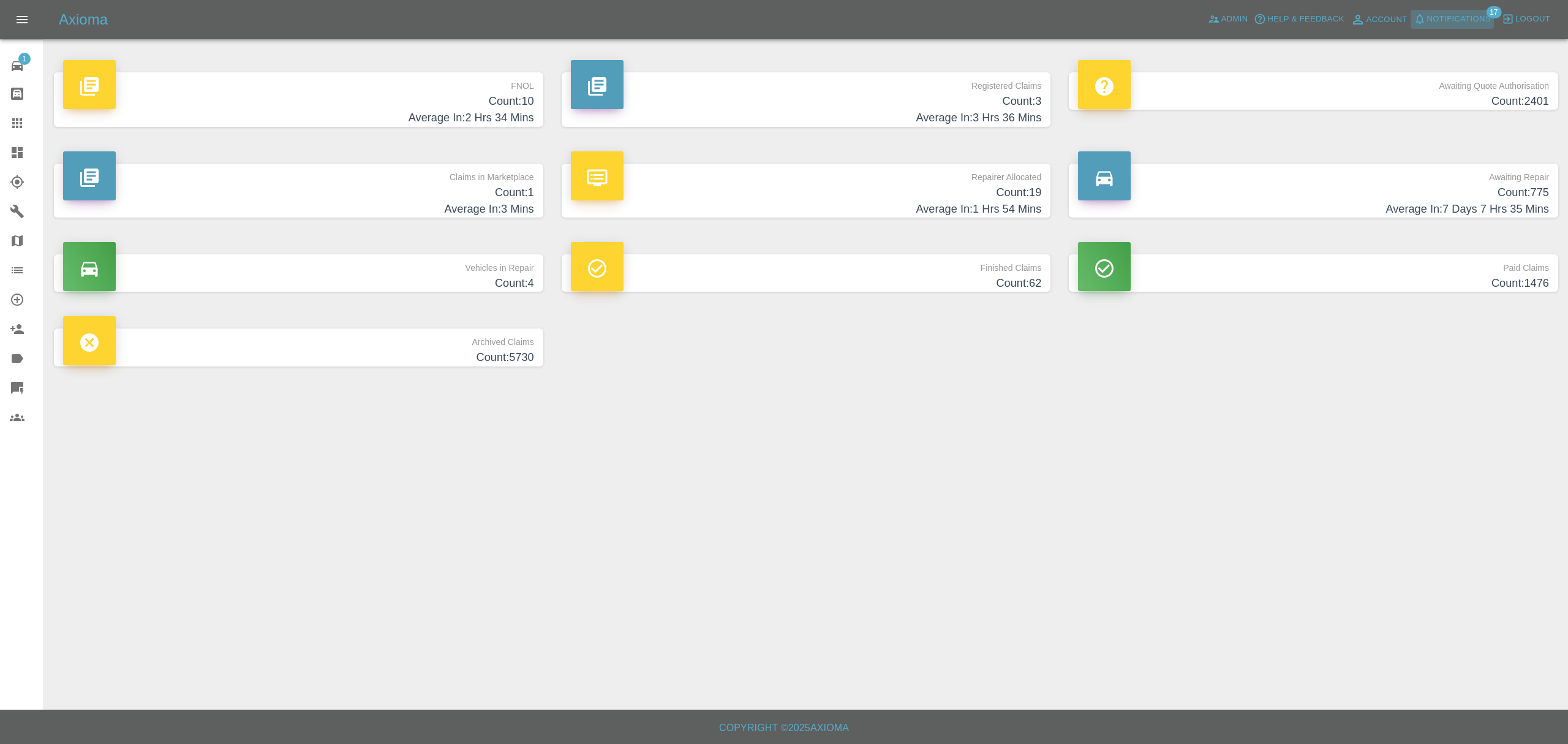
click at [1452, 15] on span "Notifications" at bounding box center [1458, 20] width 63 height 14
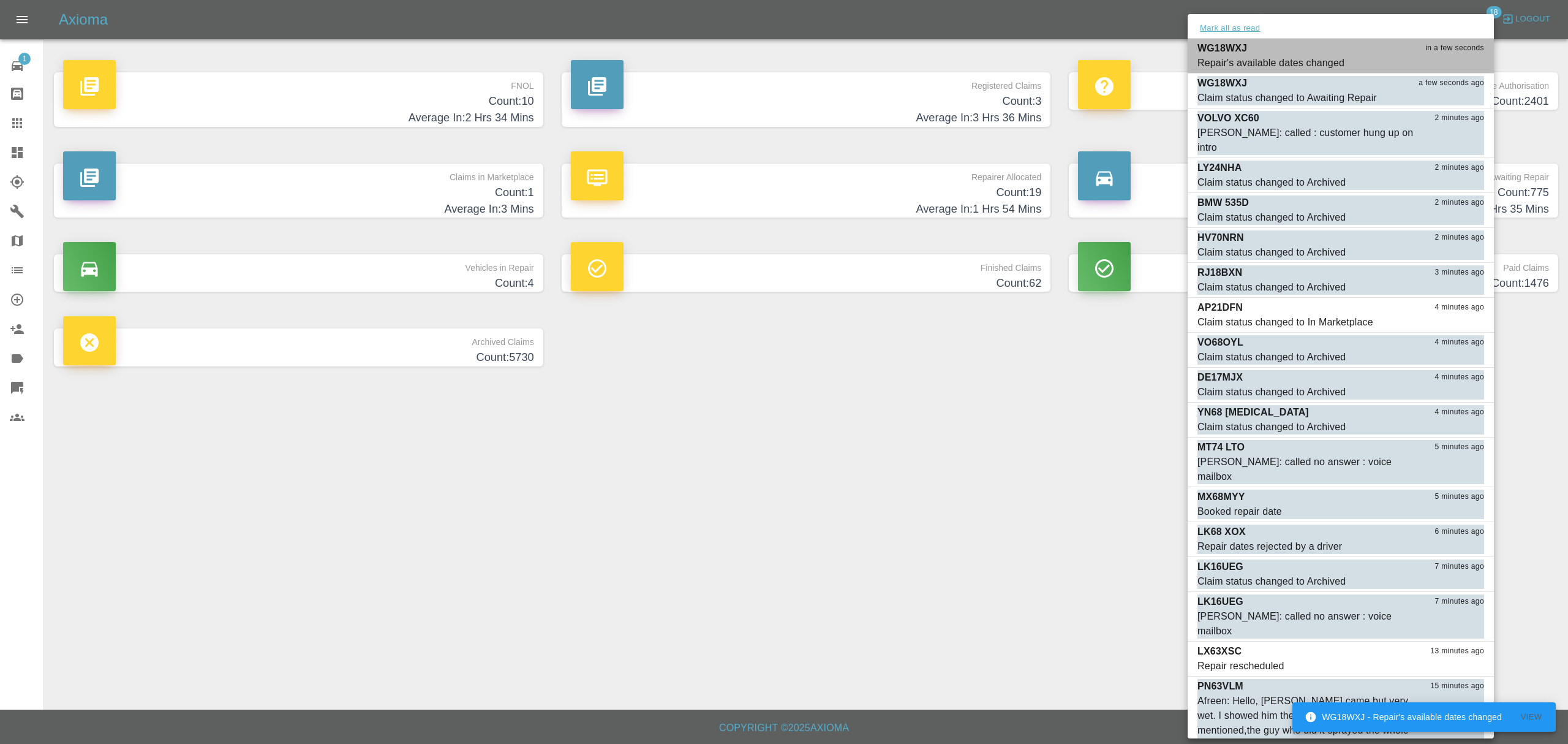
click at [1231, 40] on li "WG18WXJ in a few seconds Repair's available dates changed Mark as read" at bounding box center [1341, 56] width 307 height 35
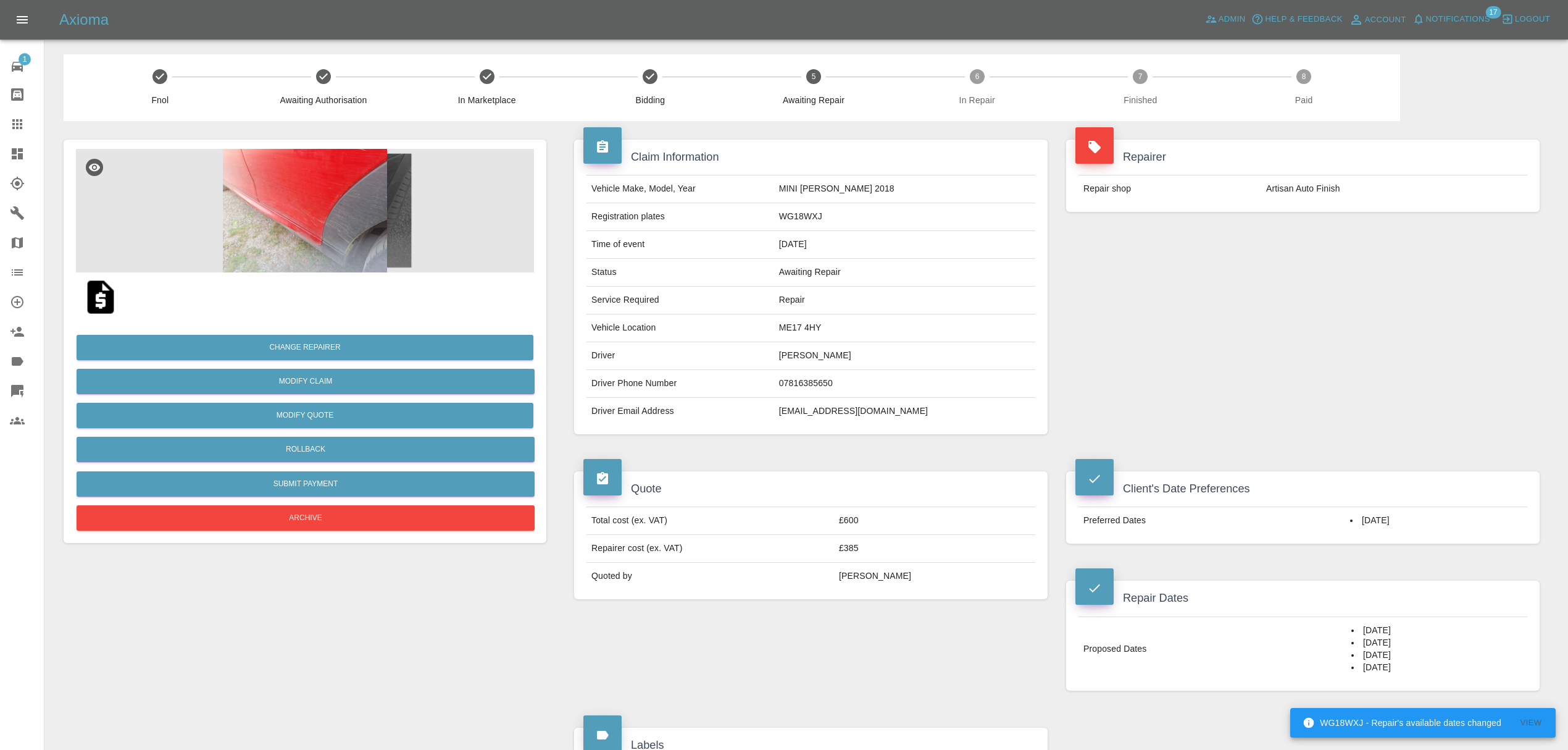
click at [1475, 20] on span "Notifications" at bounding box center [1458, 20] width 64 height 14
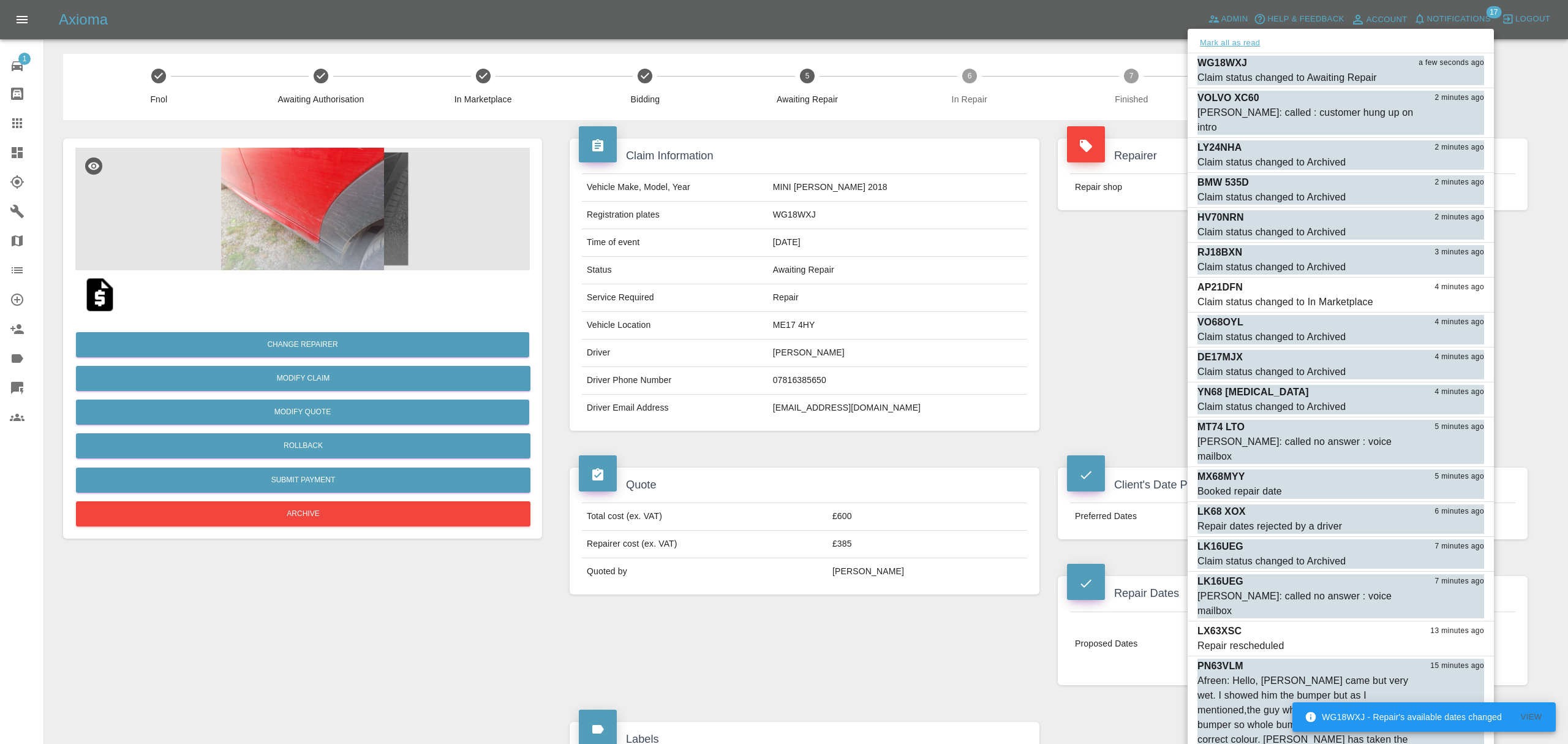
click at [1240, 40] on button "Mark all as read" at bounding box center [1229, 43] width 65 height 14
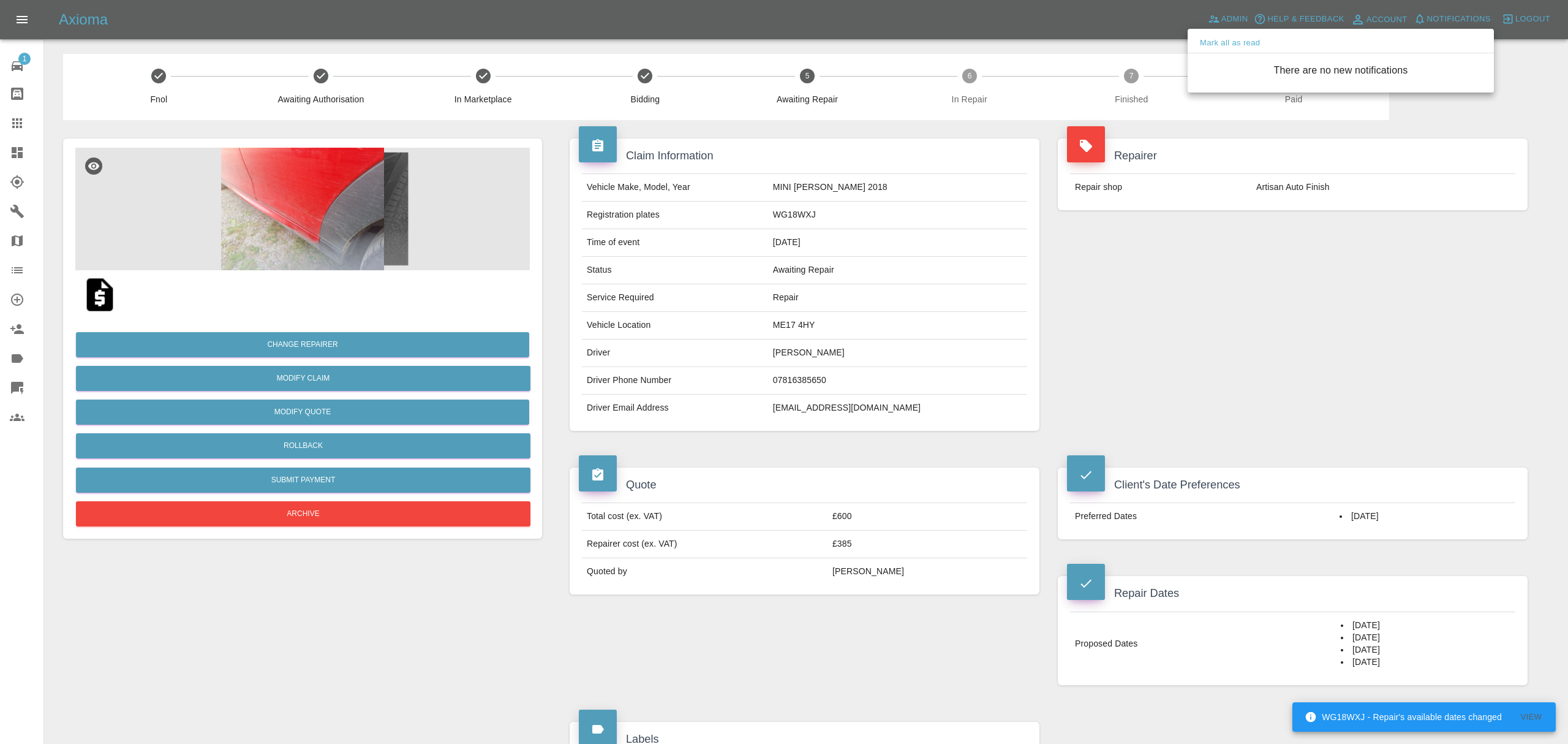
click at [10, 153] on div at bounding box center [784, 372] width 1568 height 744
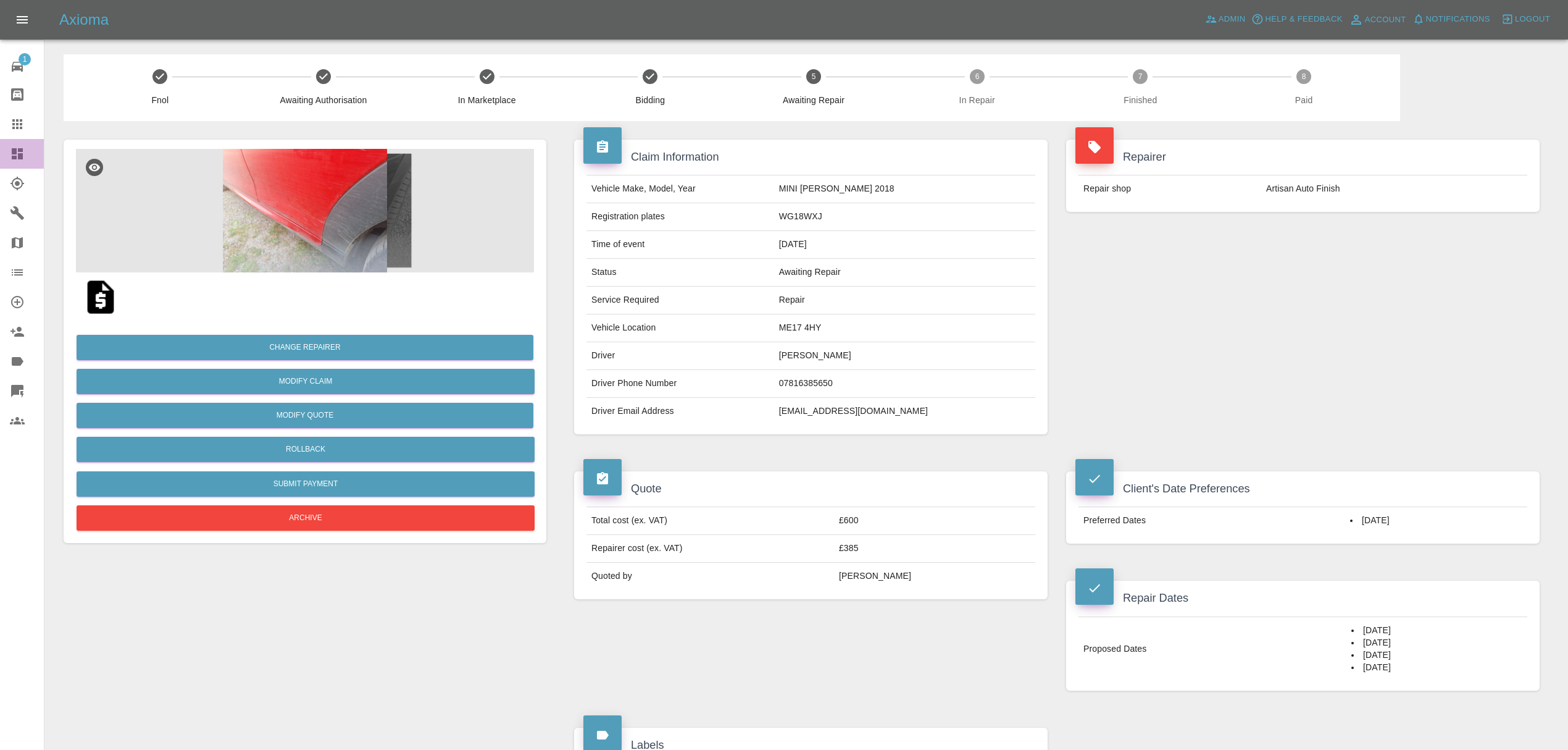
click at [20, 143] on link "Dashboard" at bounding box center [22, 154] width 44 height 30
